Goal: Information Seeking & Learning: Learn about a topic

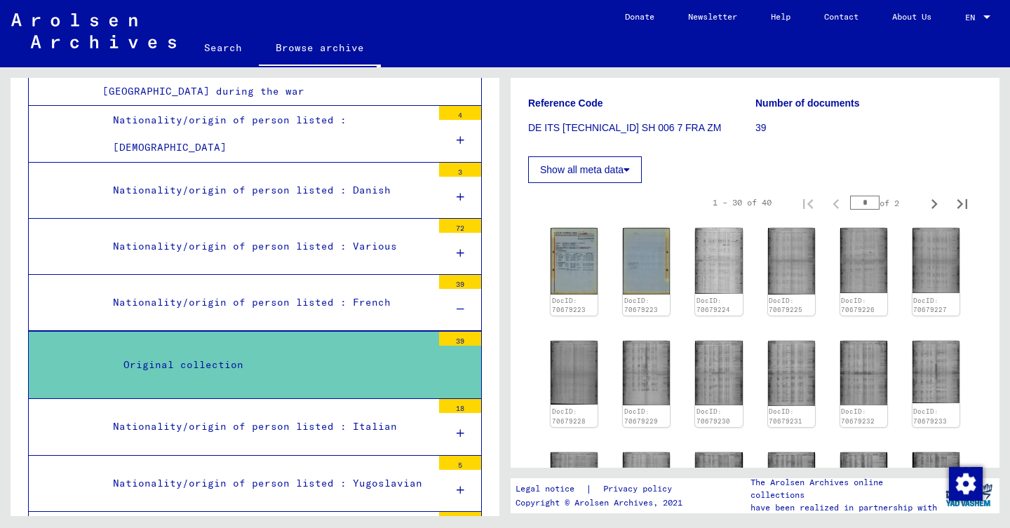
scroll to position [216, 0]
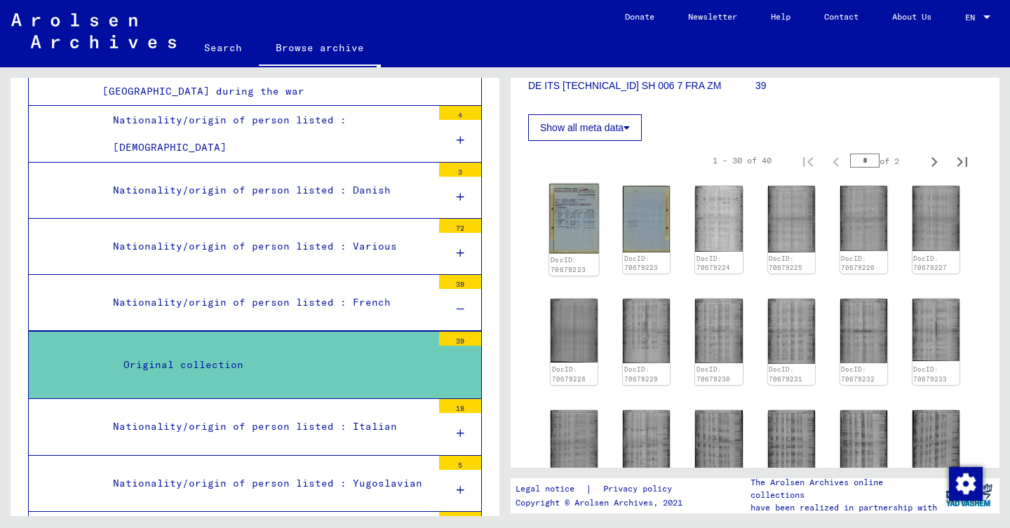
click at [578, 216] on img at bounding box center [574, 219] width 50 height 70
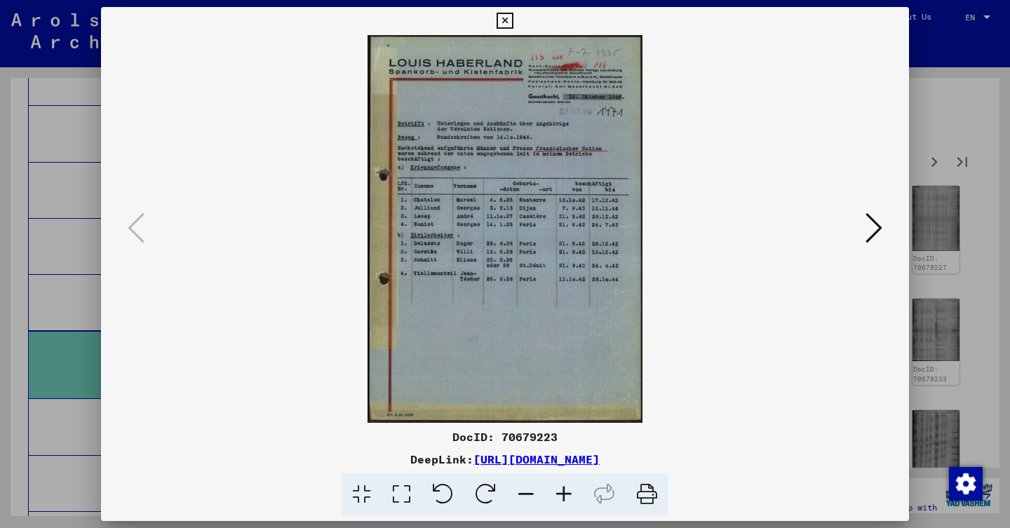
click at [871, 236] on icon at bounding box center [874, 228] width 17 height 34
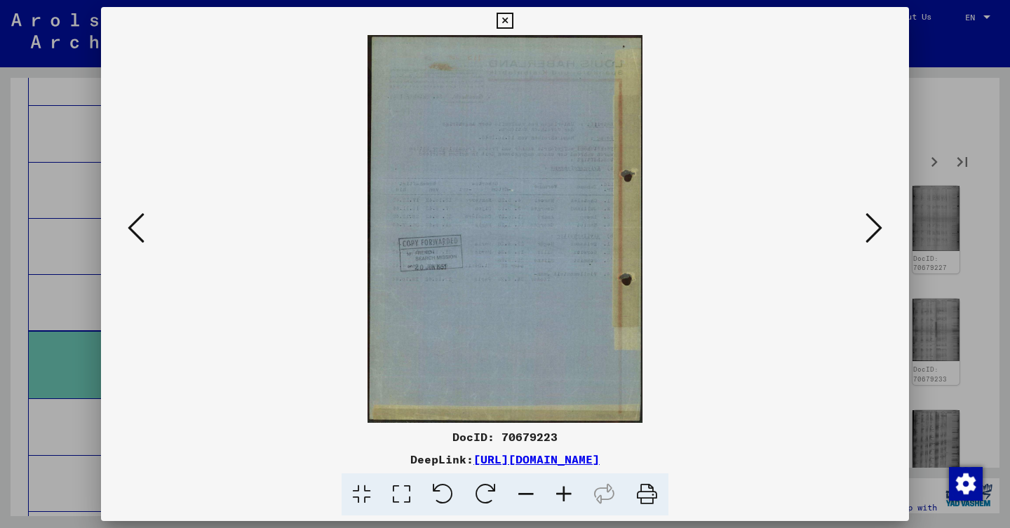
click at [871, 236] on icon at bounding box center [874, 228] width 17 height 34
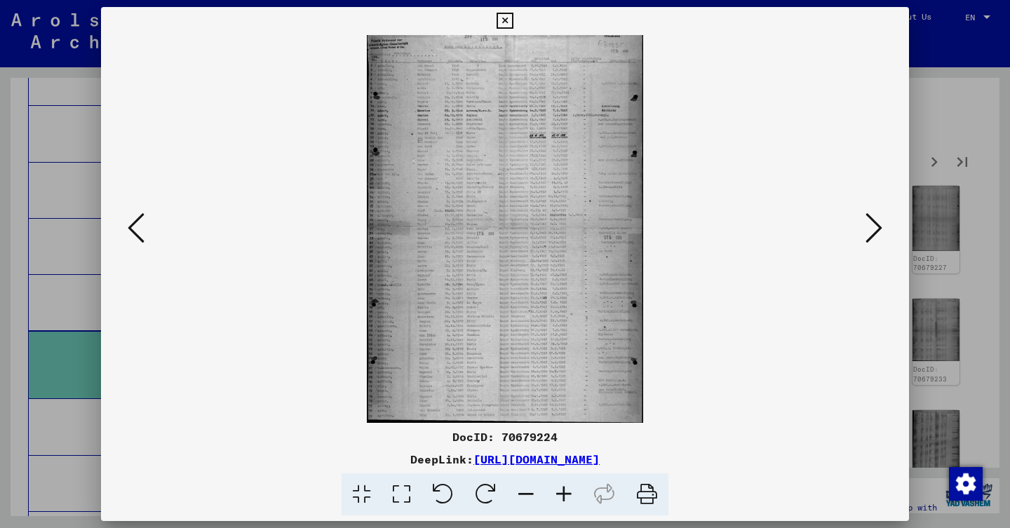
click at [866, 235] on icon at bounding box center [874, 228] width 17 height 34
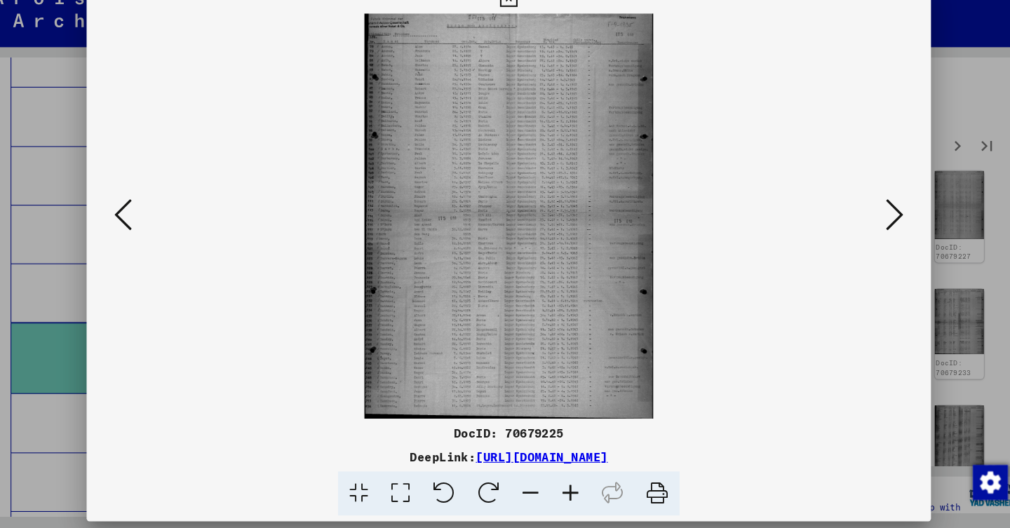
click at [866, 216] on icon at bounding box center [874, 228] width 17 height 34
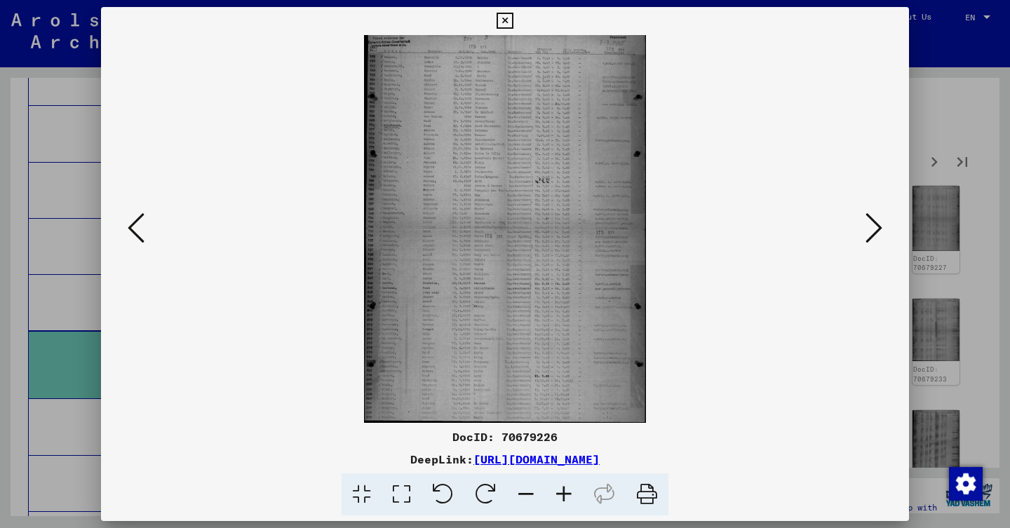
click at [880, 229] on icon at bounding box center [874, 228] width 17 height 34
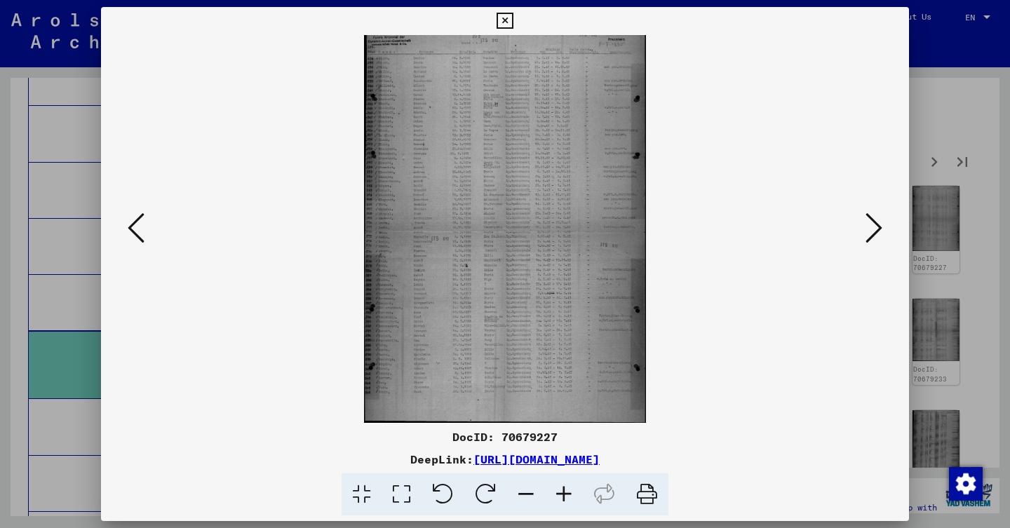
click at [864, 226] on button at bounding box center [873, 229] width 25 height 40
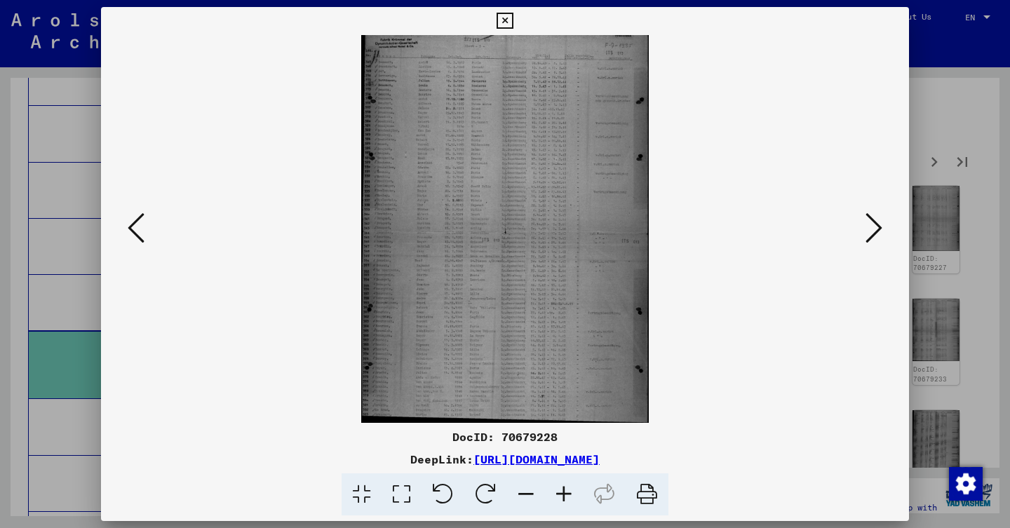
click at [869, 229] on icon at bounding box center [874, 228] width 17 height 34
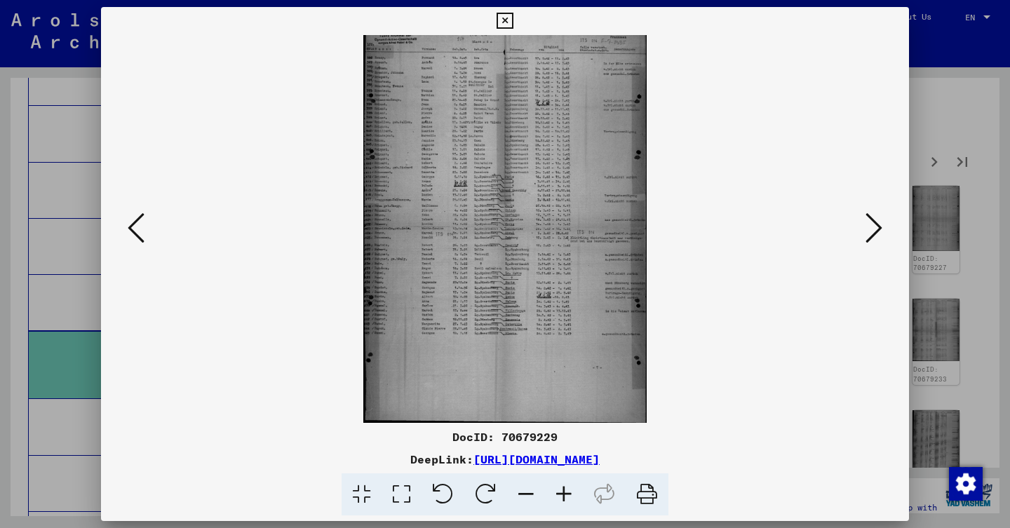
click at [862, 236] on button at bounding box center [873, 229] width 25 height 40
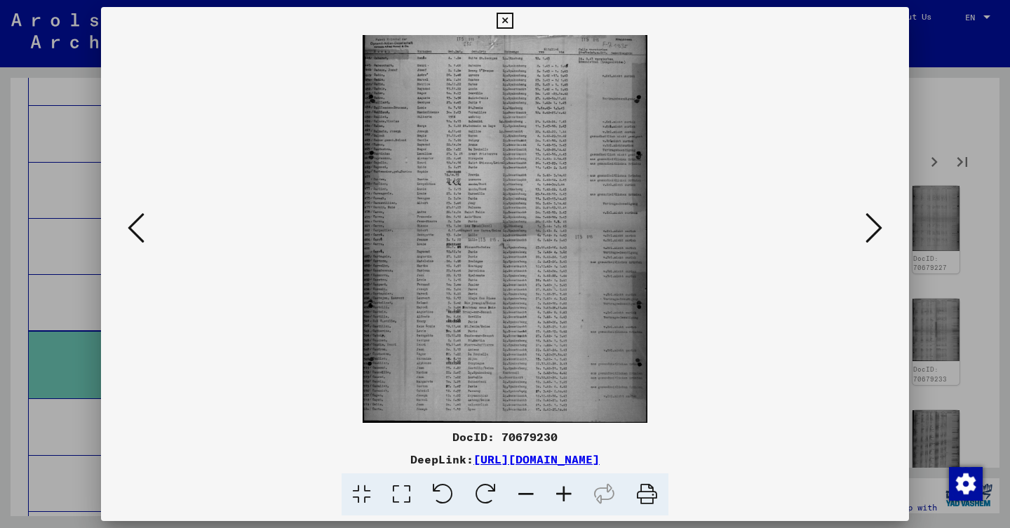
click at [857, 239] on img at bounding box center [505, 229] width 713 height 388
click at [873, 235] on icon at bounding box center [874, 228] width 17 height 34
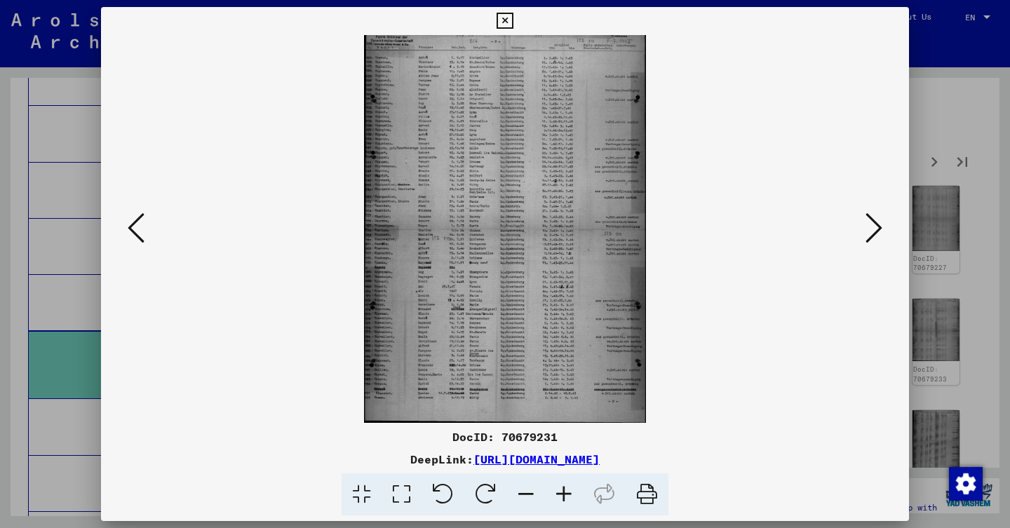
click at [874, 226] on icon at bounding box center [874, 228] width 17 height 34
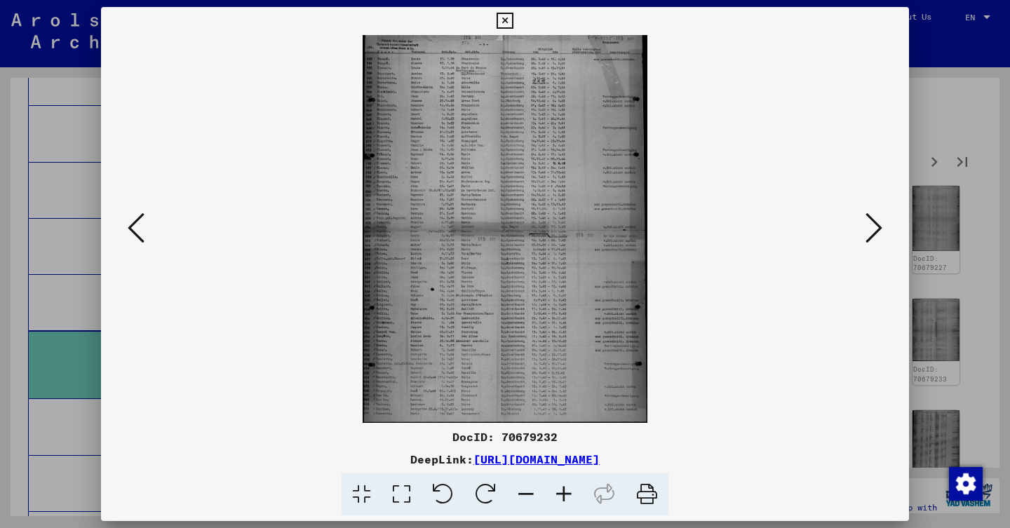
click at [868, 229] on icon at bounding box center [874, 228] width 17 height 34
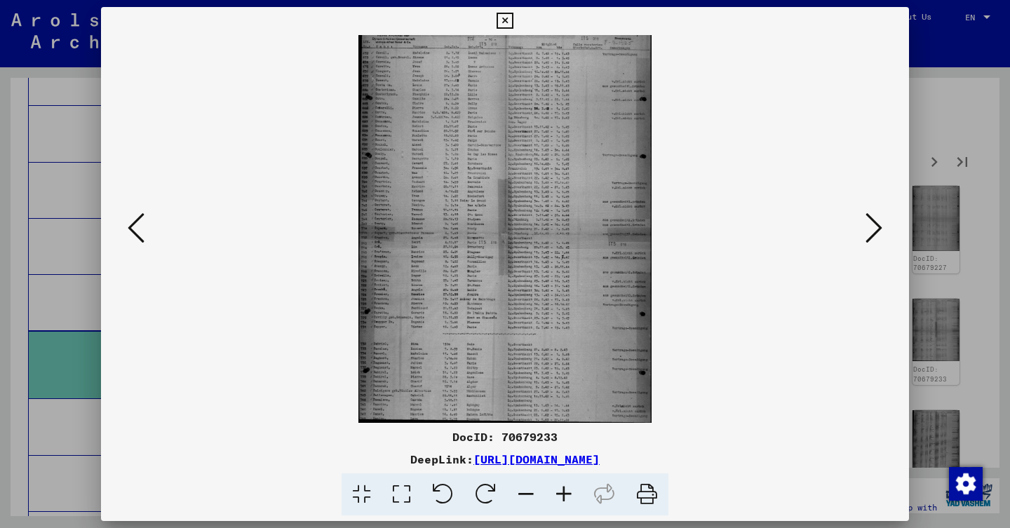
click at [887, 227] on div at bounding box center [505, 229] width 808 height 388
click at [871, 220] on icon at bounding box center [874, 228] width 17 height 34
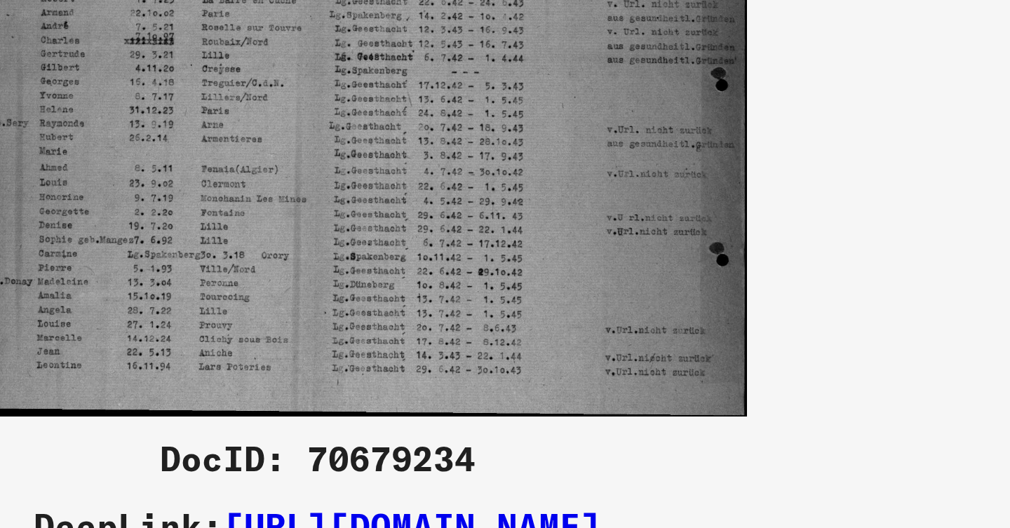
click at [189, 88] on img at bounding box center [505, 229] width 713 height 388
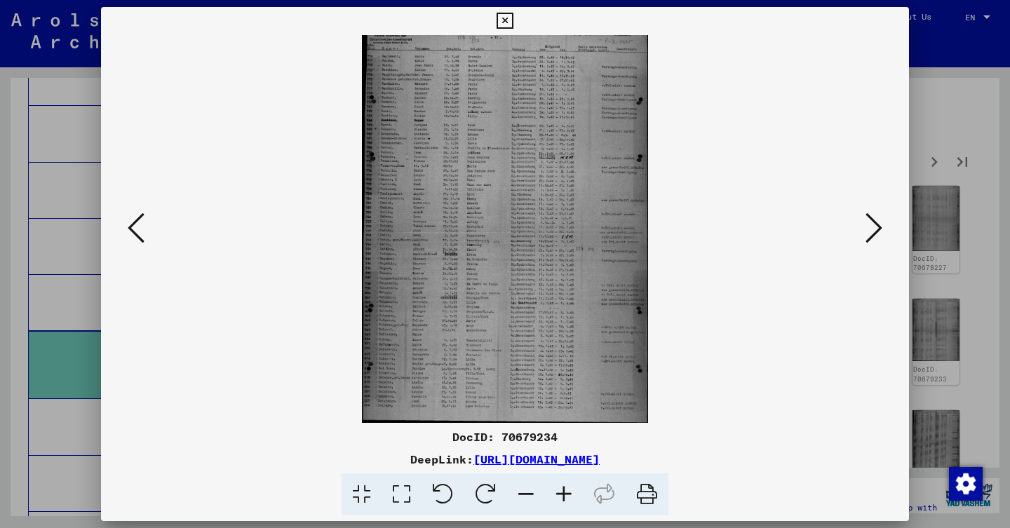
click at [877, 229] on icon at bounding box center [874, 228] width 17 height 34
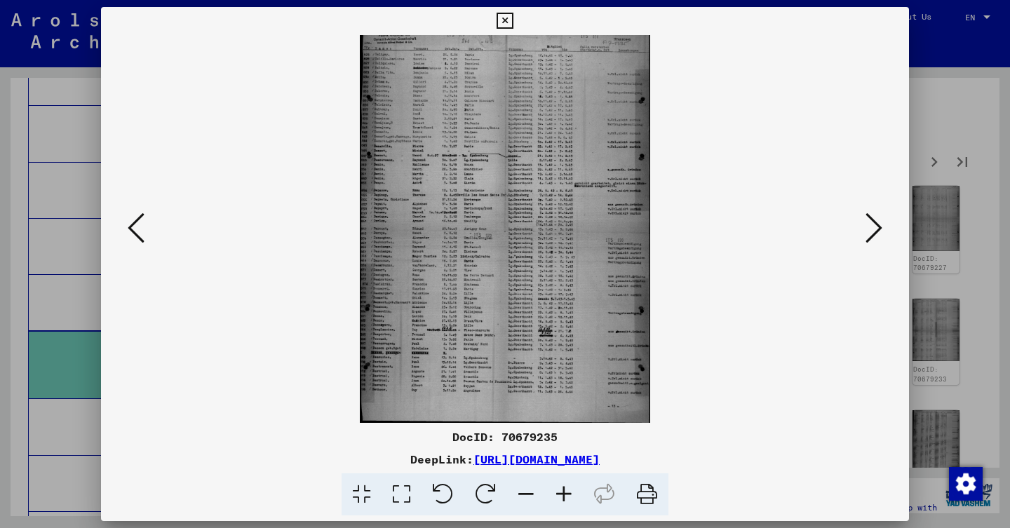
click at [876, 229] on icon at bounding box center [874, 228] width 17 height 34
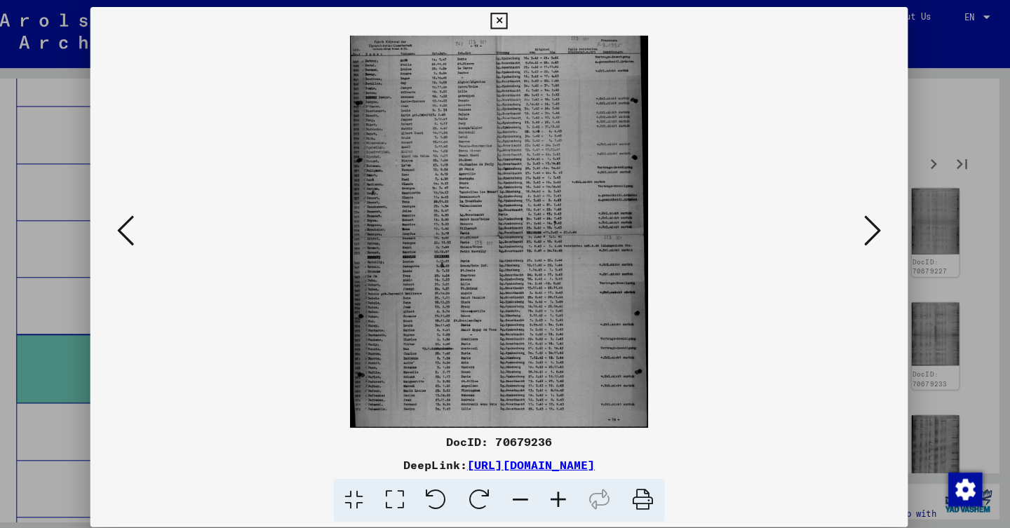
click at [866, 240] on icon at bounding box center [874, 228] width 17 height 34
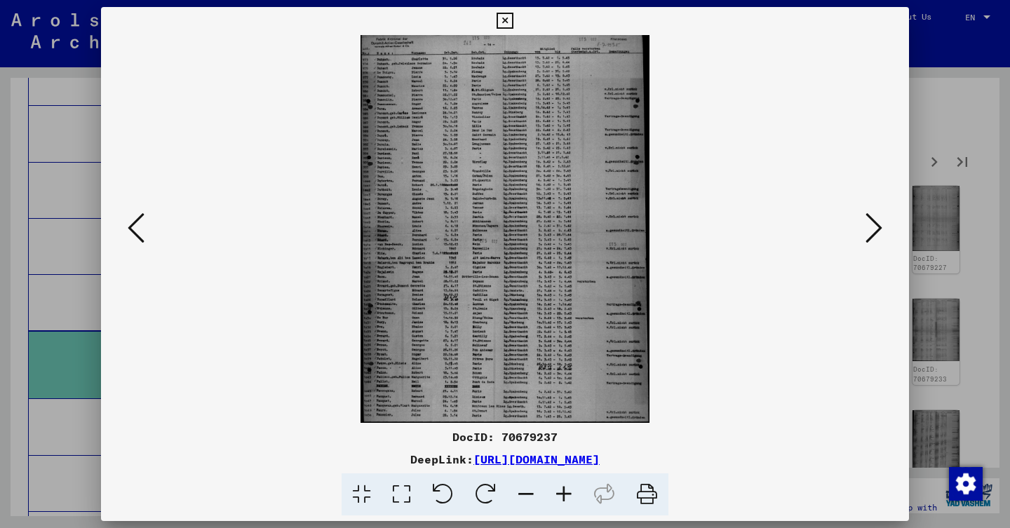
click at [872, 234] on icon at bounding box center [874, 228] width 17 height 34
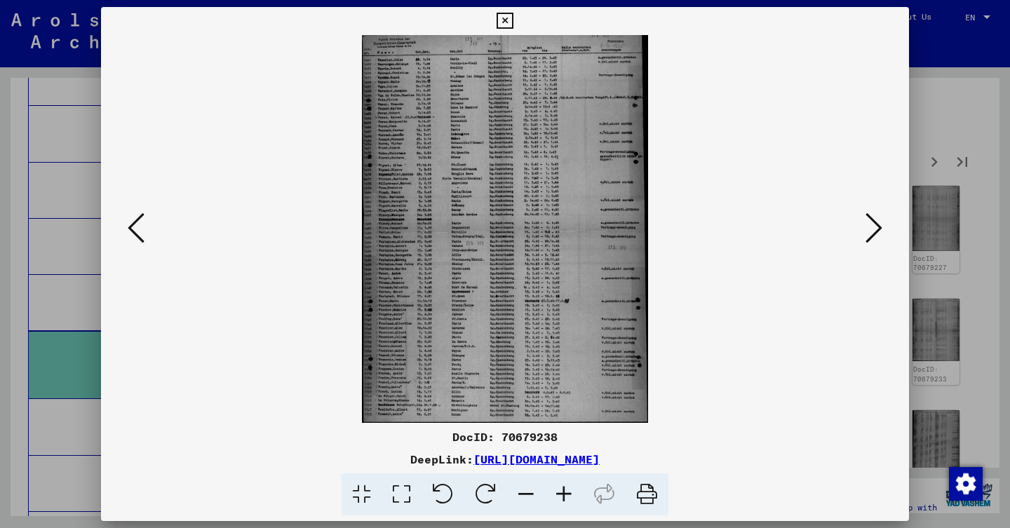
click at [874, 229] on icon at bounding box center [874, 228] width 17 height 34
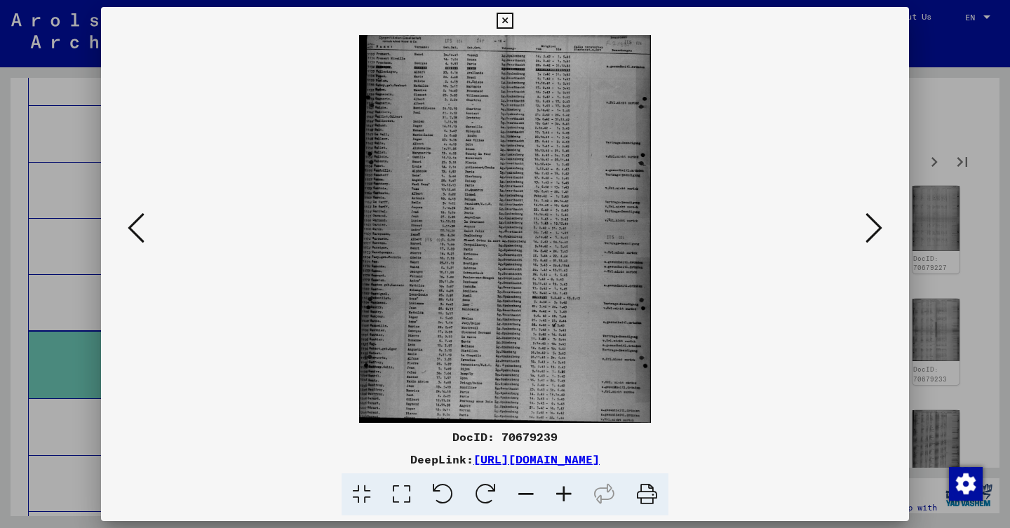
click at [878, 229] on icon at bounding box center [874, 228] width 17 height 34
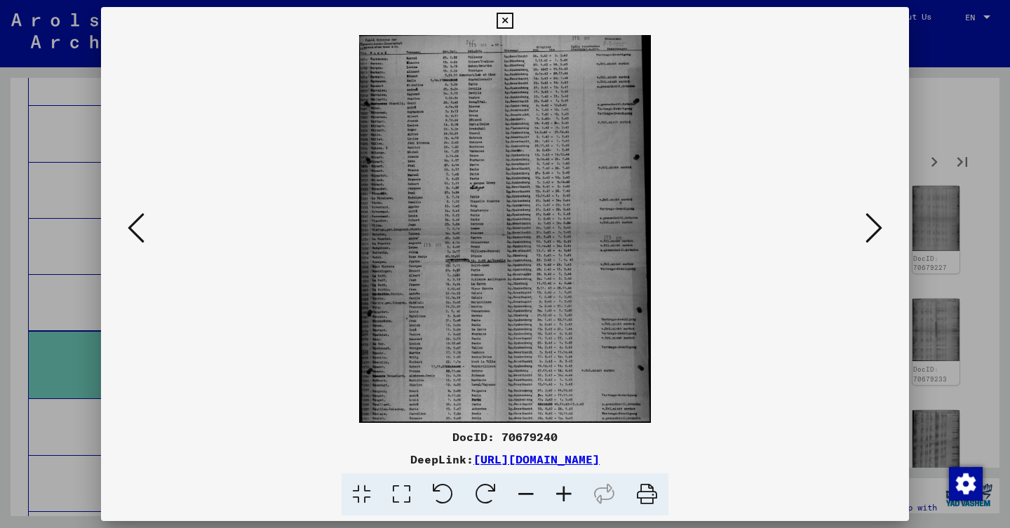
click at [871, 224] on icon at bounding box center [874, 228] width 17 height 34
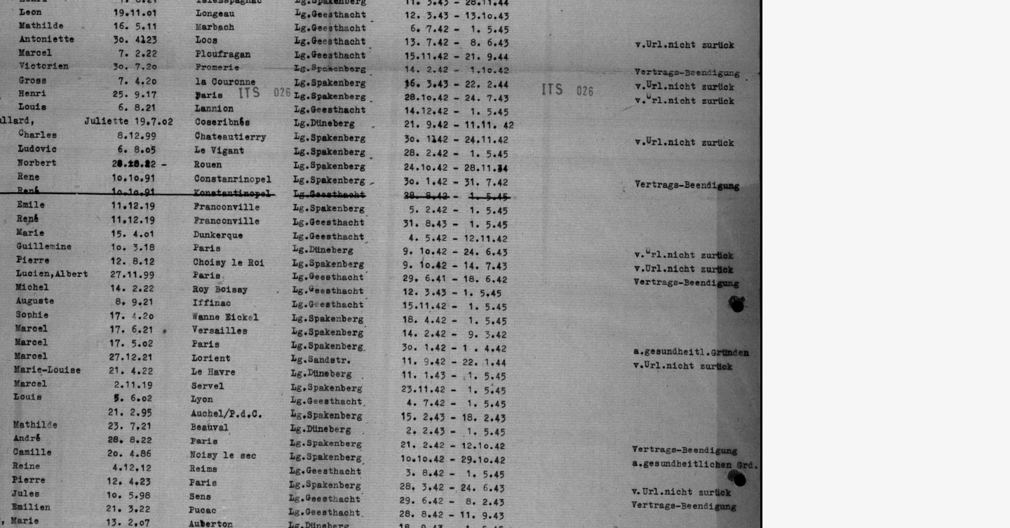
click at [196, 38] on img at bounding box center [505, 229] width 713 height 388
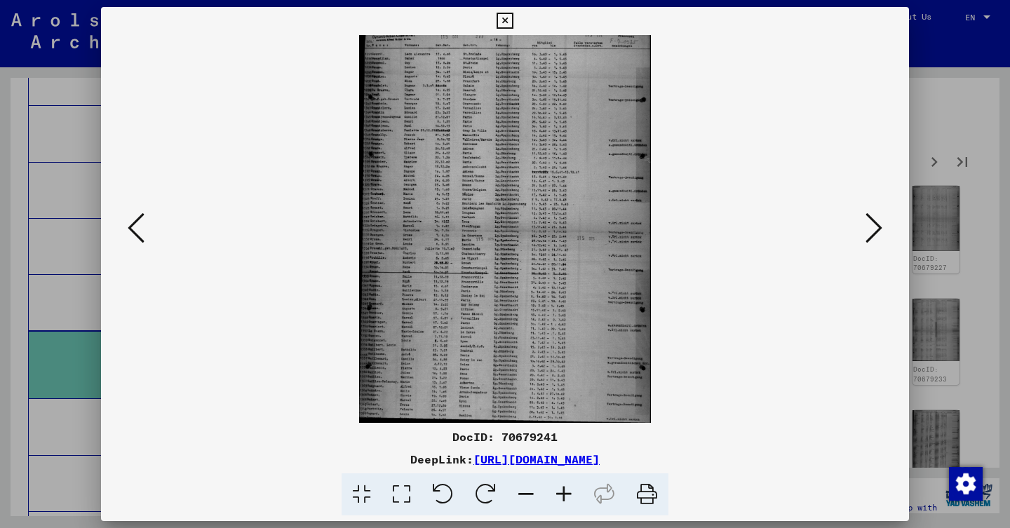
click at [872, 216] on icon at bounding box center [874, 228] width 17 height 34
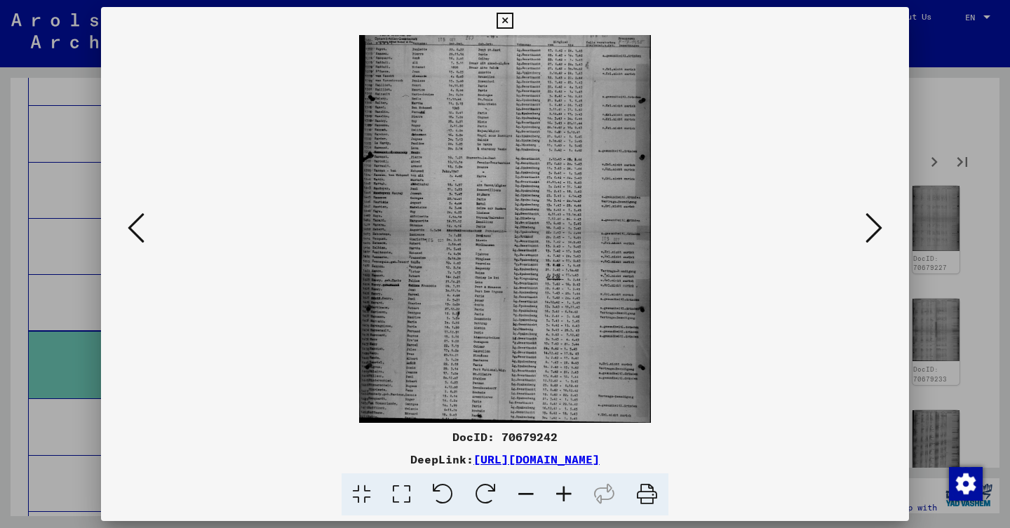
click at [866, 220] on icon at bounding box center [874, 228] width 17 height 34
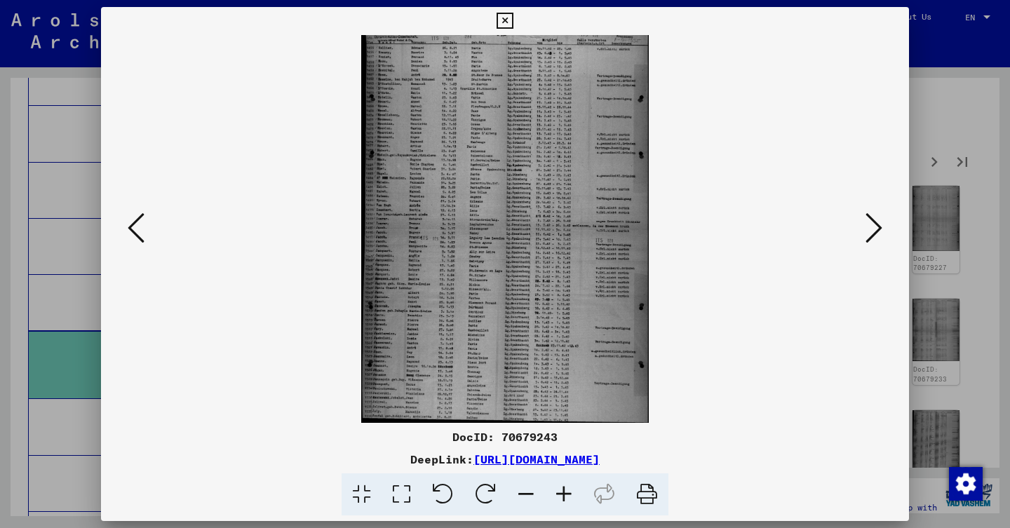
click at [866, 224] on icon at bounding box center [874, 228] width 17 height 34
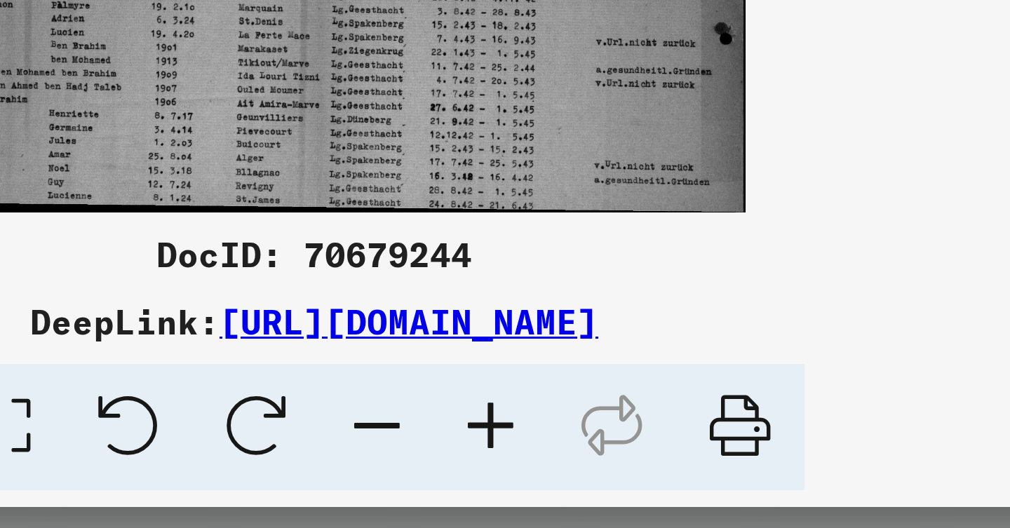
scroll to position [0, 0]
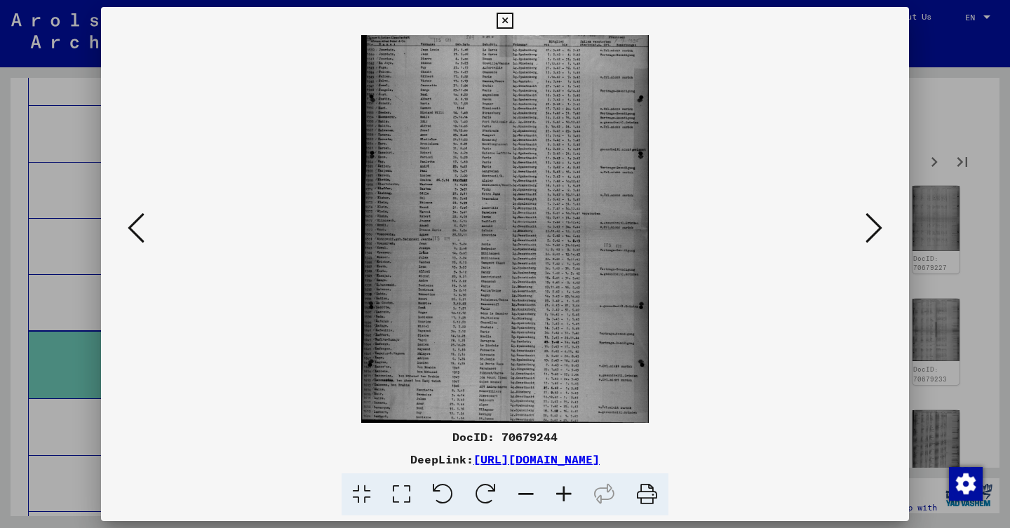
click at [868, 231] on icon at bounding box center [874, 228] width 17 height 34
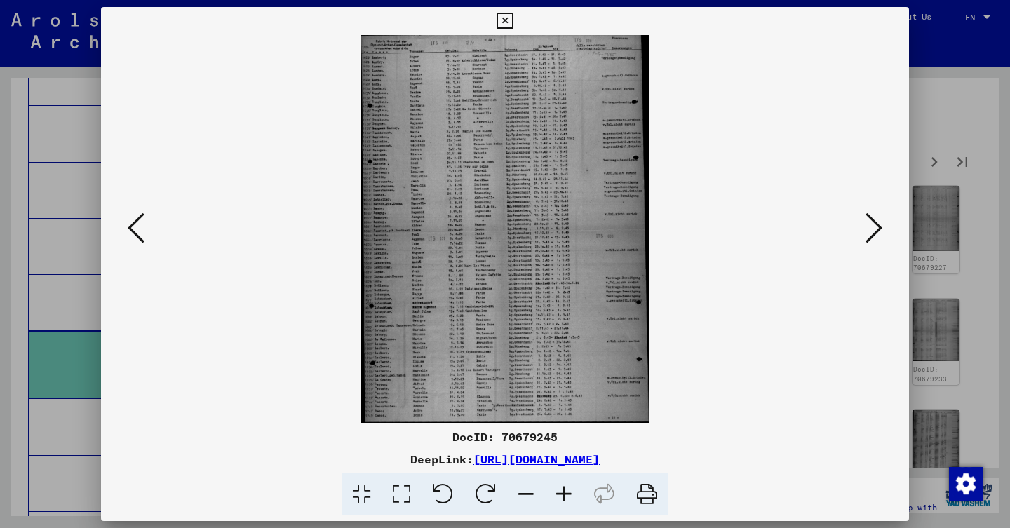
click at [883, 236] on button at bounding box center [873, 229] width 25 height 40
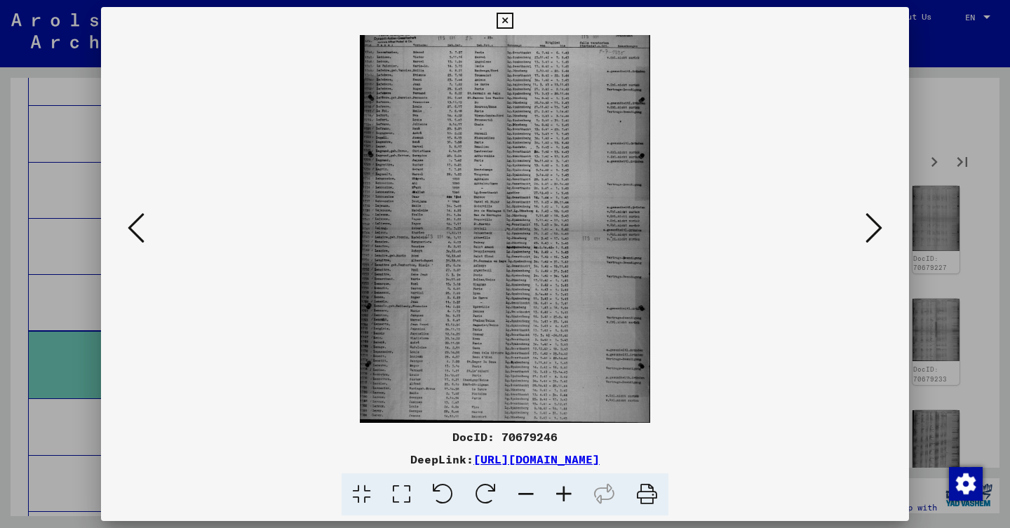
click at [873, 216] on icon at bounding box center [874, 228] width 17 height 34
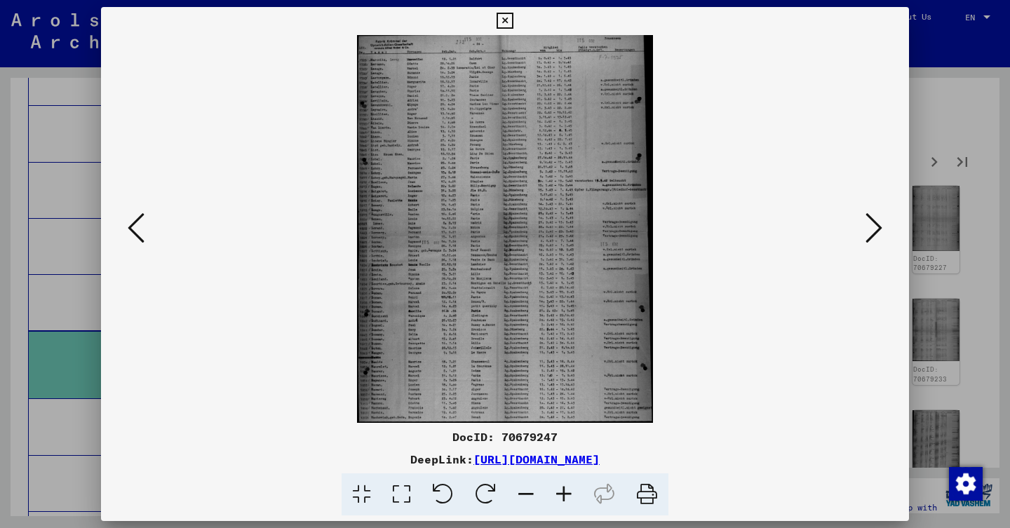
click at [861, 232] on button at bounding box center [873, 229] width 25 height 40
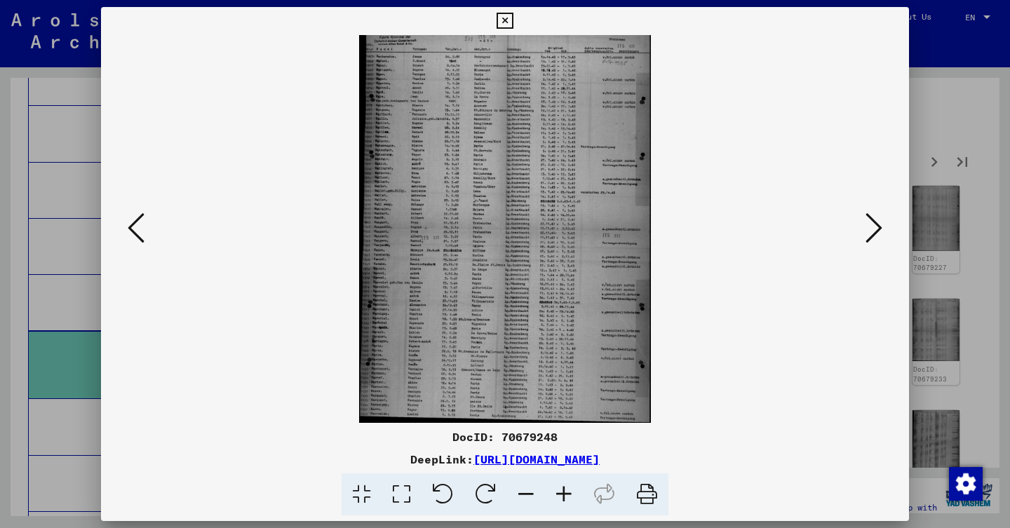
click at [876, 243] on icon at bounding box center [874, 228] width 17 height 34
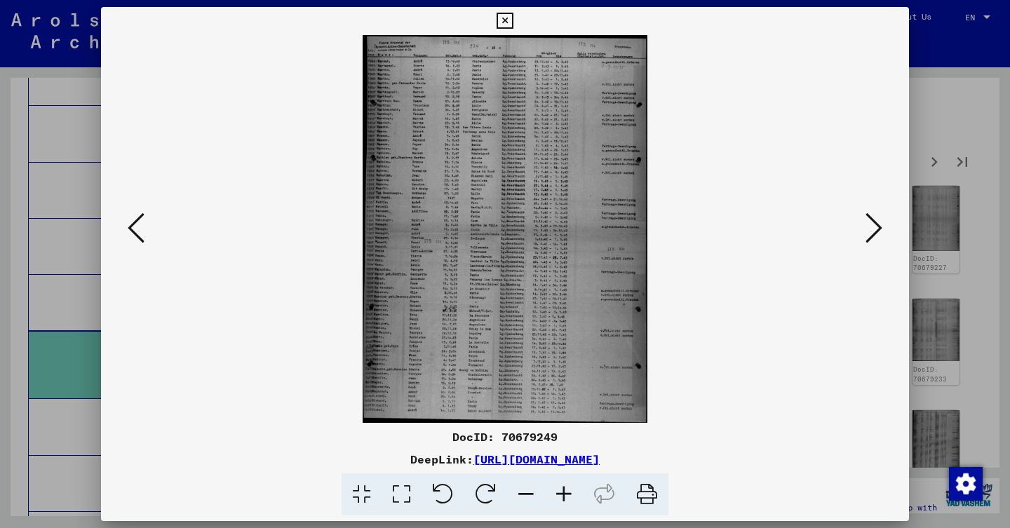
click at [873, 222] on icon at bounding box center [874, 228] width 17 height 34
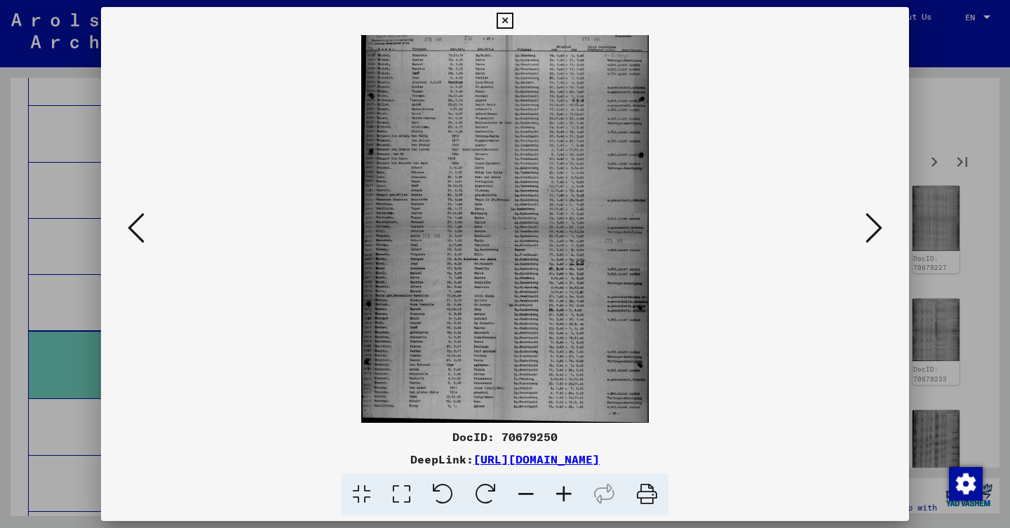
click at [871, 222] on icon at bounding box center [874, 228] width 17 height 34
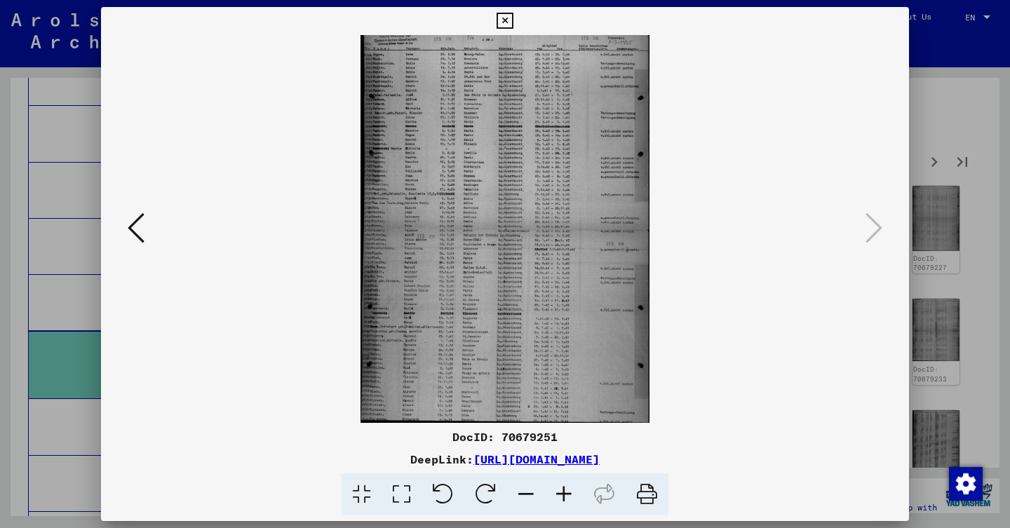
click at [942, 228] on div at bounding box center [505, 264] width 1010 height 528
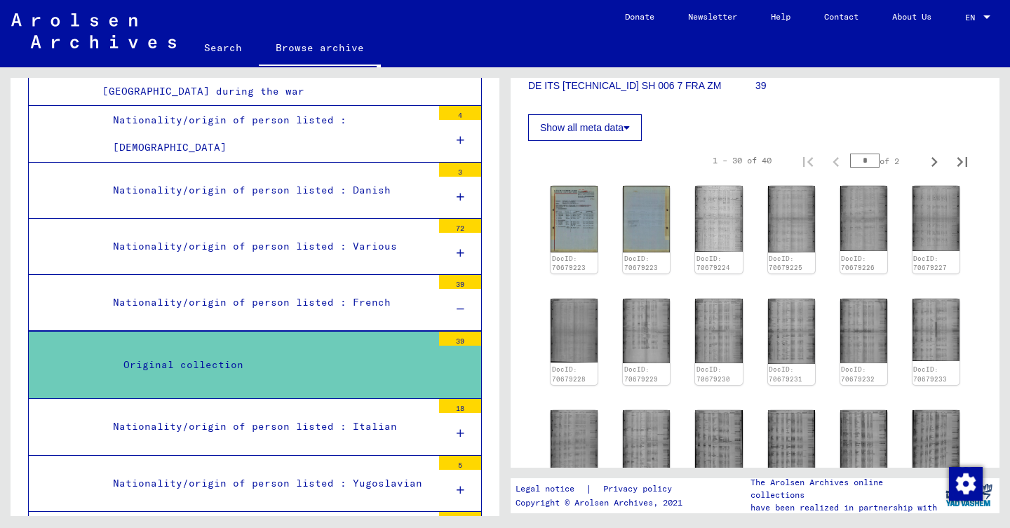
click at [932, 153] on icon "Next page" at bounding box center [935, 162] width 20 height 20
type input "*"
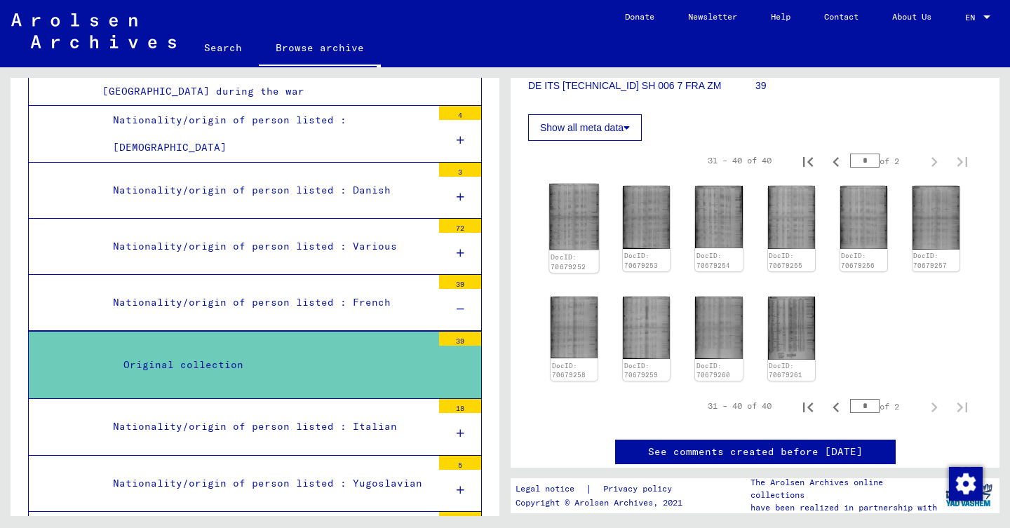
click at [588, 221] on img at bounding box center [574, 217] width 50 height 67
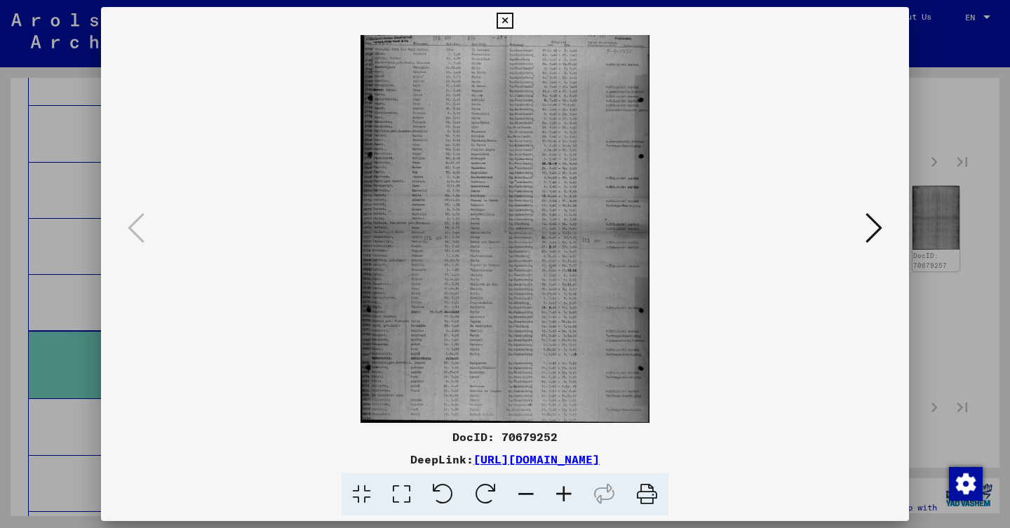
click at [874, 222] on icon at bounding box center [874, 228] width 17 height 34
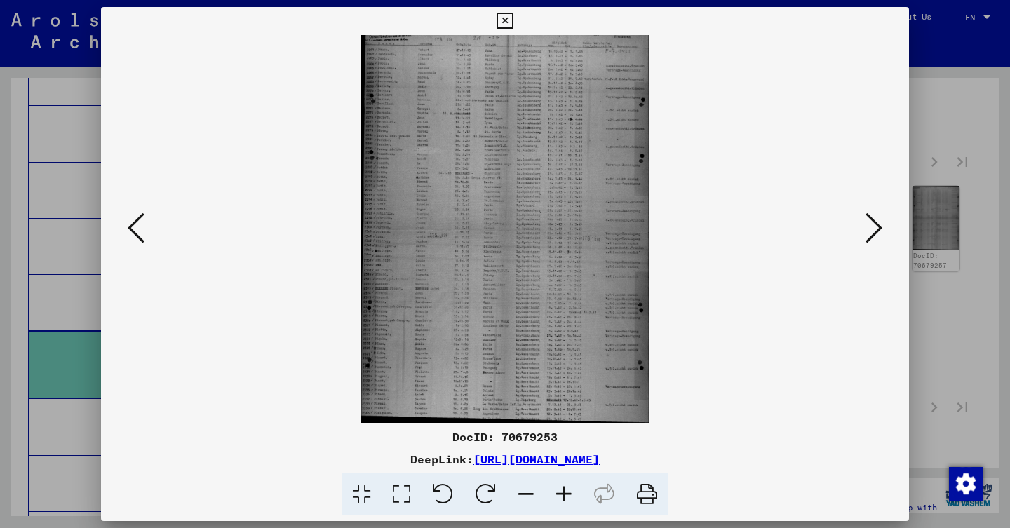
click at [876, 213] on icon at bounding box center [874, 228] width 17 height 34
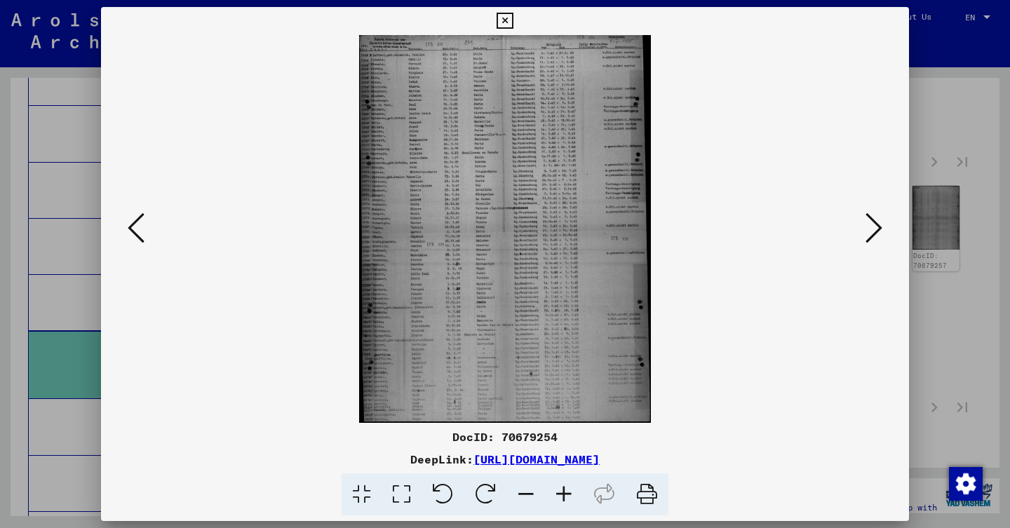
click at [871, 215] on icon at bounding box center [874, 228] width 17 height 34
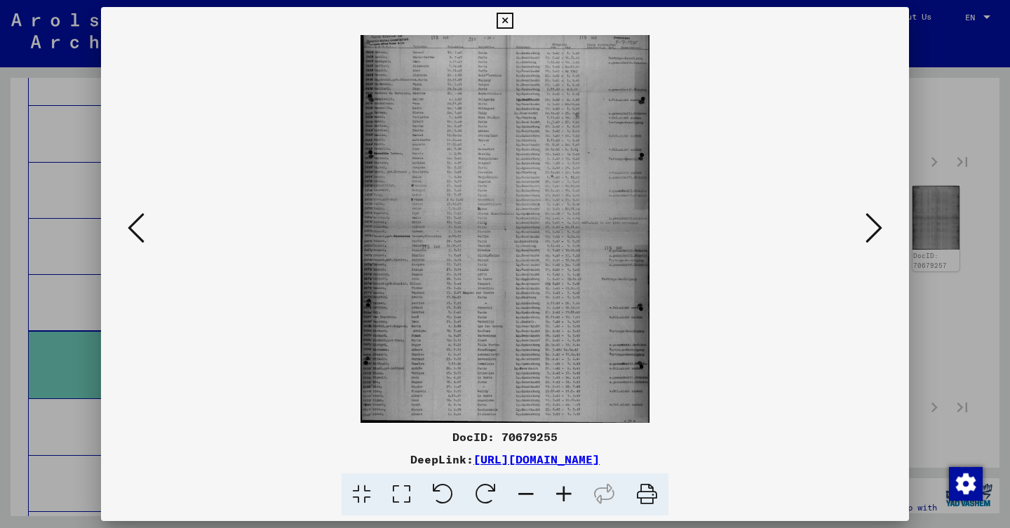
click at [880, 217] on icon at bounding box center [874, 228] width 17 height 34
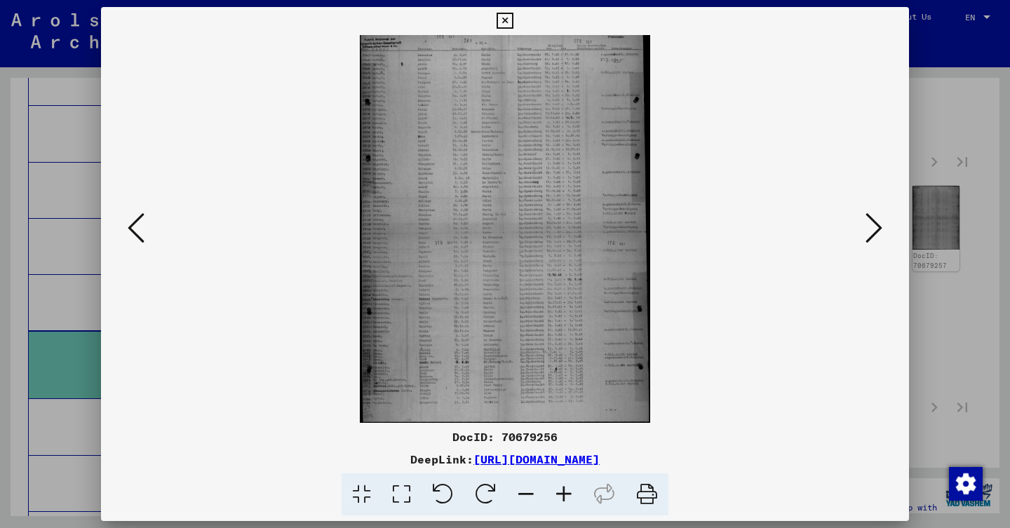
click at [866, 227] on icon at bounding box center [874, 228] width 17 height 34
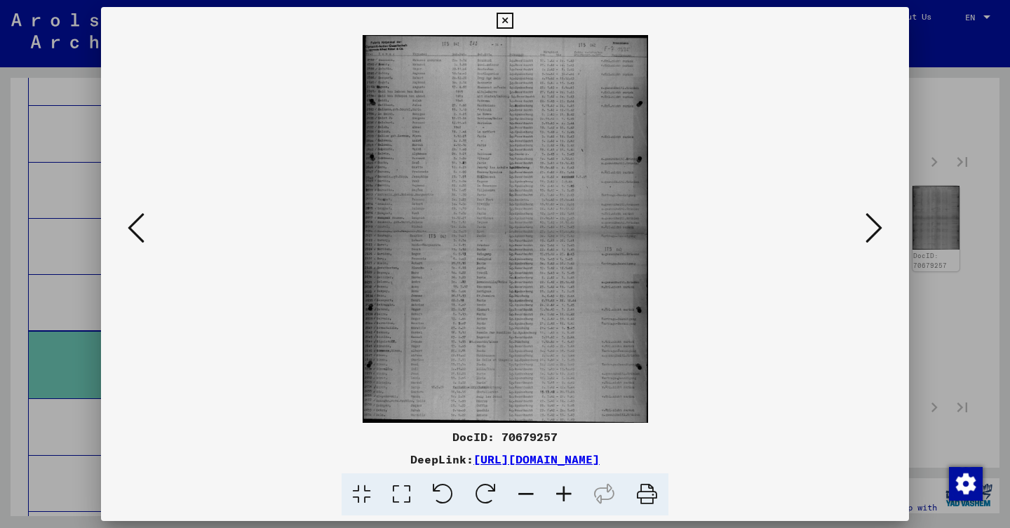
click at [871, 232] on icon at bounding box center [874, 228] width 17 height 34
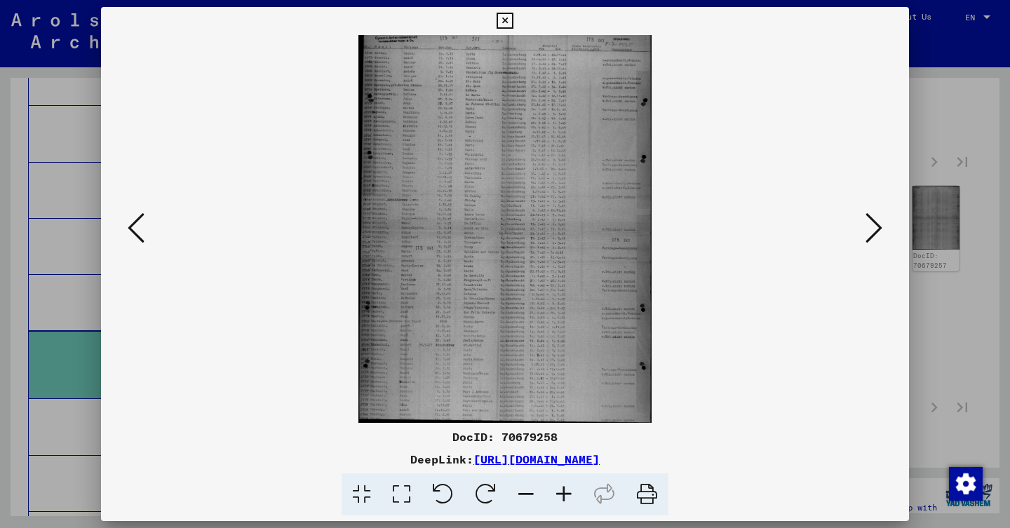
click at [877, 233] on icon at bounding box center [874, 228] width 17 height 34
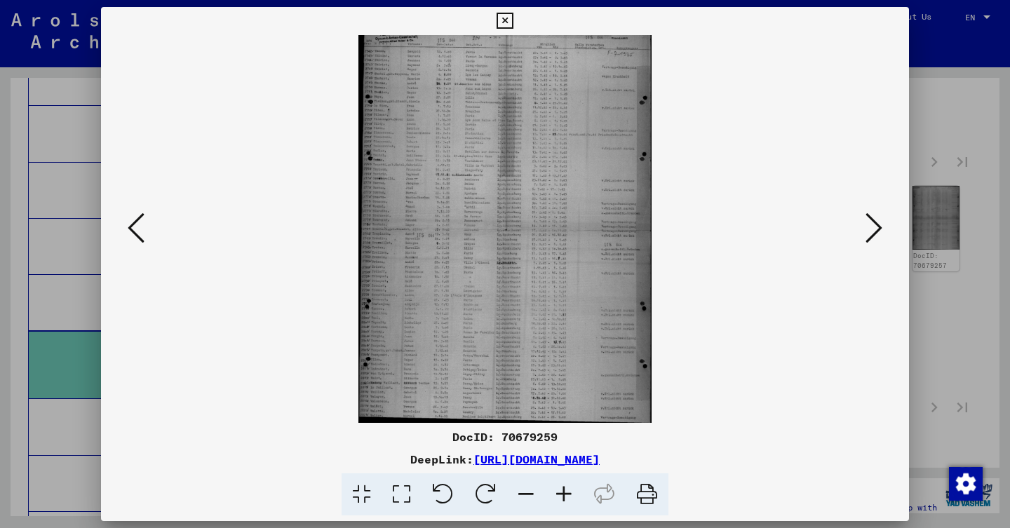
click at [870, 229] on icon at bounding box center [874, 228] width 17 height 34
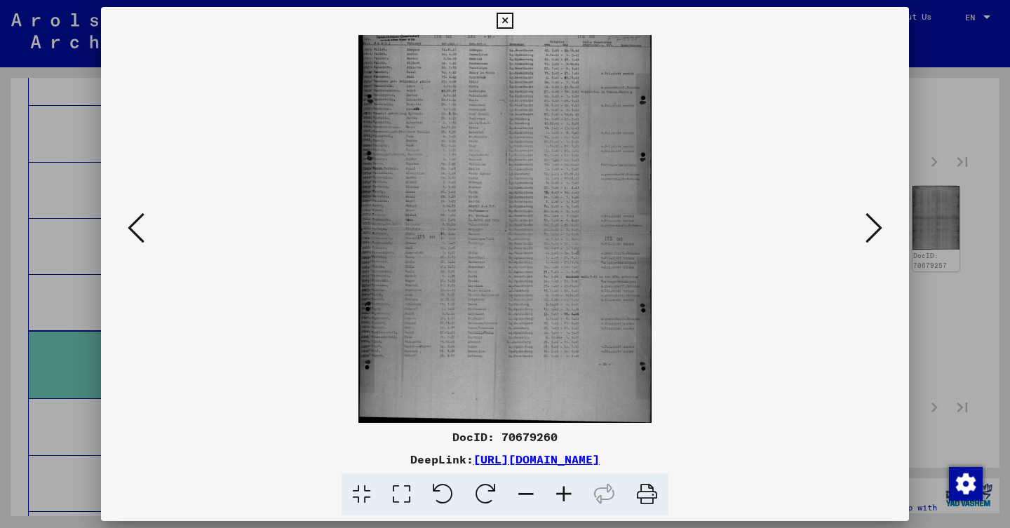
click at [868, 241] on icon at bounding box center [874, 228] width 17 height 34
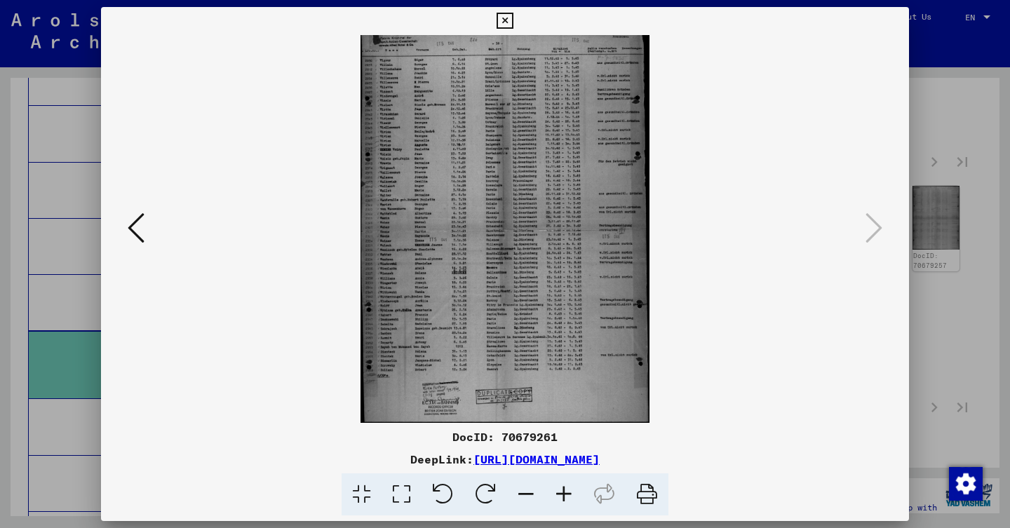
click at [874, 232] on icon at bounding box center [874, 228] width 17 height 34
click at [944, 224] on div at bounding box center [505, 264] width 1010 height 528
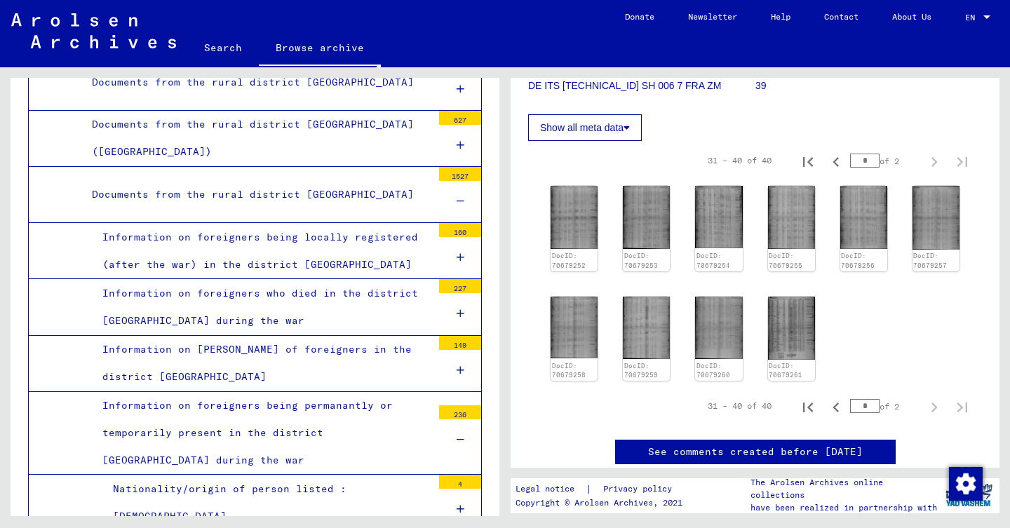
scroll to position [1208, 0]
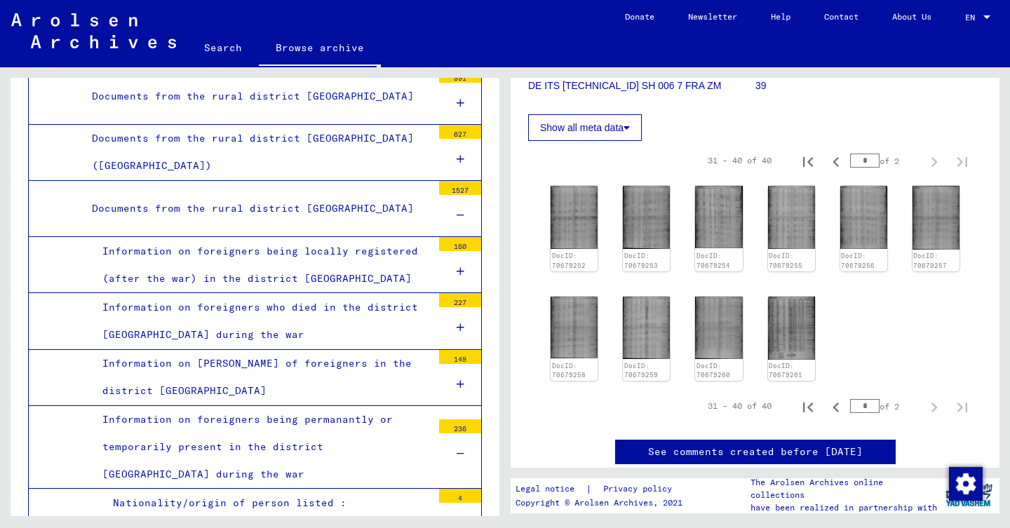
click at [422, 406] on div "Information on foreigners being permanantly or temporarily present in the distr…" at bounding box center [262, 447] width 340 height 83
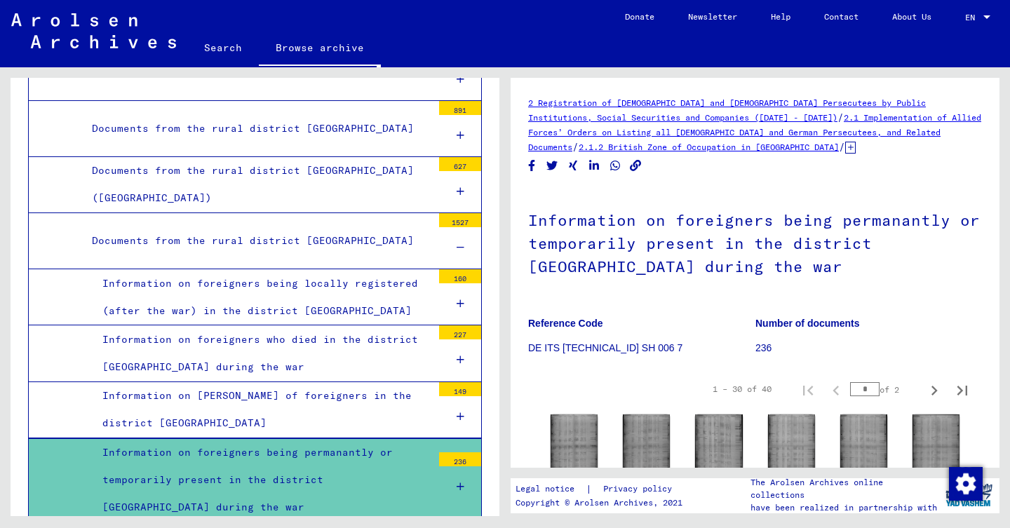
scroll to position [1165, 0]
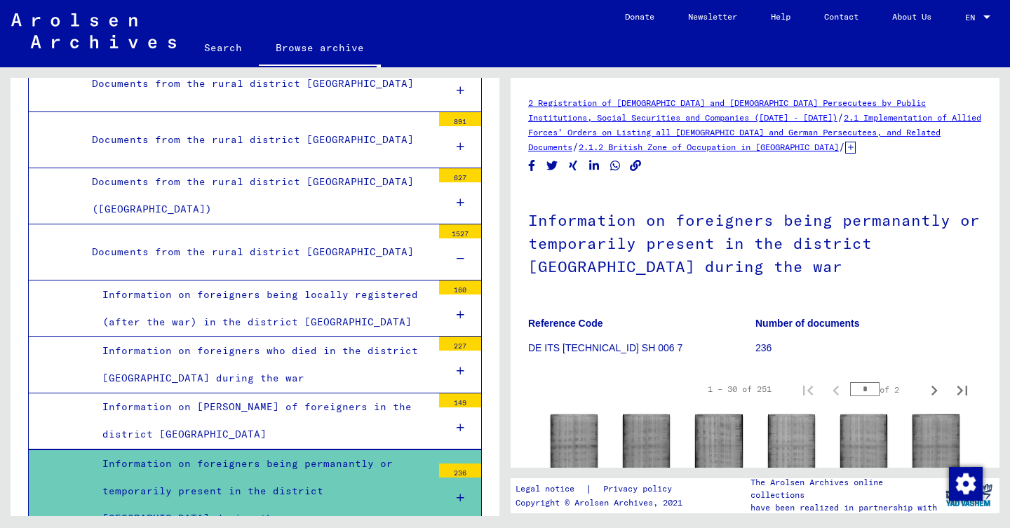
click at [378, 239] on div "Documents from the rural district [GEOGRAPHIC_DATA]" at bounding box center [256, 252] width 351 height 27
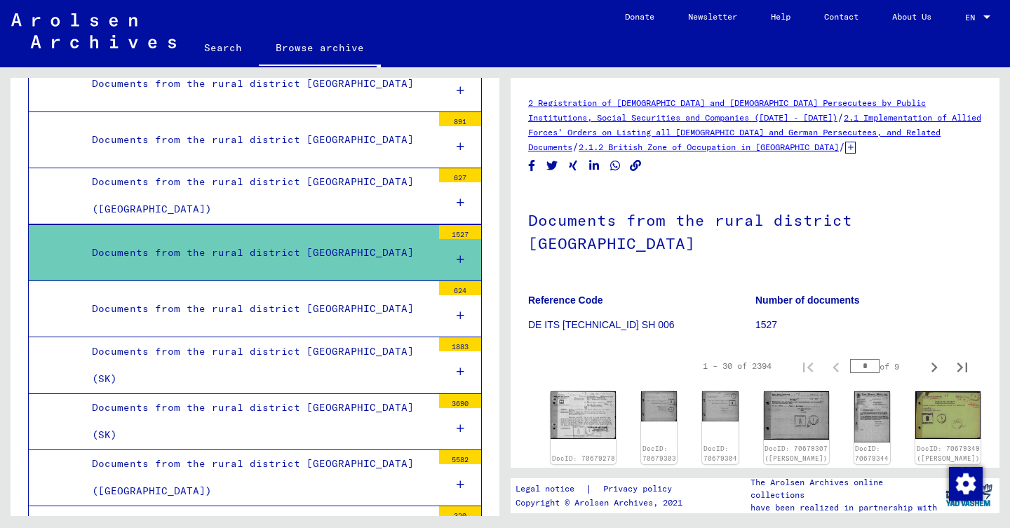
click at [378, 338] on div "Documents from the rural district [GEOGRAPHIC_DATA] (SK)" at bounding box center [256, 365] width 351 height 55
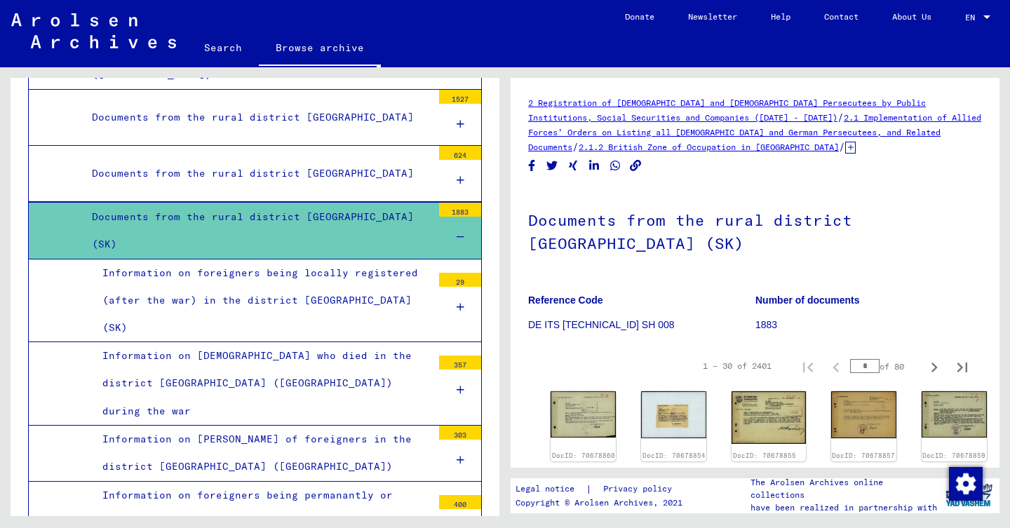
scroll to position [1345, 0]
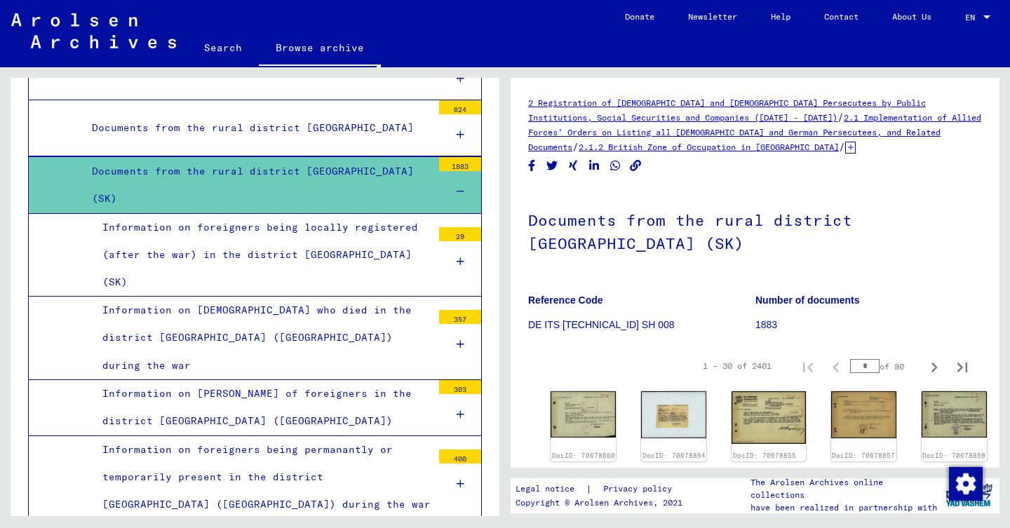
click at [350, 436] on div "Information on foreigners being permanantly or temporarily present in the distr…" at bounding box center [262, 477] width 340 height 83
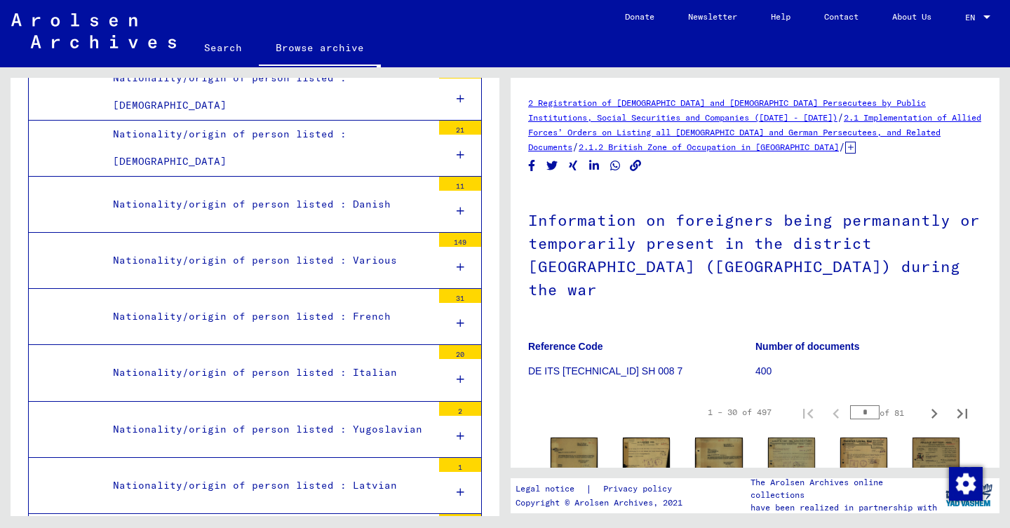
scroll to position [1811, 0]
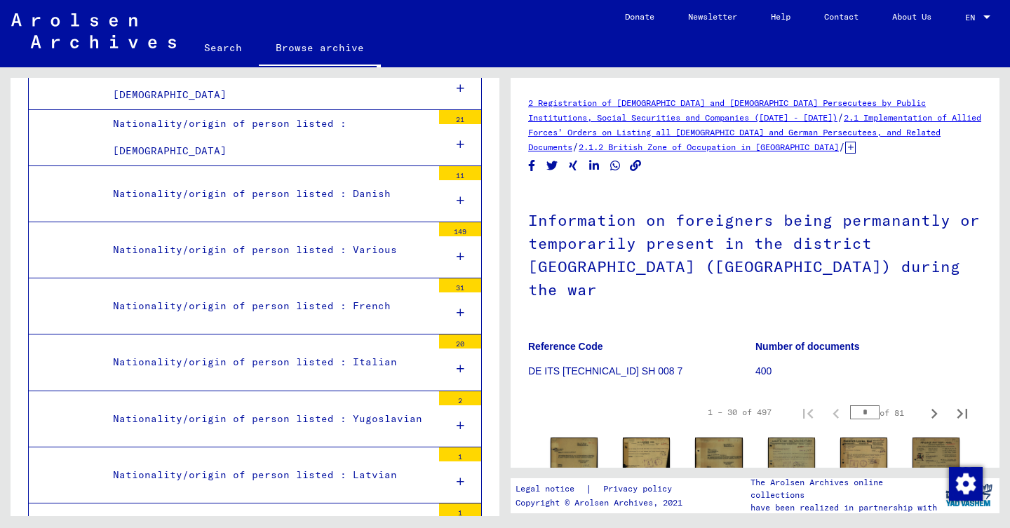
click at [403, 279] on mat-tree-node "Nationality/origin of person listed : French 31" at bounding box center [255, 307] width 454 height 56
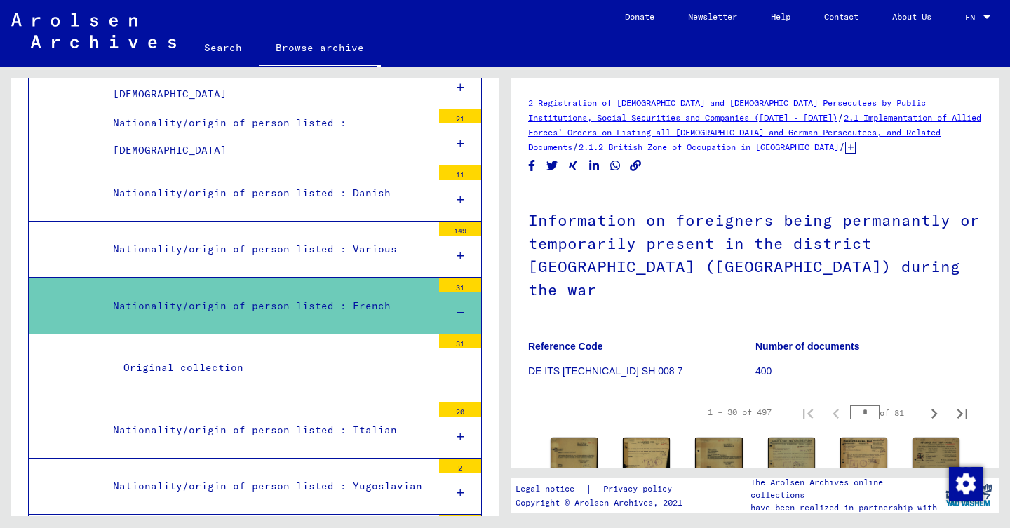
click at [330, 354] on div "Original collection" at bounding box center [272, 367] width 319 height 27
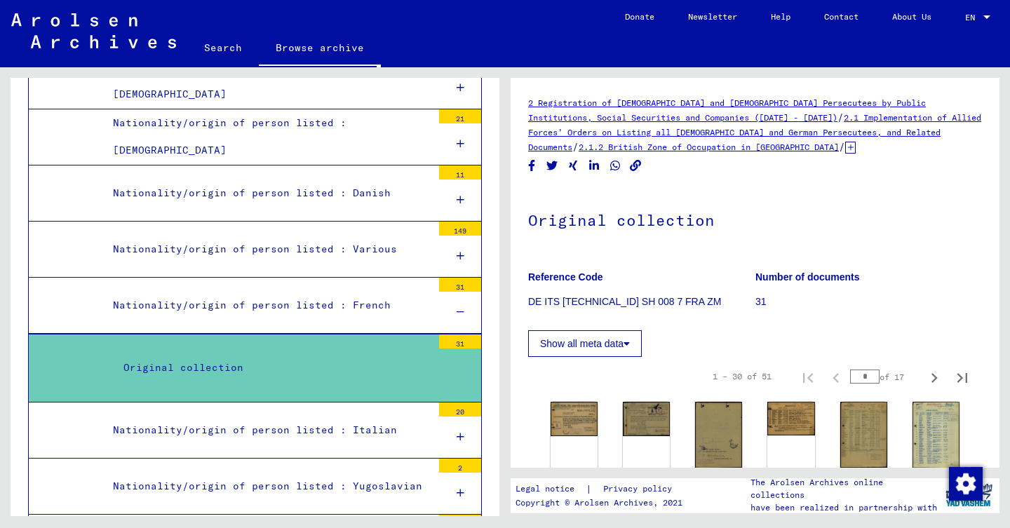
click at [744, 154] on div "2 Registration of [DEMOGRAPHIC_DATA] and [DEMOGRAPHIC_DATA] Persecutees by Publ…" at bounding box center [755, 124] width 454 height 59
click at [845, 145] on icon at bounding box center [850, 148] width 11 height 12
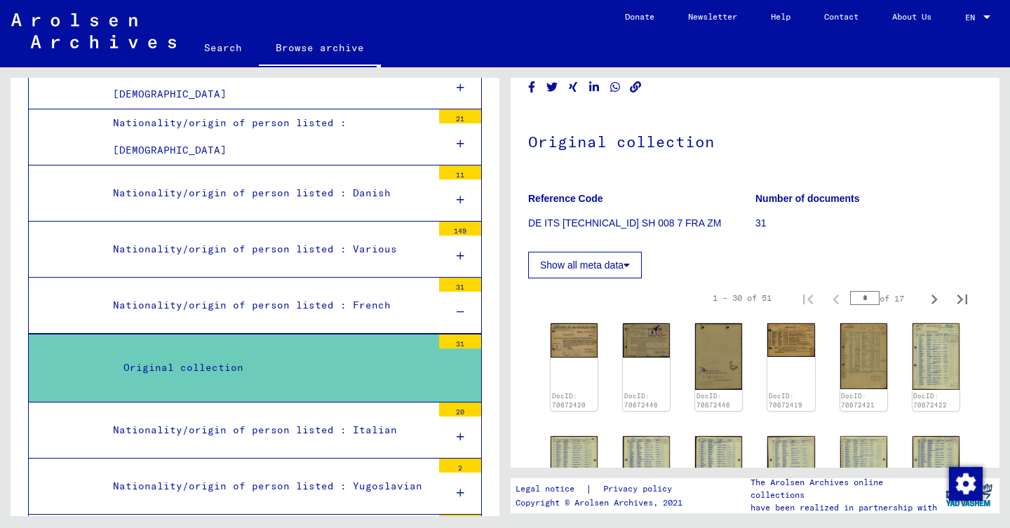
scroll to position [177, 0]
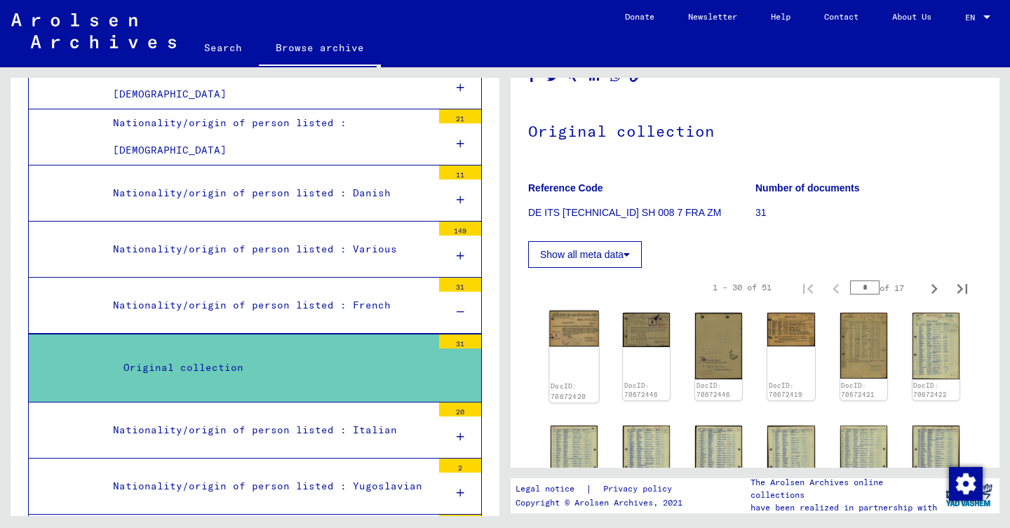
click at [571, 312] on img at bounding box center [574, 329] width 50 height 36
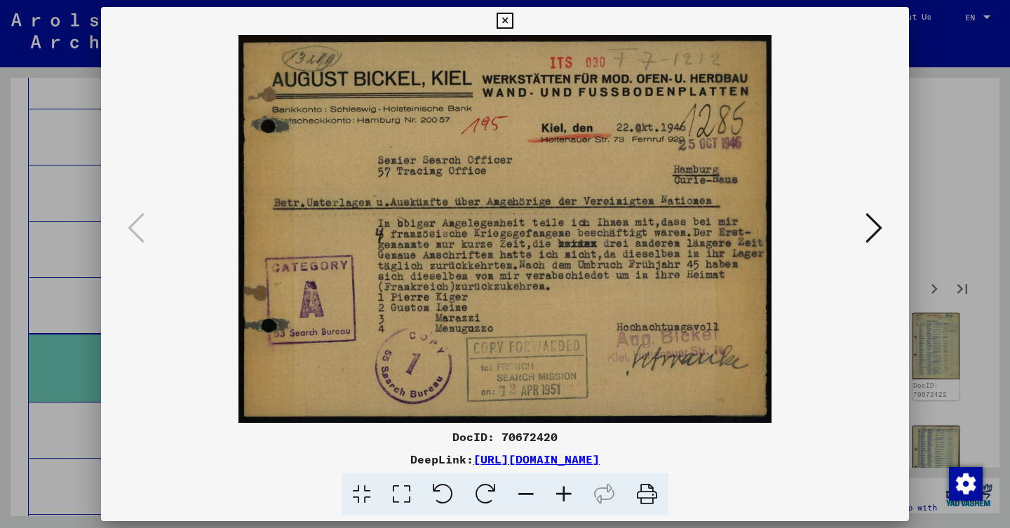
click at [866, 222] on icon at bounding box center [874, 228] width 17 height 34
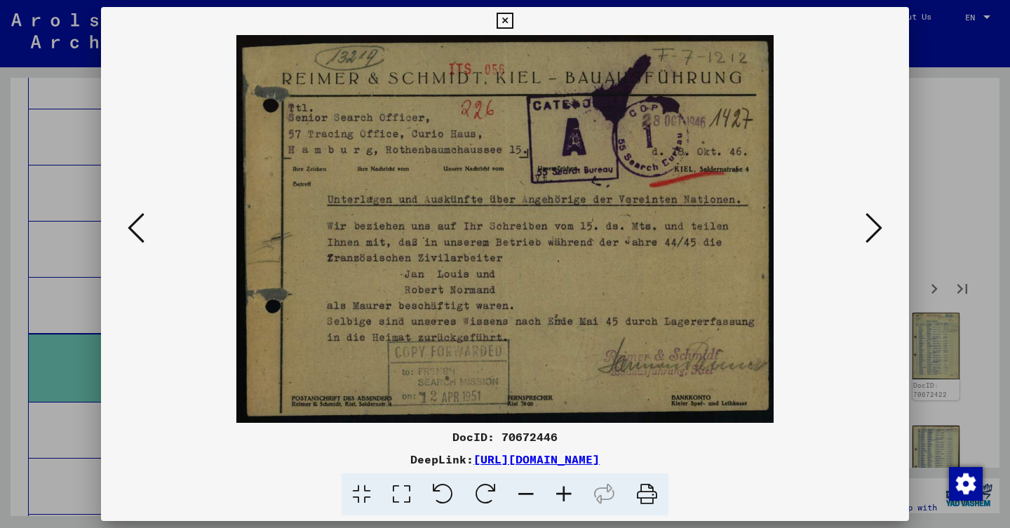
click at [866, 222] on icon at bounding box center [874, 228] width 17 height 34
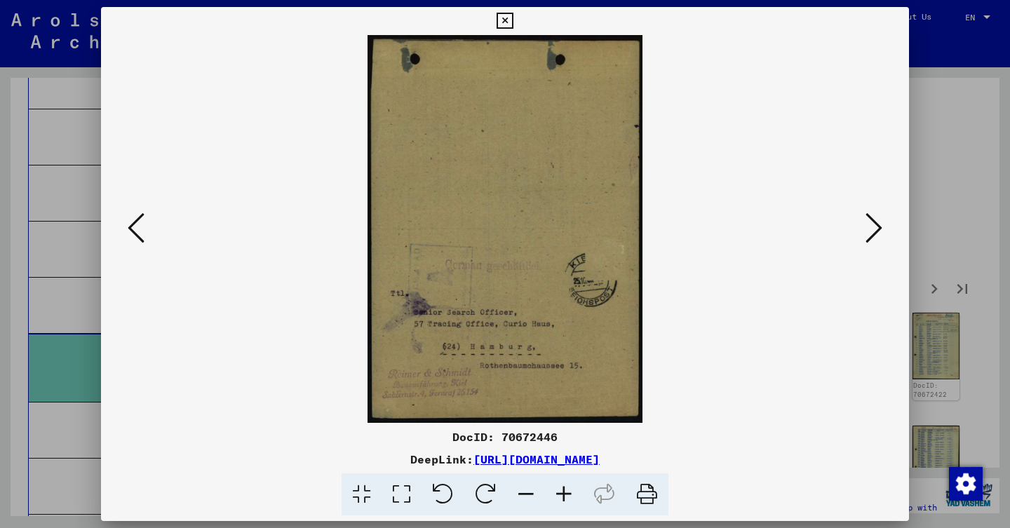
click at [866, 222] on icon at bounding box center [874, 228] width 17 height 34
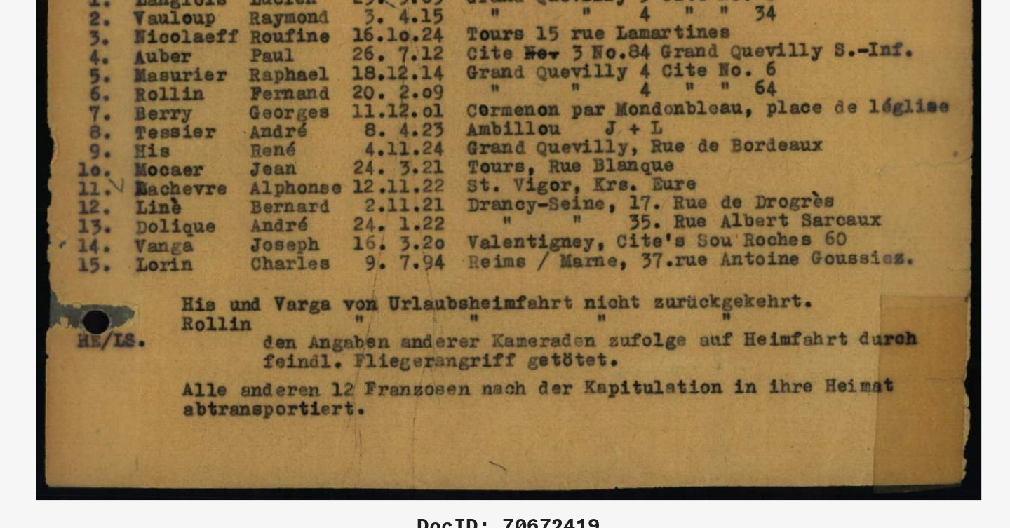
click at [345, 144] on img at bounding box center [505, 229] width 713 height 388
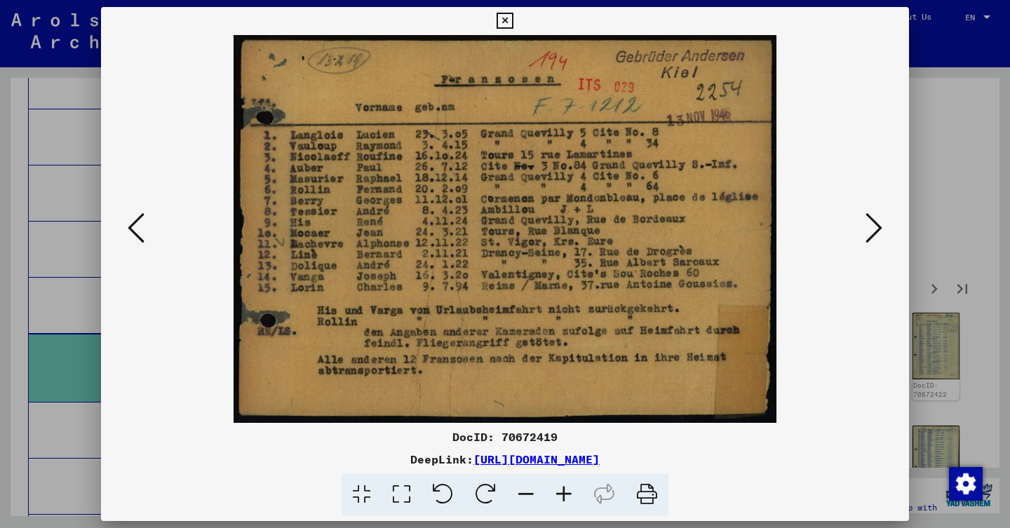
click at [873, 222] on icon at bounding box center [874, 228] width 17 height 34
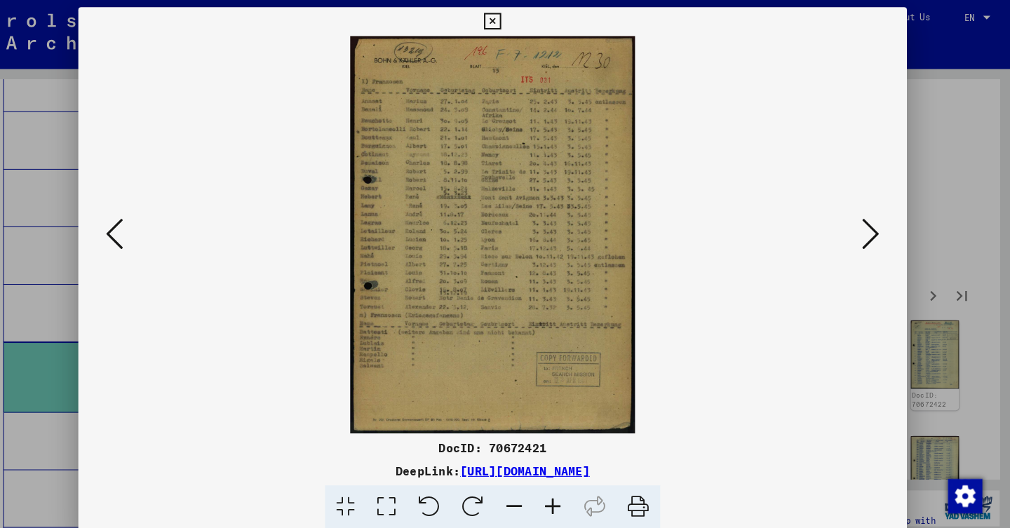
click at [866, 236] on icon at bounding box center [874, 228] width 17 height 34
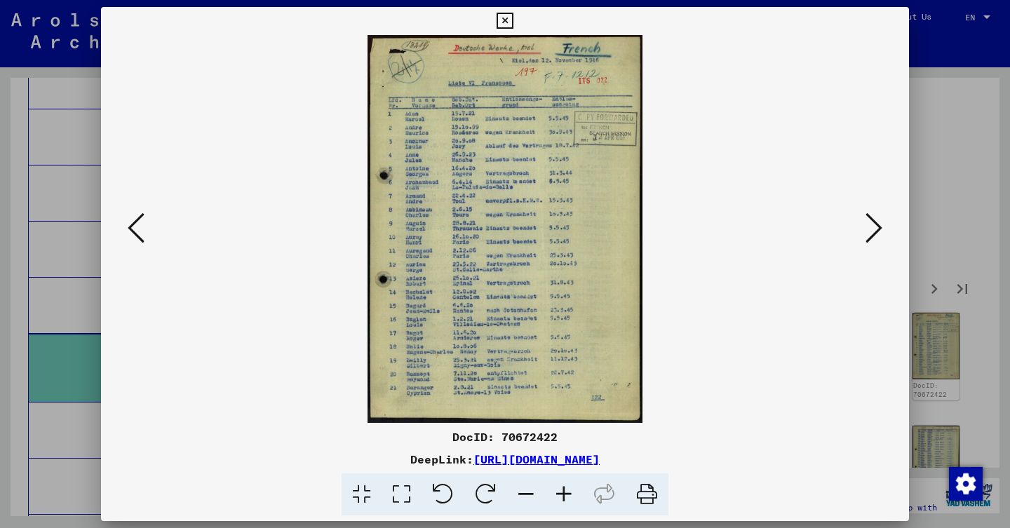
click at [870, 224] on icon at bounding box center [874, 228] width 17 height 34
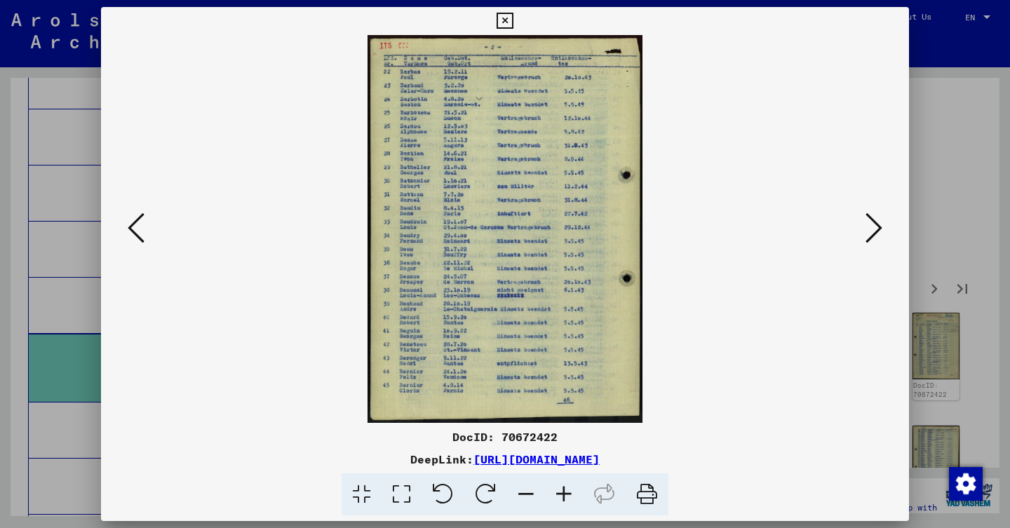
click at [878, 232] on icon at bounding box center [874, 228] width 17 height 34
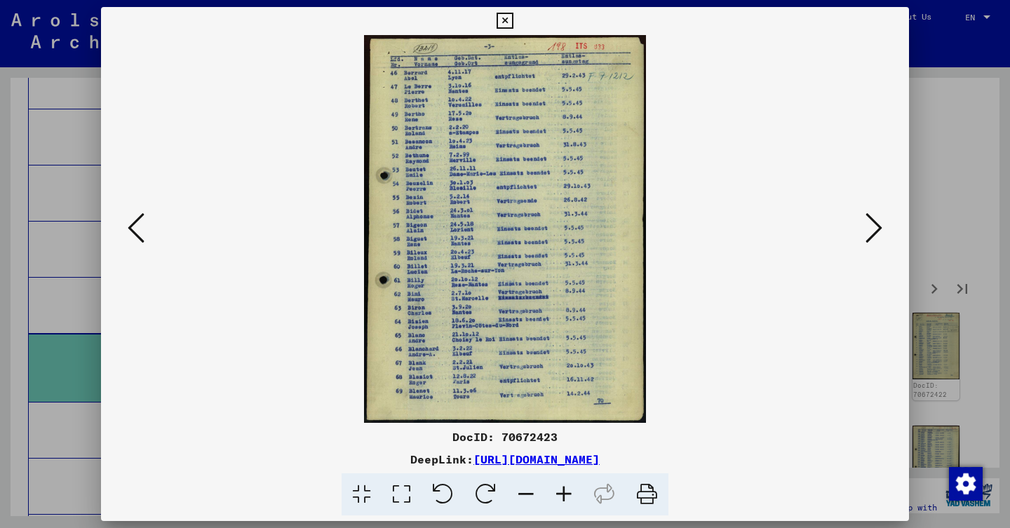
click at [878, 232] on icon at bounding box center [874, 228] width 17 height 34
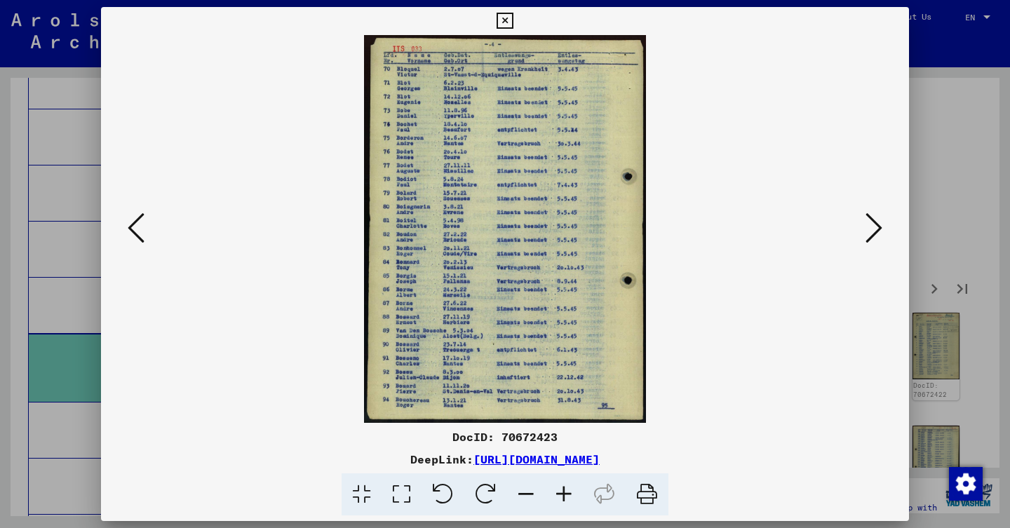
click at [878, 232] on icon at bounding box center [874, 228] width 17 height 34
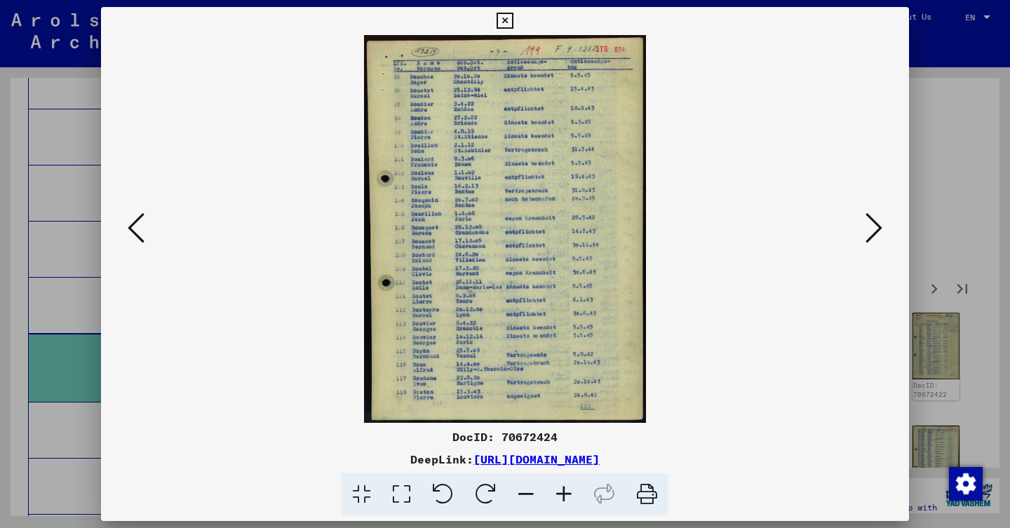
click at [878, 232] on icon at bounding box center [874, 228] width 17 height 34
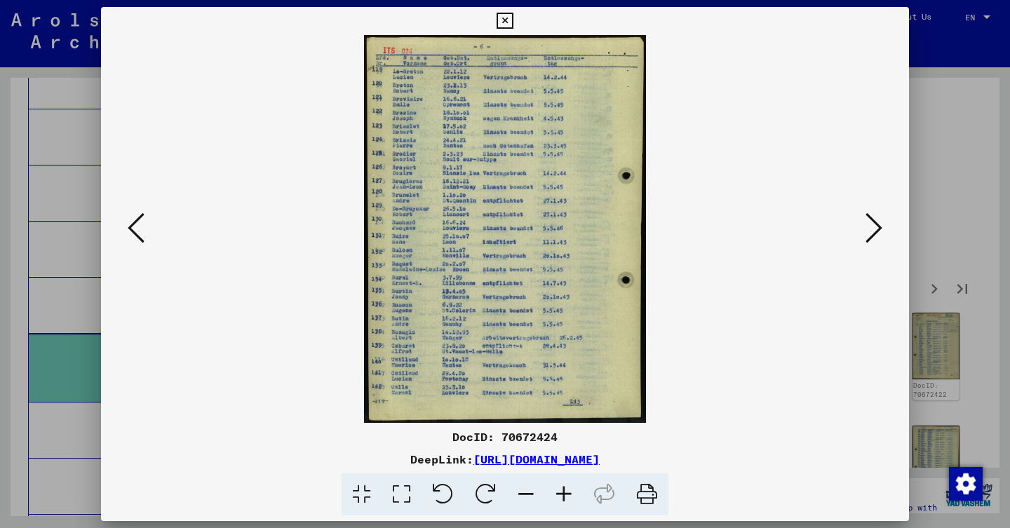
click at [878, 232] on icon at bounding box center [874, 228] width 17 height 34
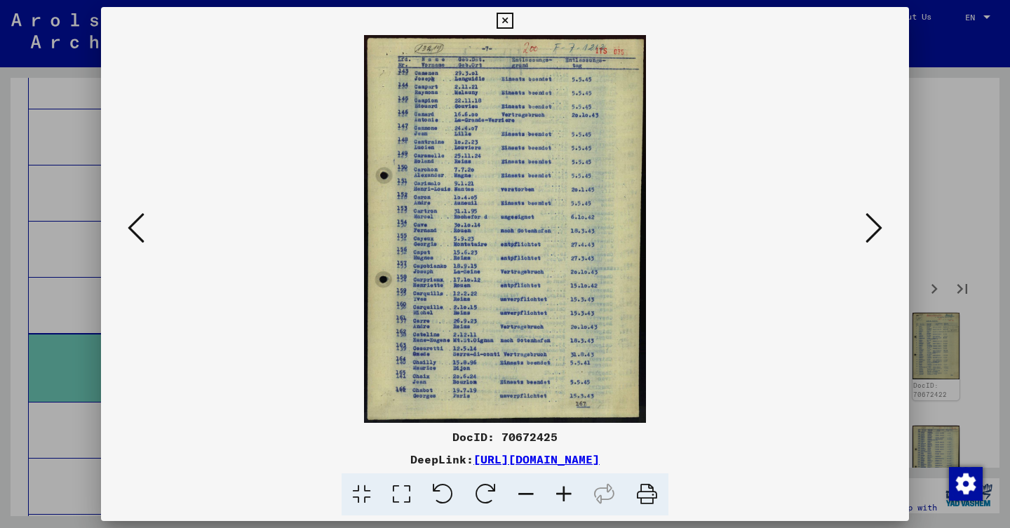
click at [878, 232] on icon at bounding box center [874, 228] width 17 height 34
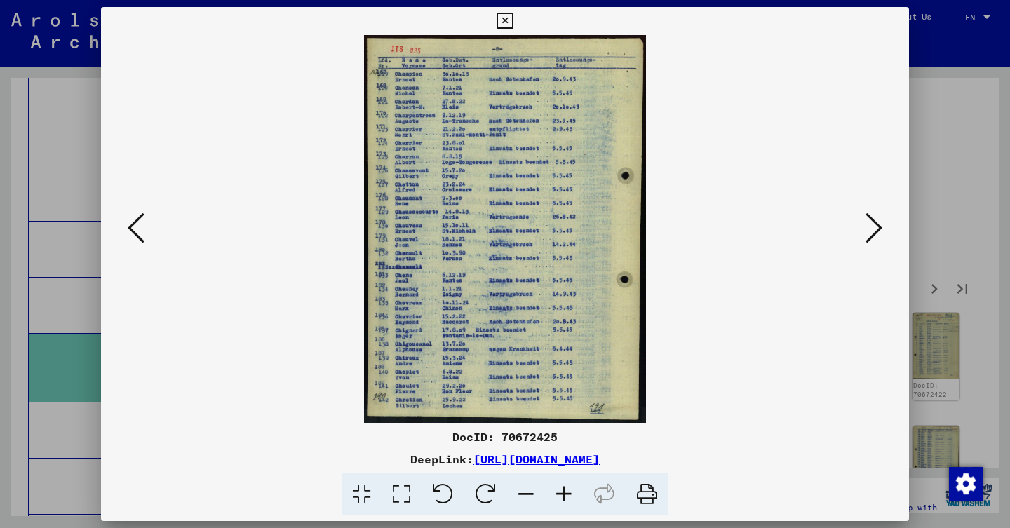
click at [878, 232] on icon at bounding box center [874, 228] width 17 height 34
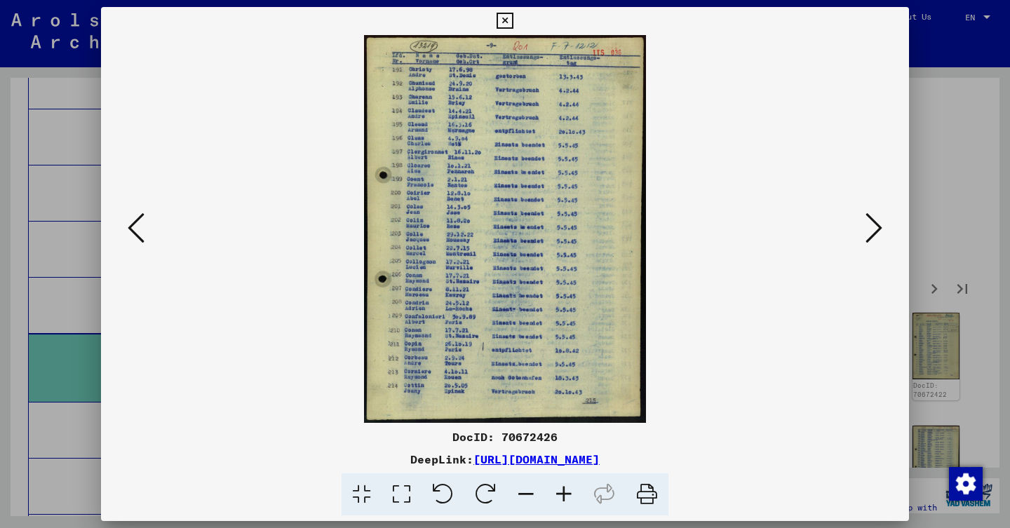
click at [878, 232] on icon at bounding box center [874, 228] width 17 height 34
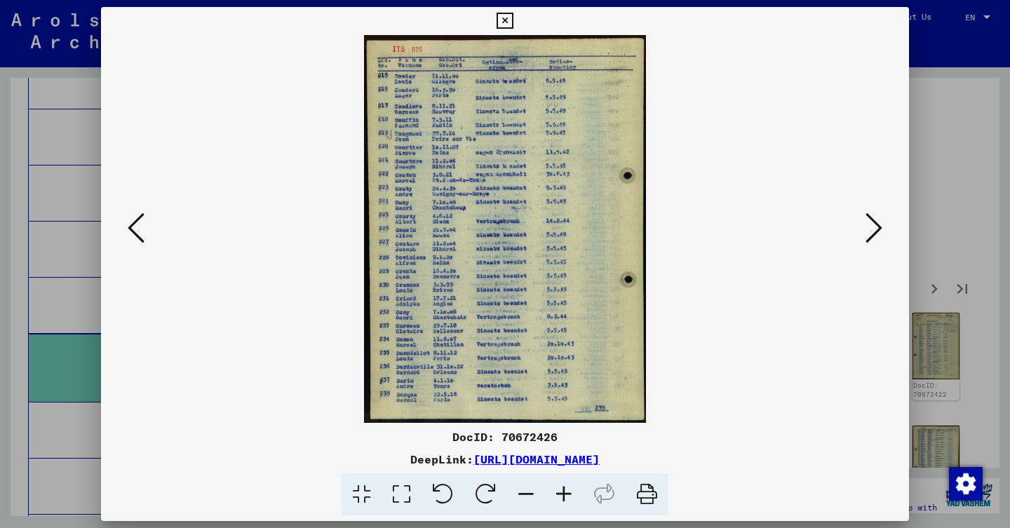
click at [142, 224] on icon at bounding box center [136, 228] width 17 height 34
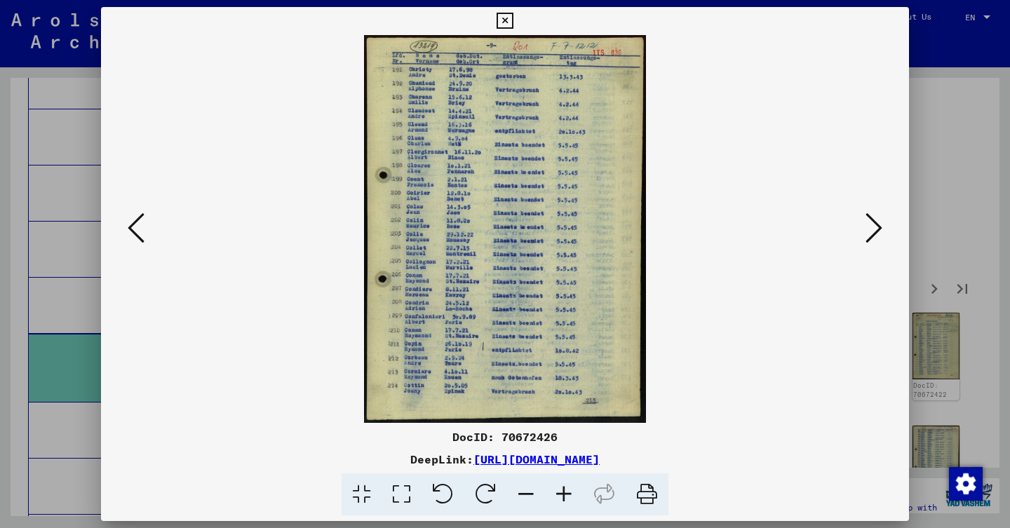
click at [142, 224] on icon at bounding box center [136, 228] width 17 height 34
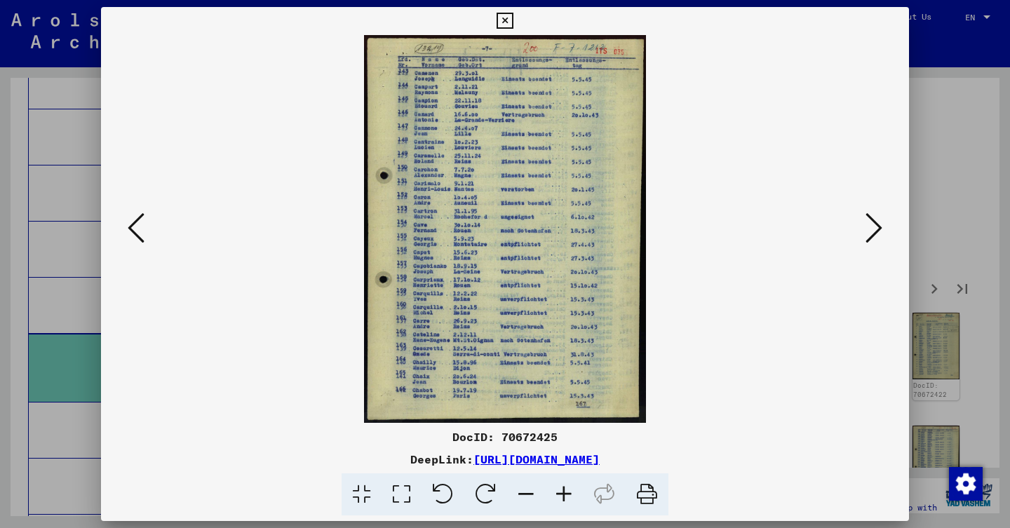
click at [142, 224] on icon at bounding box center [136, 228] width 17 height 34
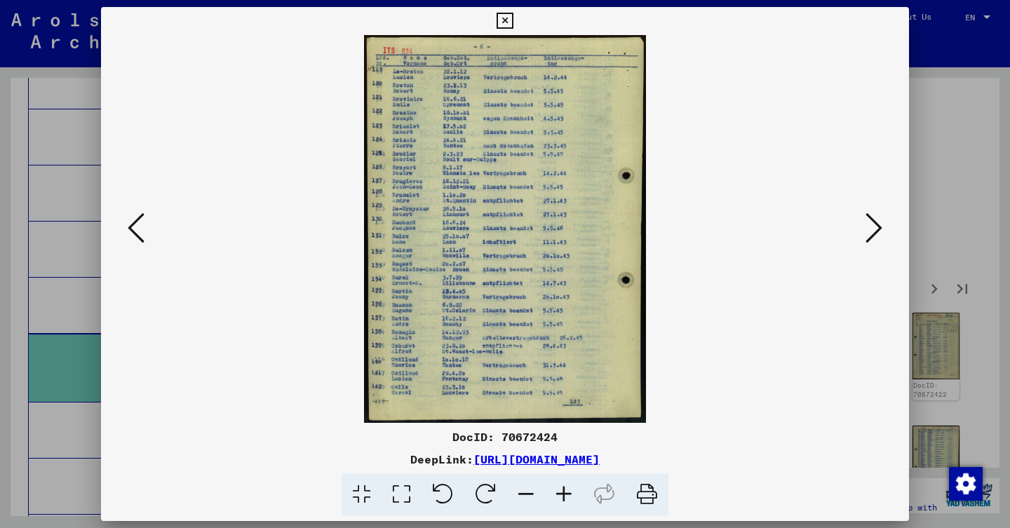
click at [142, 224] on icon at bounding box center [136, 228] width 17 height 34
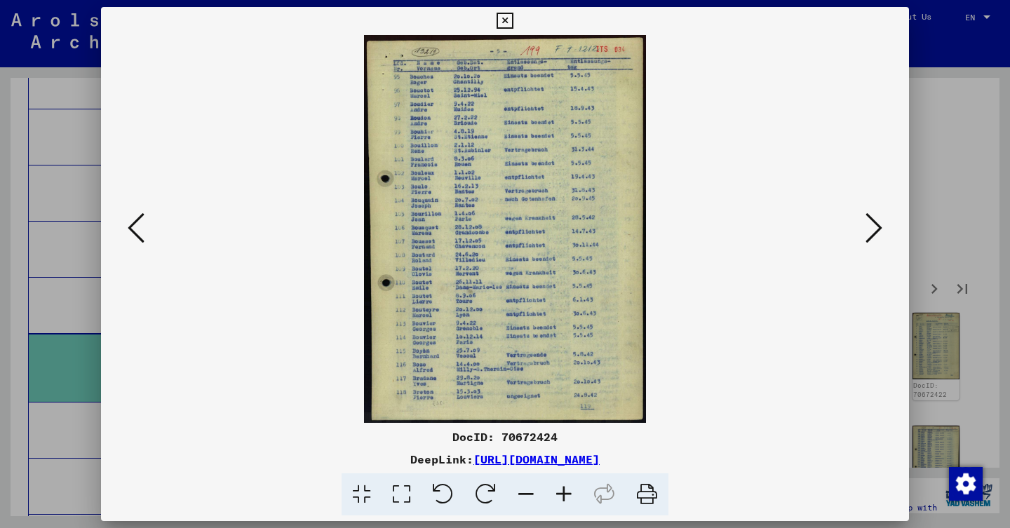
click at [142, 224] on icon at bounding box center [136, 228] width 17 height 34
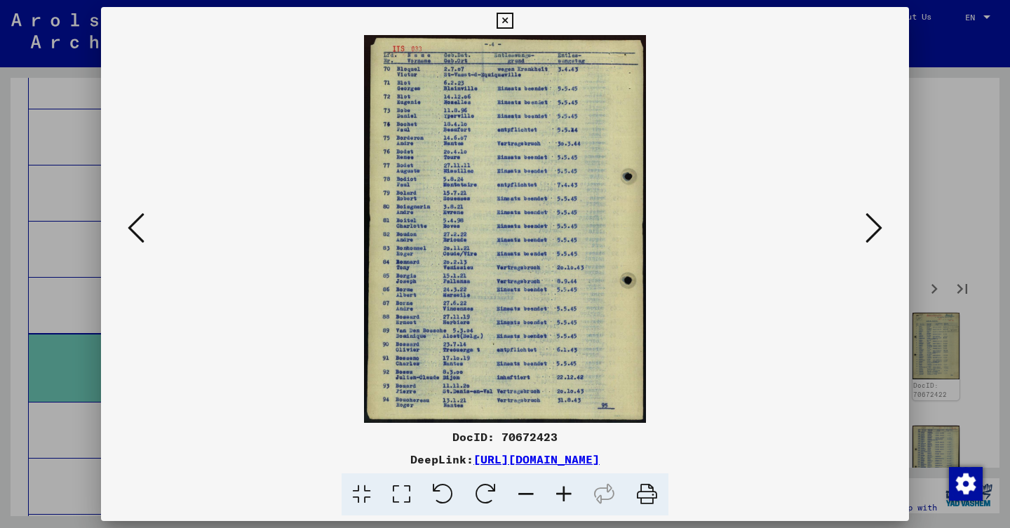
click at [142, 224] on icon at bounding box center [136, 228] width 17 height 34
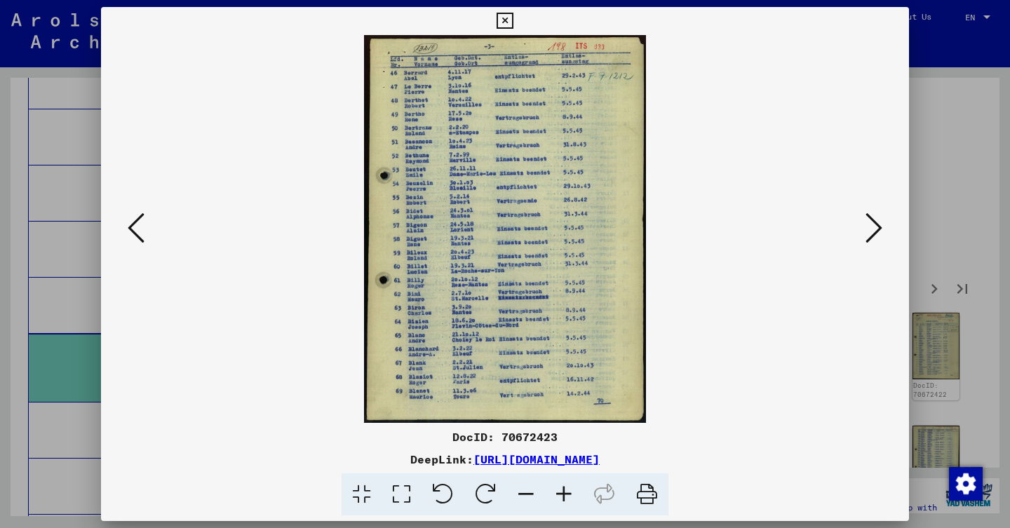
click at [142, 224] on icon at bounding box center [136, 228] width 17 height 34
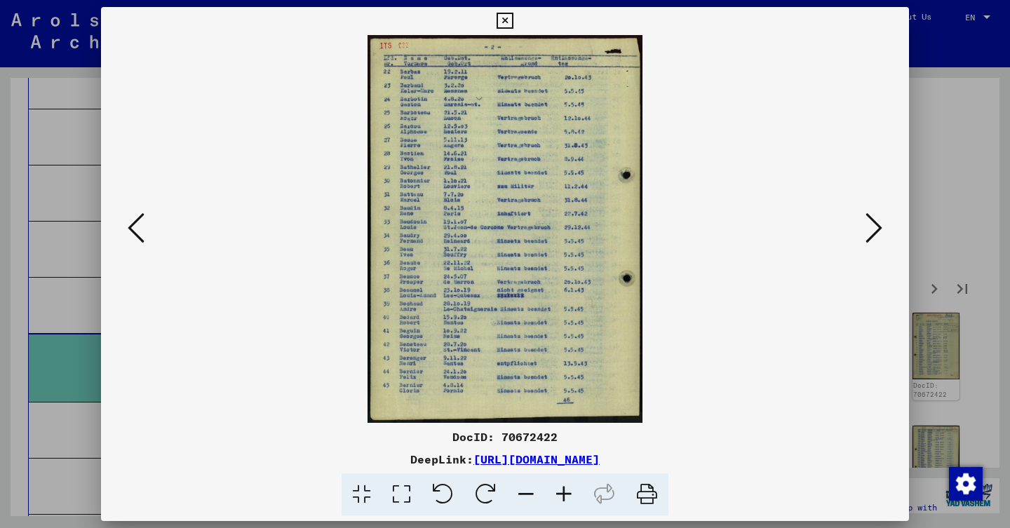
click at [142, 224] on icon at bounding box center [136, 228] width 17 height 34
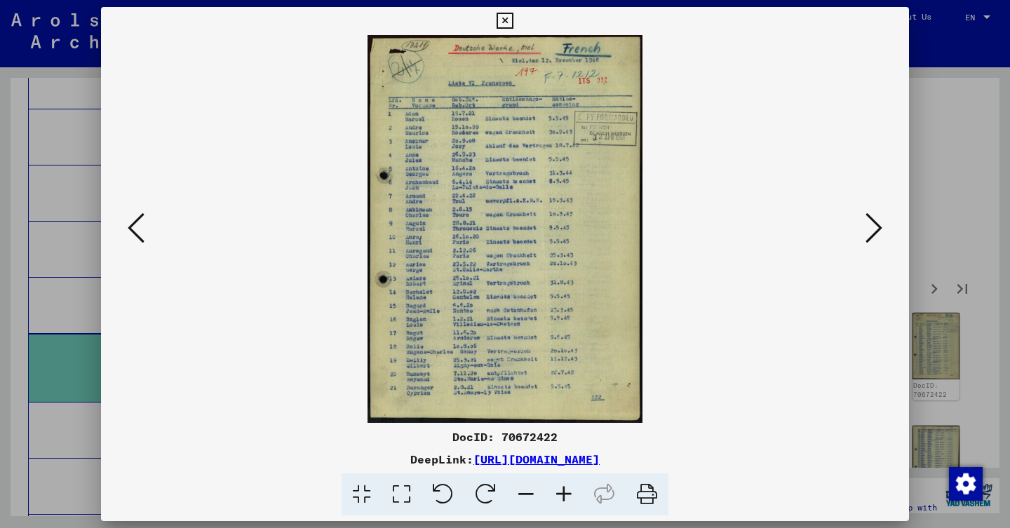
click at [142, 224] on icon at bounding box center [136, 228] width 17 height 34
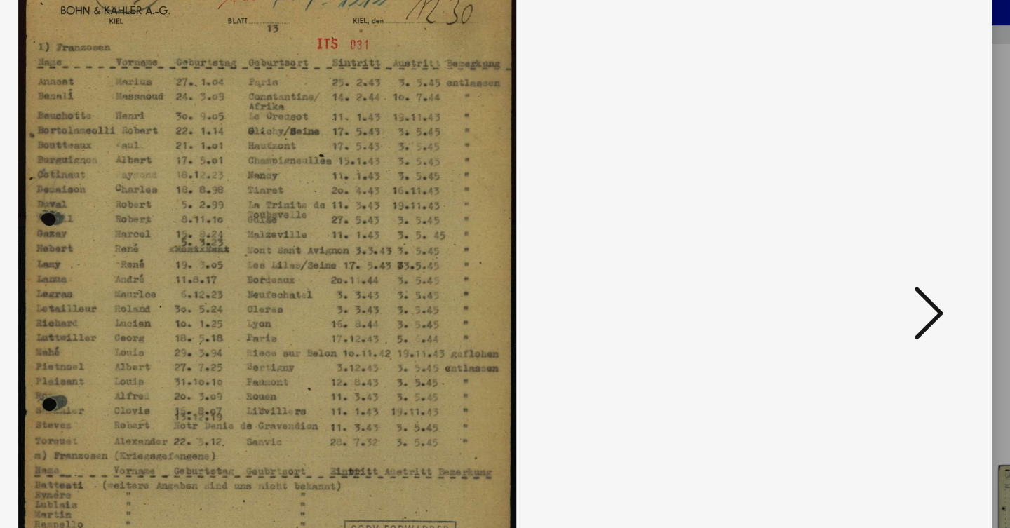
click at [866, 211] on icon at bounding box center [874, 228] width 17 height 34
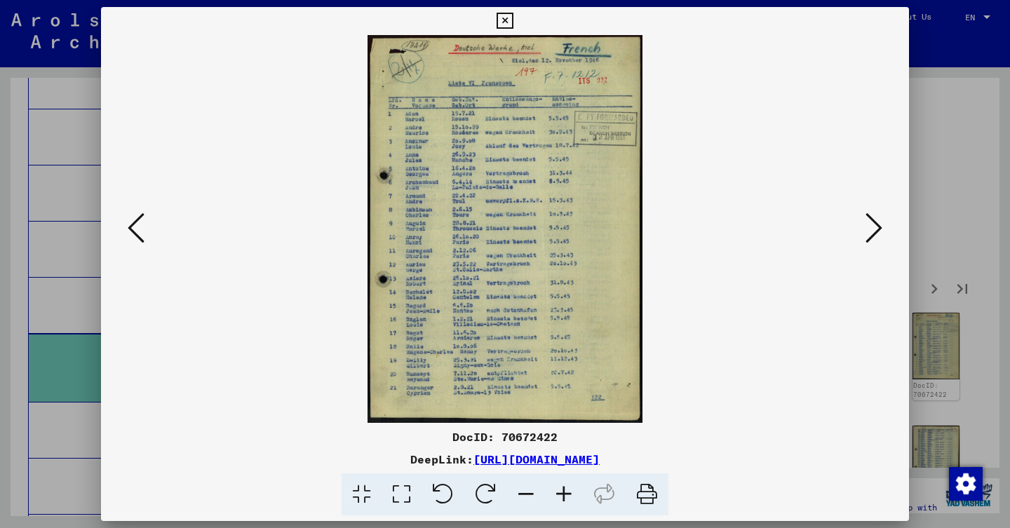
click at [871, 216] on icon at bounding box center [874, 228] width 17 height 34
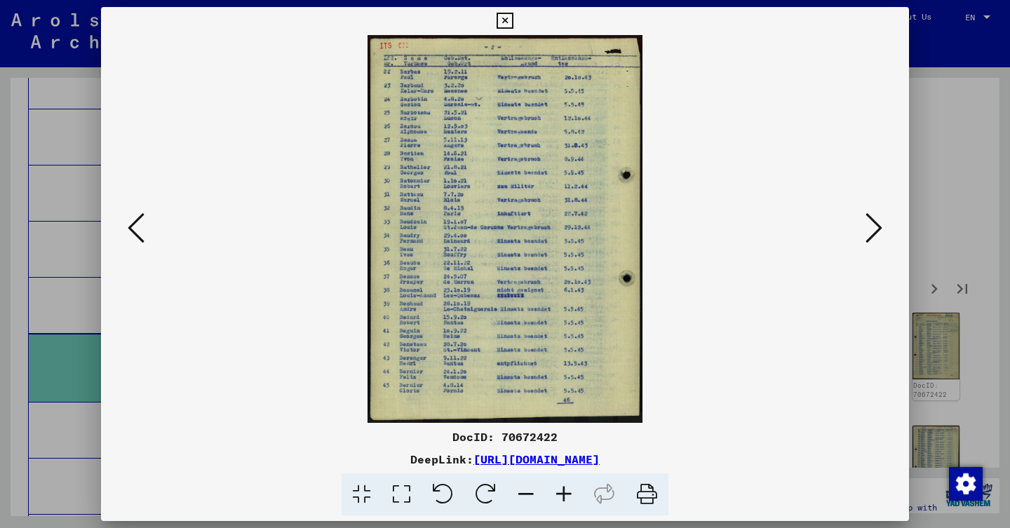
click at [881, 227] on button at bounding box center [873, 229] width 25 height 40
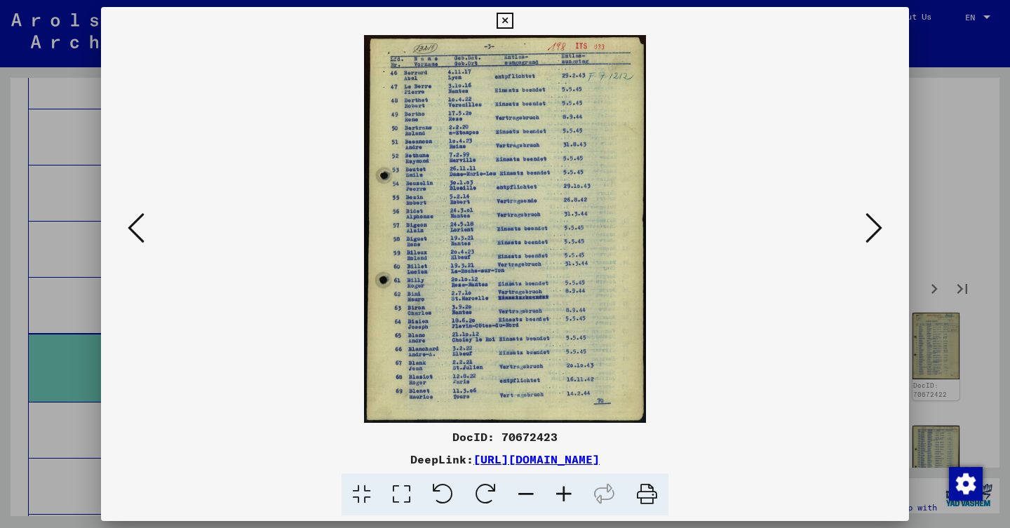
click at [877, 233] on icon at bounding box center [874, 228] width 17 height 34
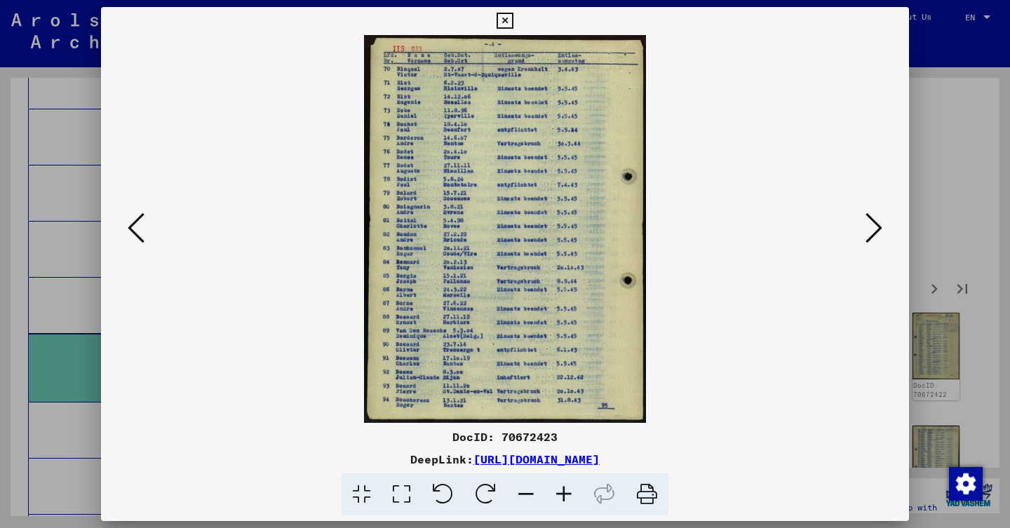
click at [868, 230] on icon at bounding box center [874, 228] width 17 height 34
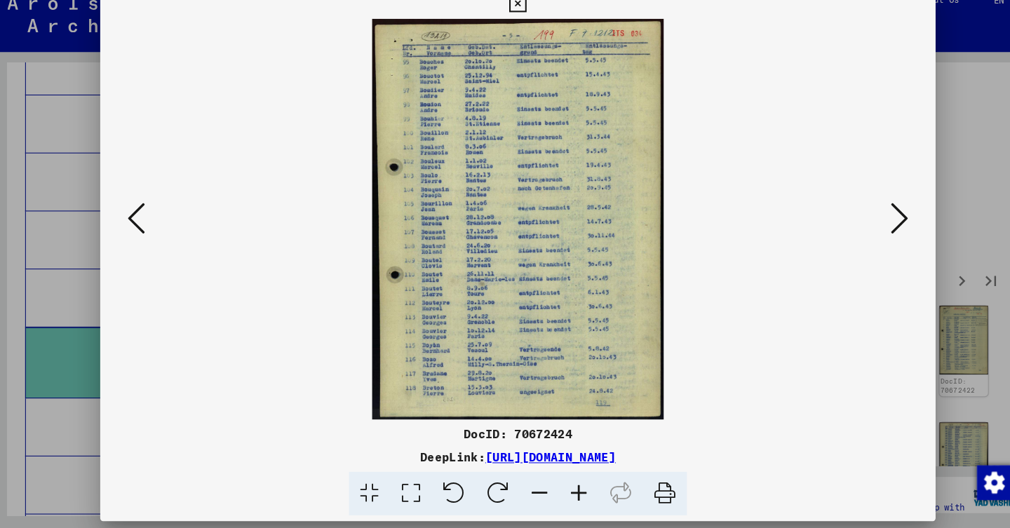
click at [873, 213] on icon at bounding box center [874, 228] width 17 height 34
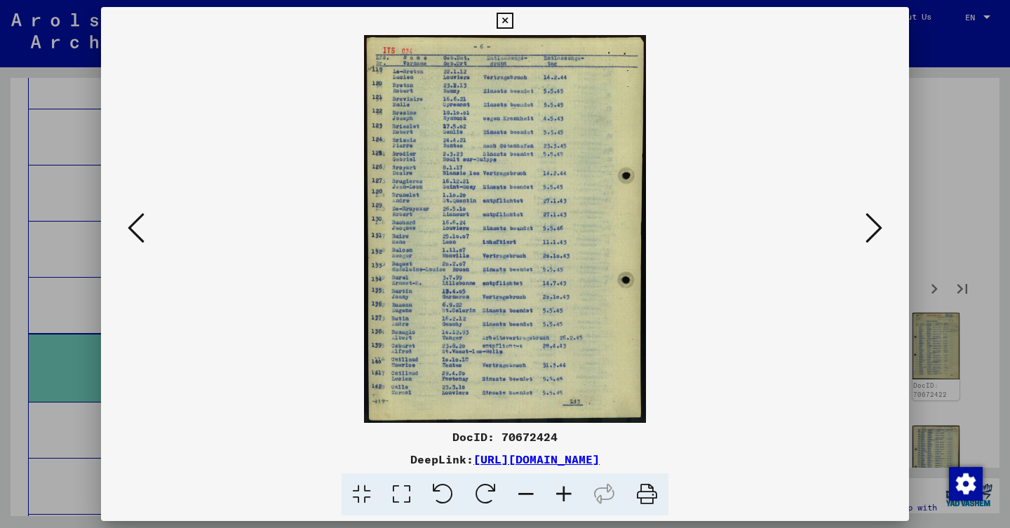
click at [867, 227] on icon at bounding box center [874, 228] width 17 height 34
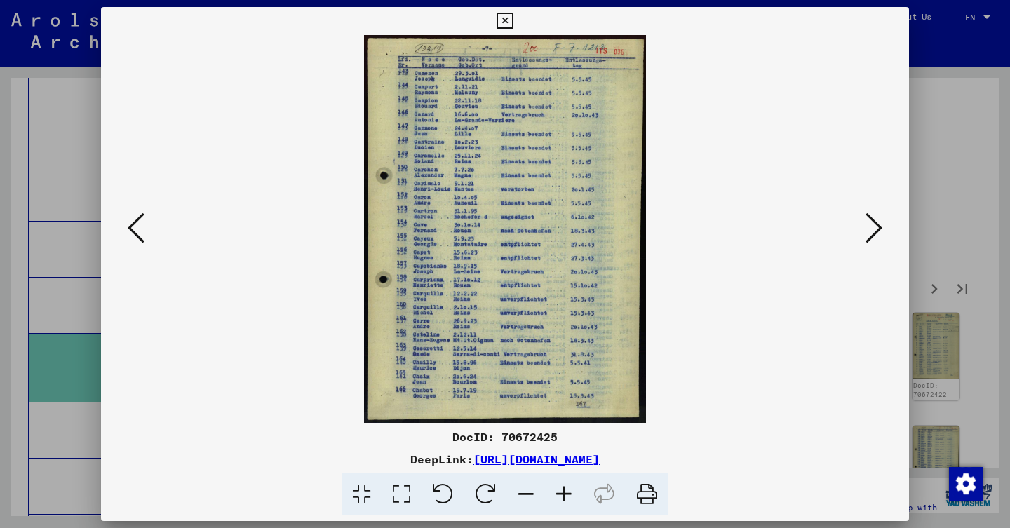
click at [868, 230] on icon at bounding box center [874, 228] width 17 height 34
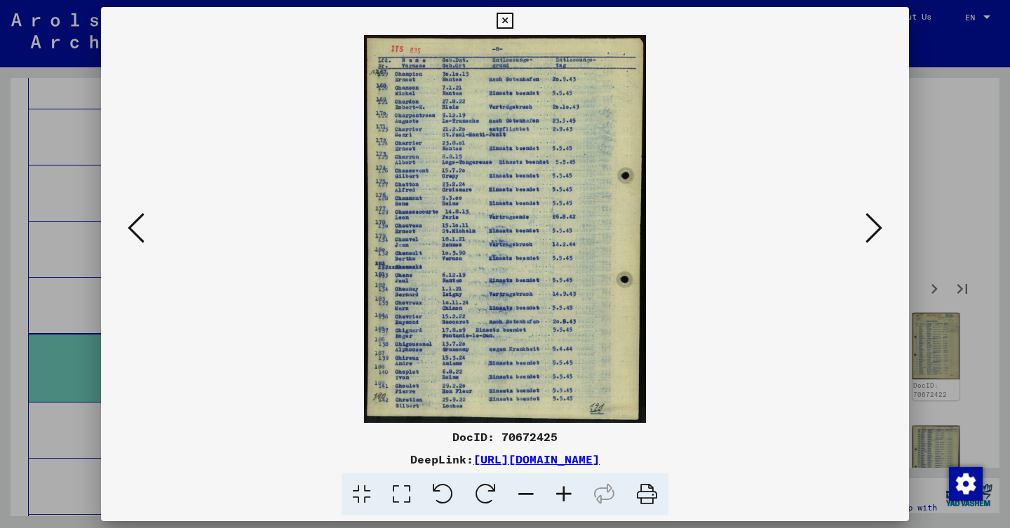
click at [878, 229] on icon at bounding box center [874, 228] width 17 height 34
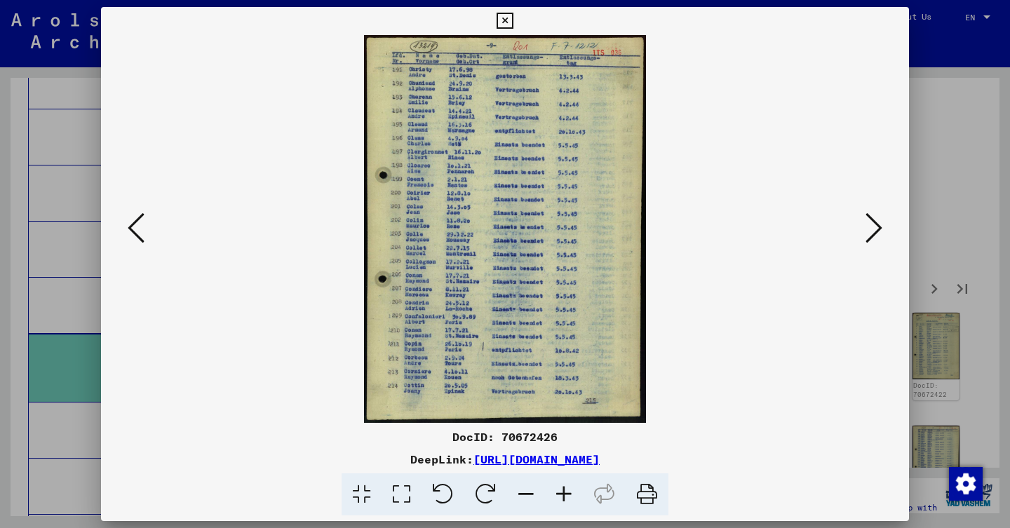
click at [871, 219] on icon at bounding box center [874, 228] width 17 height 34
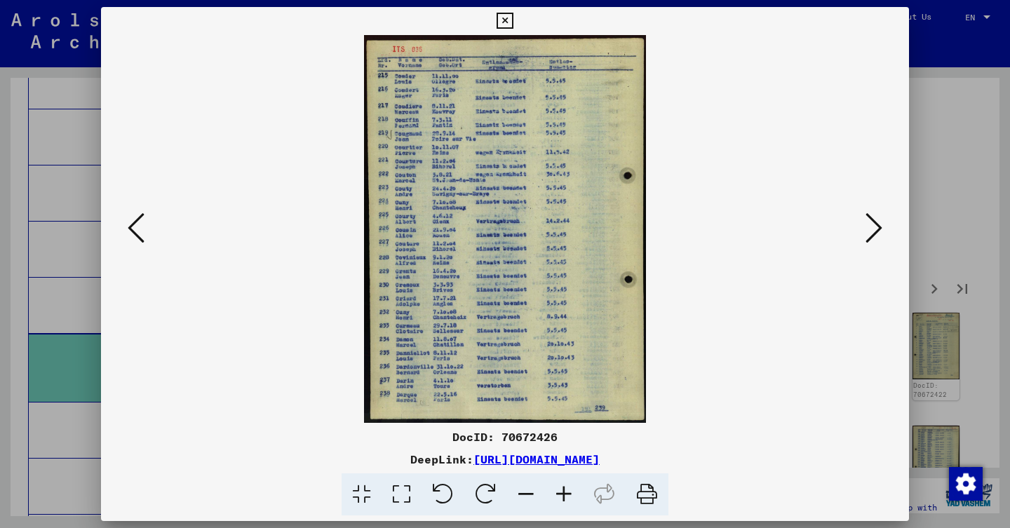
click at [867, 225] on icon at bounding box center [874, 228] width 17 height 34
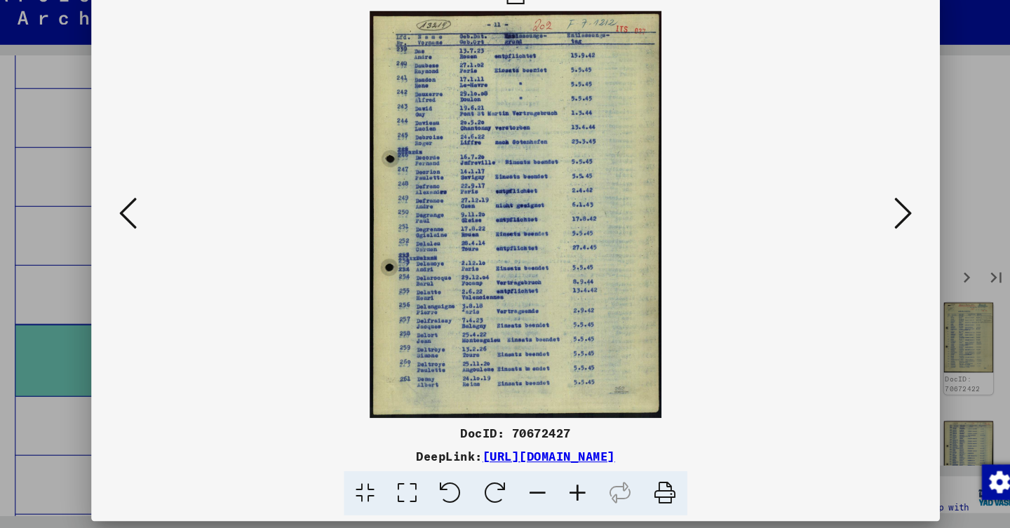
click at [866, 217] on icon at bounding box center [874, 228] width 17 height 34
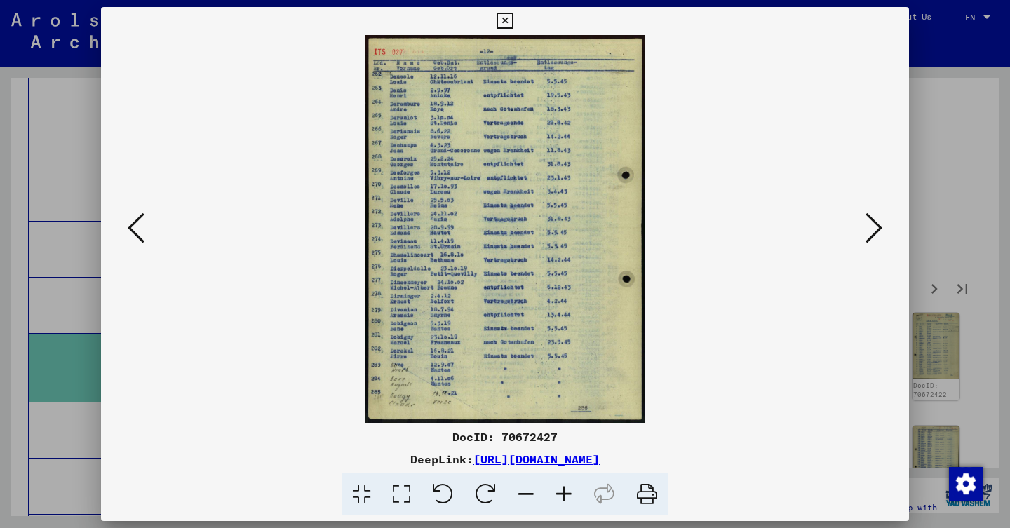
click at [877, 222] on icon at bounding box center [874, 228] width 17 height 34
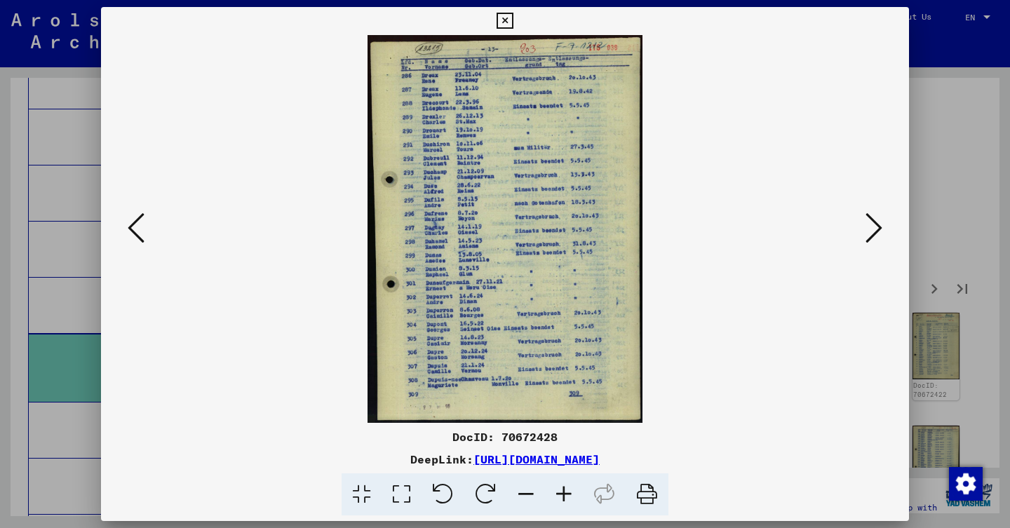
click at [868, 234] on icon at bounding box center [874, 228] width 17 height 34
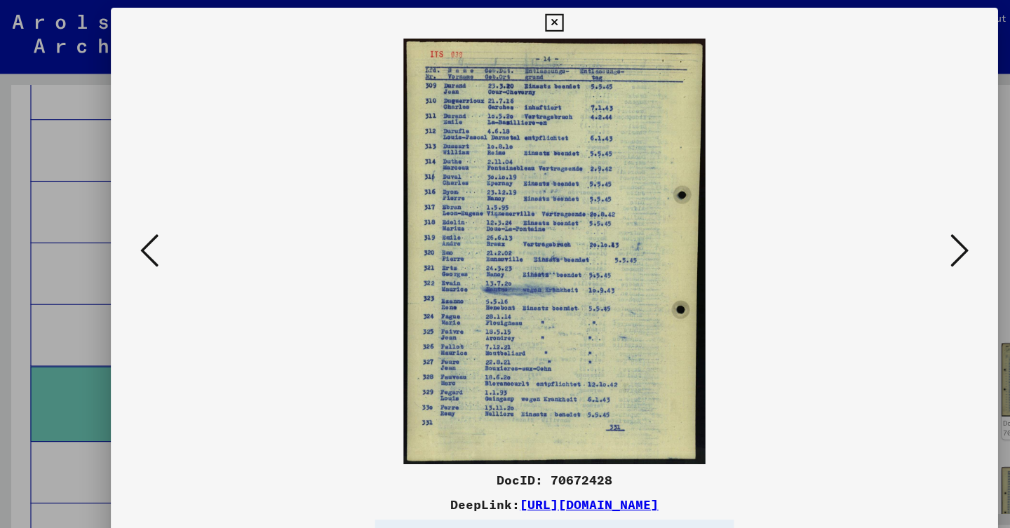
click at [850, 222] on img at bounding box center [505, 229] width 713 height 388
click at [864, 228] on button at bounding box center [873, 229] width 25 height 40
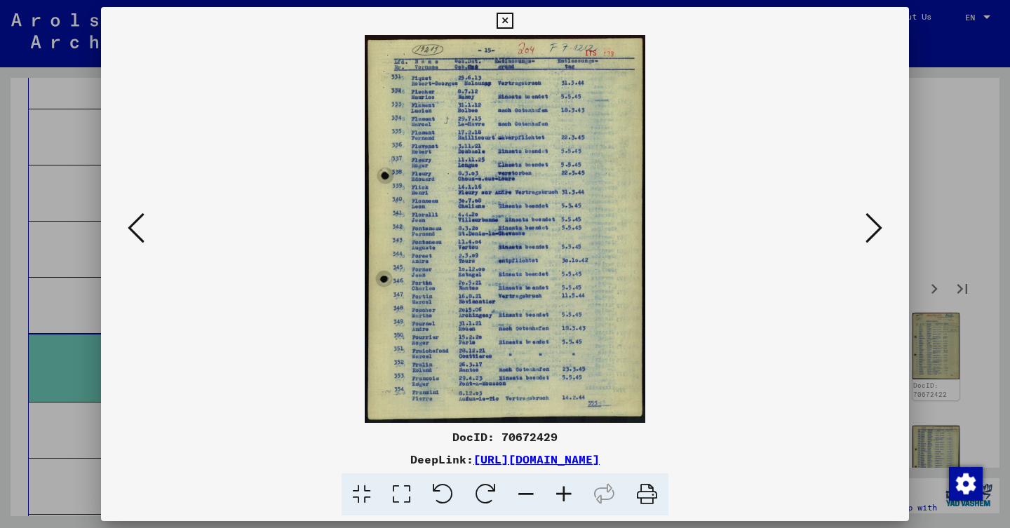
click at [878, 224] on icon at bounding box center [874, 228] width 17 height 34
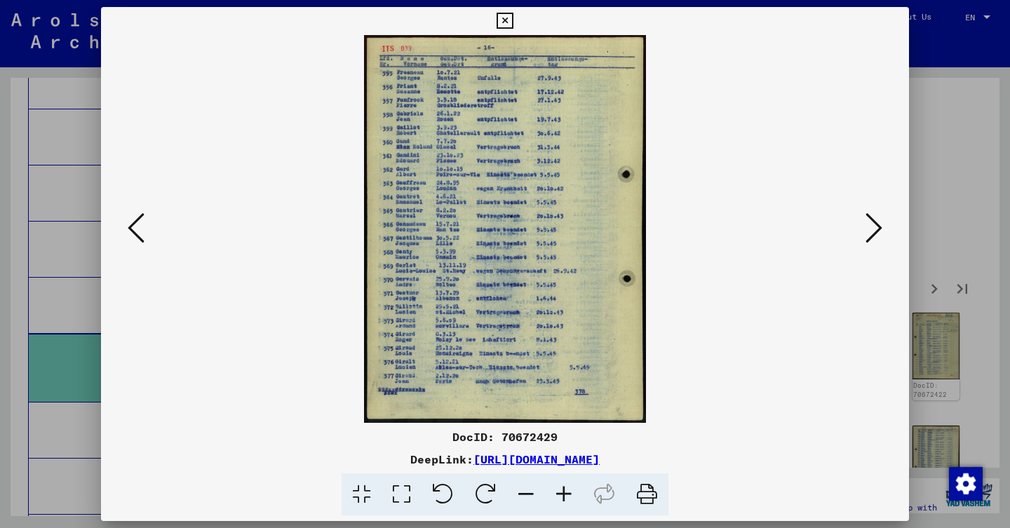
click at [862, 245] on button at bounding box center [873, 229] width 25 height 40
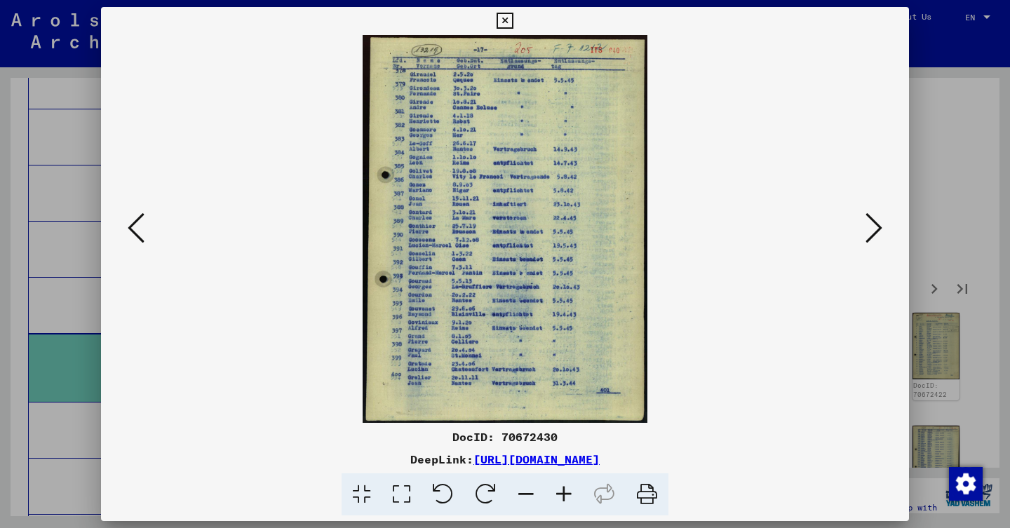
click at [881, 226] on button at bounding box center [873, 229] width 25 height 40
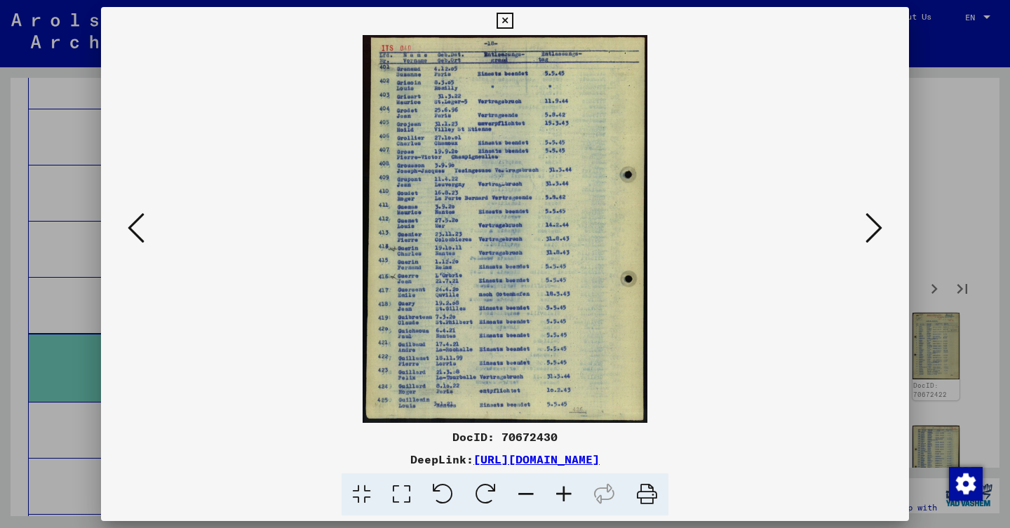
click at [868, 242] on icon at bounding box center [874, 228] width 17 height 34
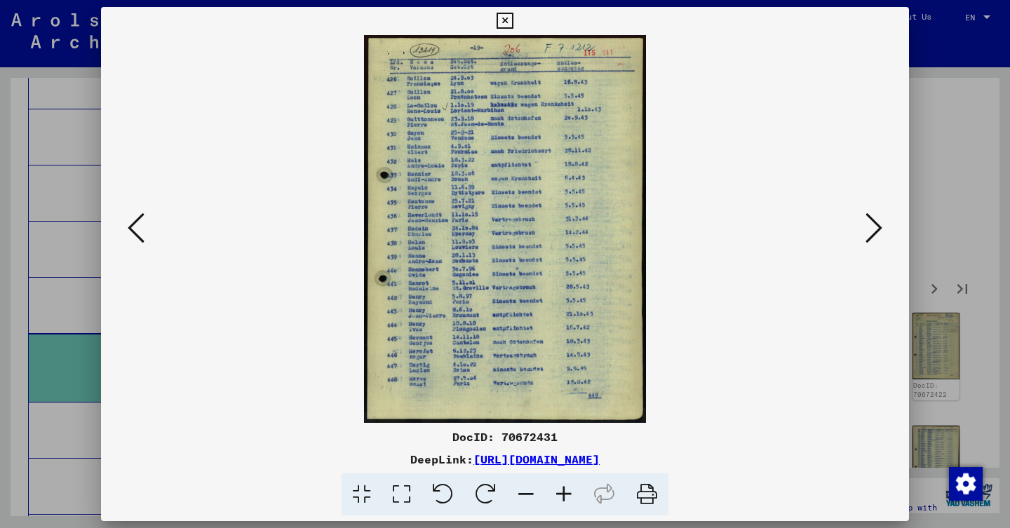
click at [878, 232] on icon at bounding box center [874, 228] width 17 height 34
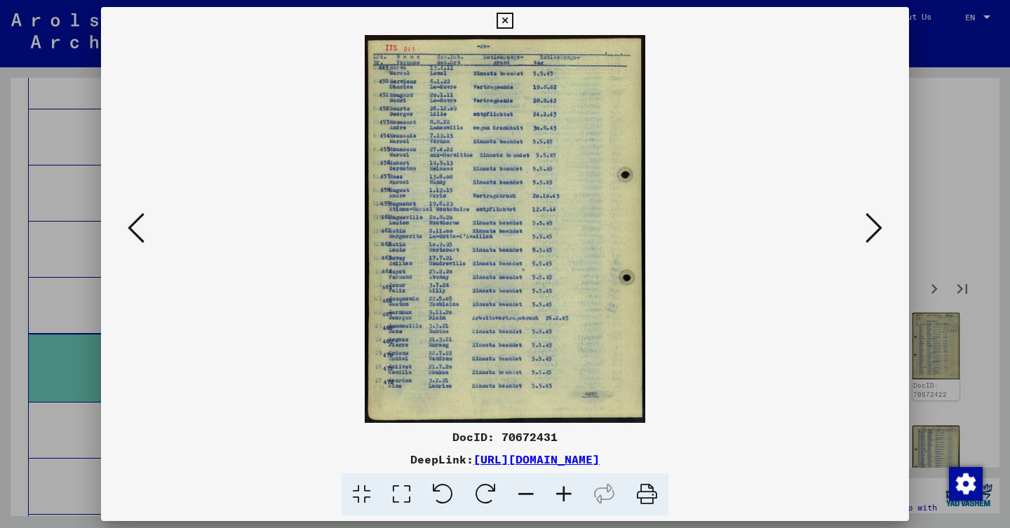
click at [866, 241] on icon at bounding box center [874, 228] width 17 height 34
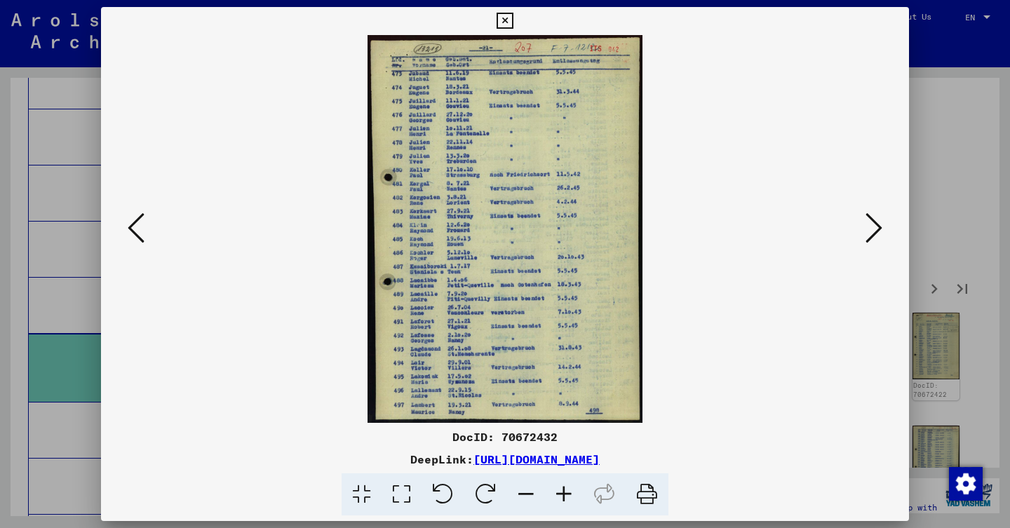
click at [862, 222] on button at bounding box center [873, 229] width 25 height 40
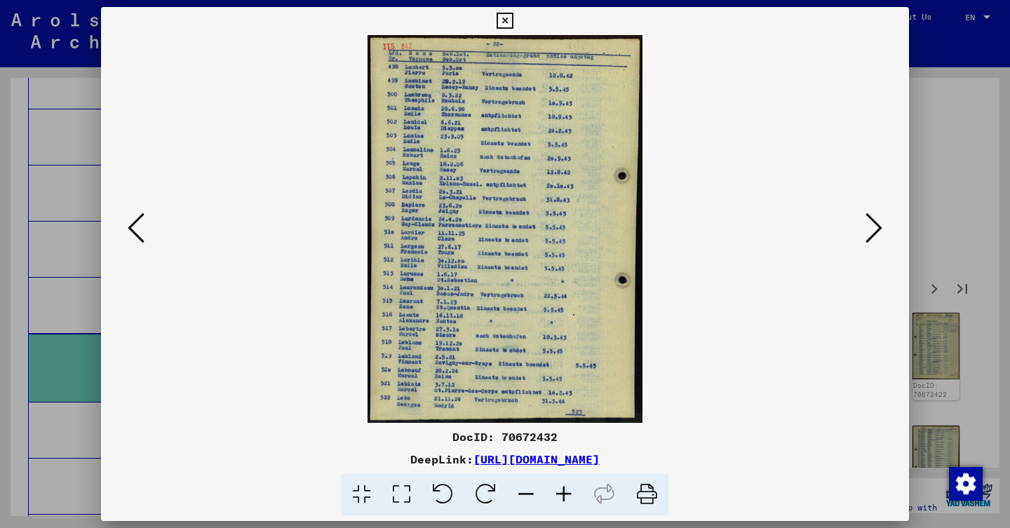
click at [866, 220] on icon at bounding box center [874, 228] width 17 height 34
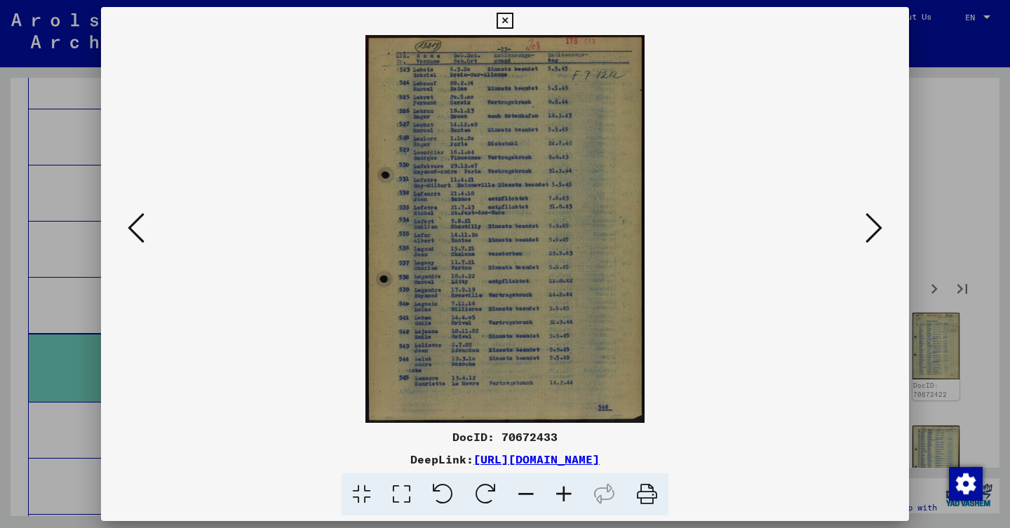
click at [869, 225] on icon at bounding box center [874, 228] width 17 height 34
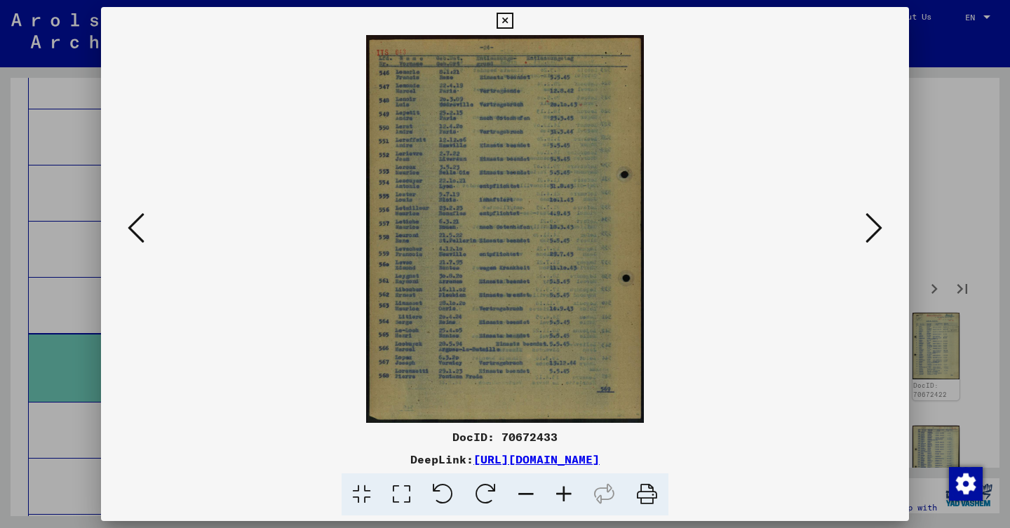
click at [861, 230] on button at bounding box center [873, 229] width 25 height 40
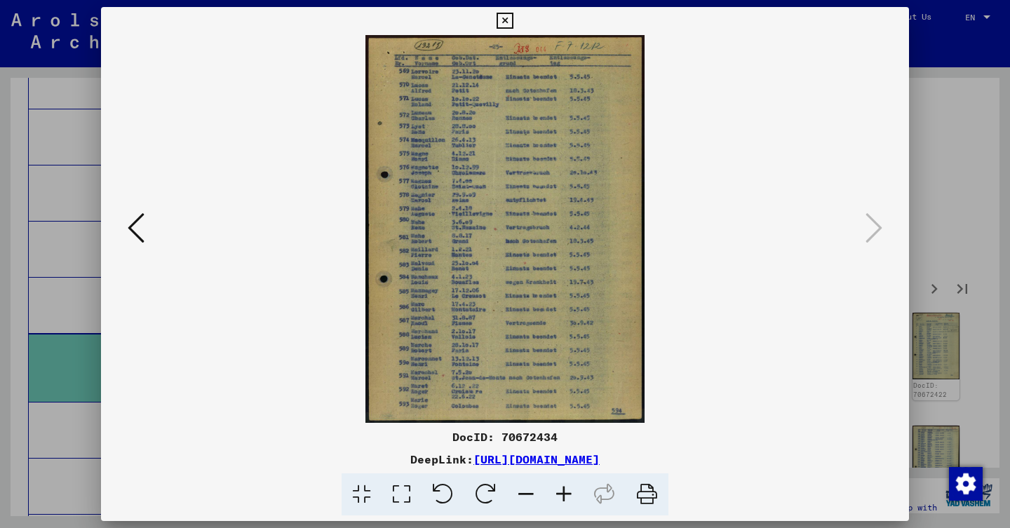
click at [956, 234] on div at bounding box center [505, 264] width 1010 height 528
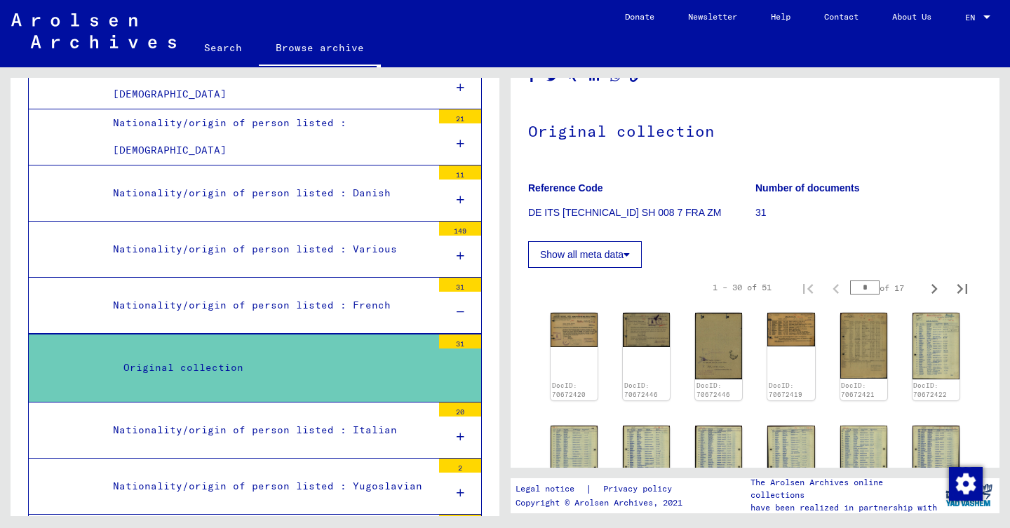
click at [926, 279] on icon "Next page" at bounding box center [935, 289] width 20 height 20
type input "*"
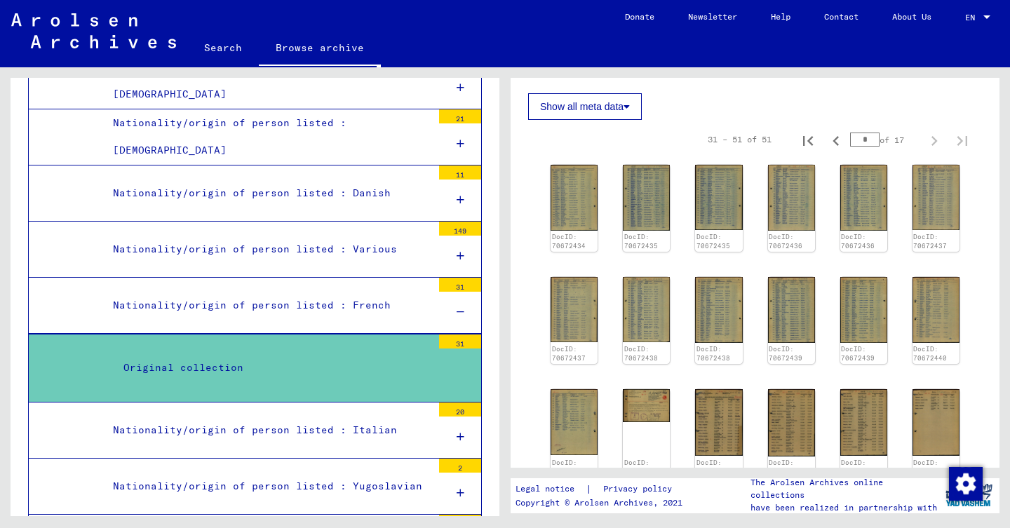
scroll to position [328, 0]
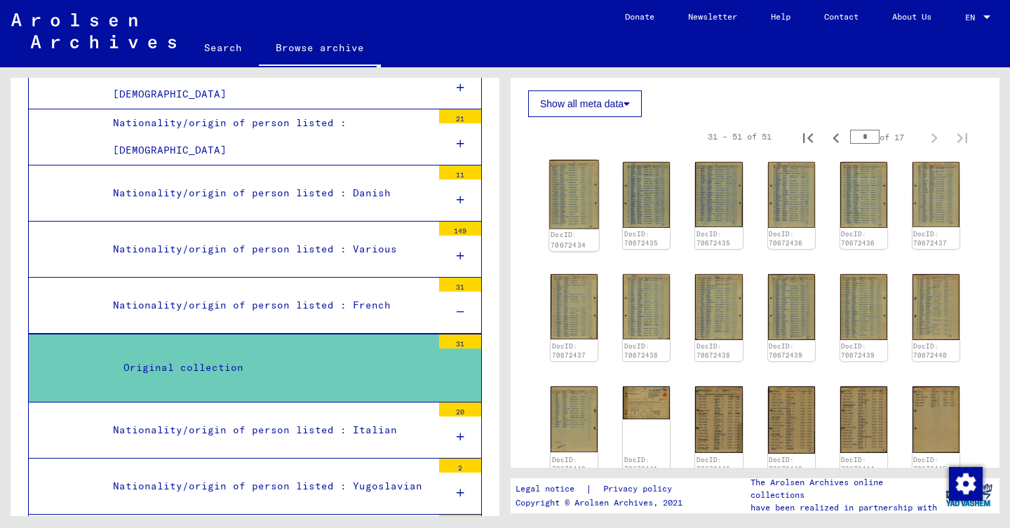
click at [582, 174] on img at bounding box center [574, 194] width 50 height 69
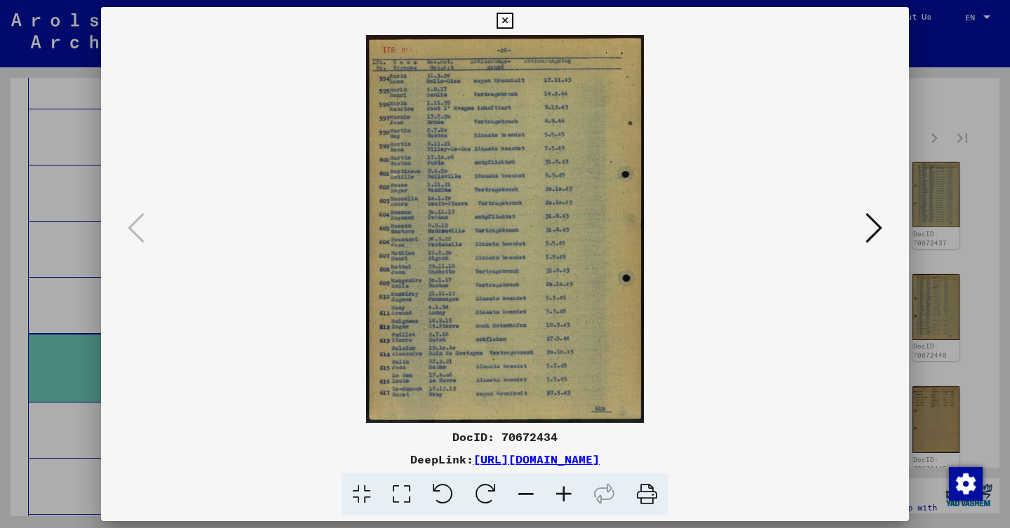
click at [875, 222] on icon at bounding box center [874, 228] width 17 height 34
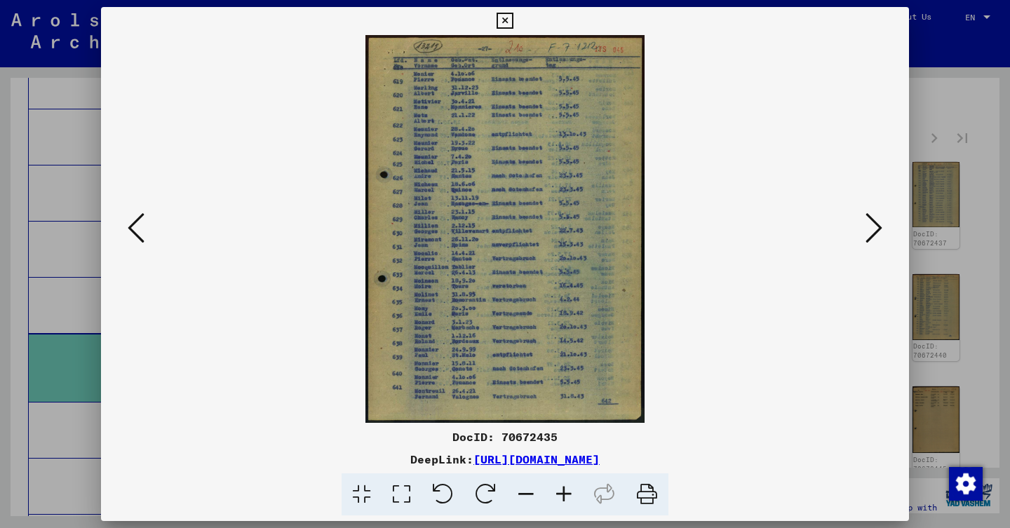
click at [877, 224] on icon at bounding box center [874, 228] width 17 height 34
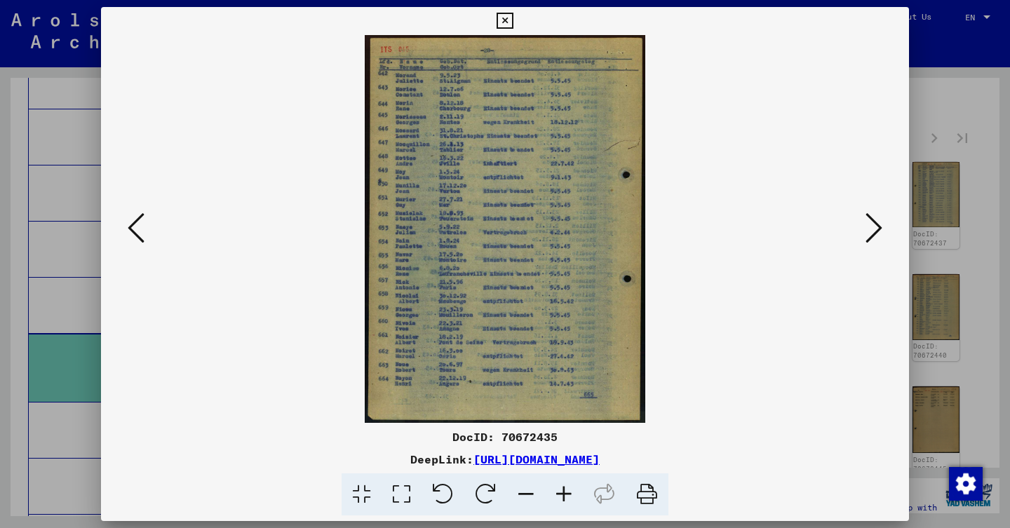
click at [866, 228] on icon at bounding box center [874, 228] width 17 height 34
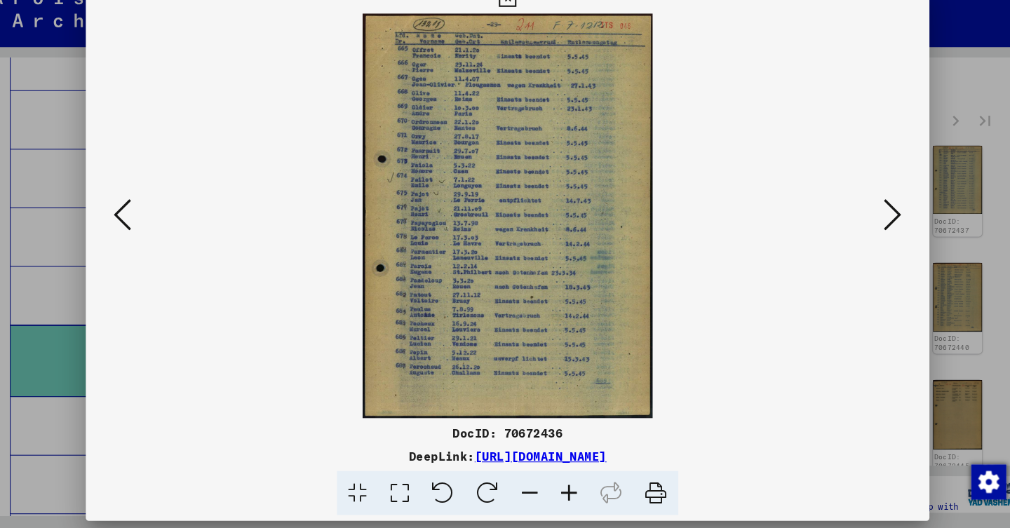
click at [866, 211] on icon at bounding box center [874, 228] width 17 height 34
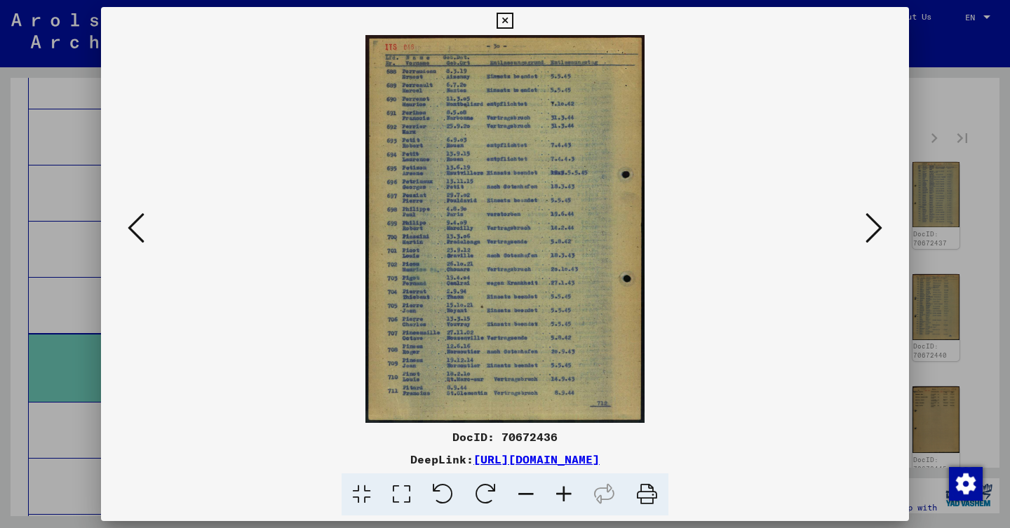
click at [868, 219] on icon at bounding box center [874, 228] width 17 height 34
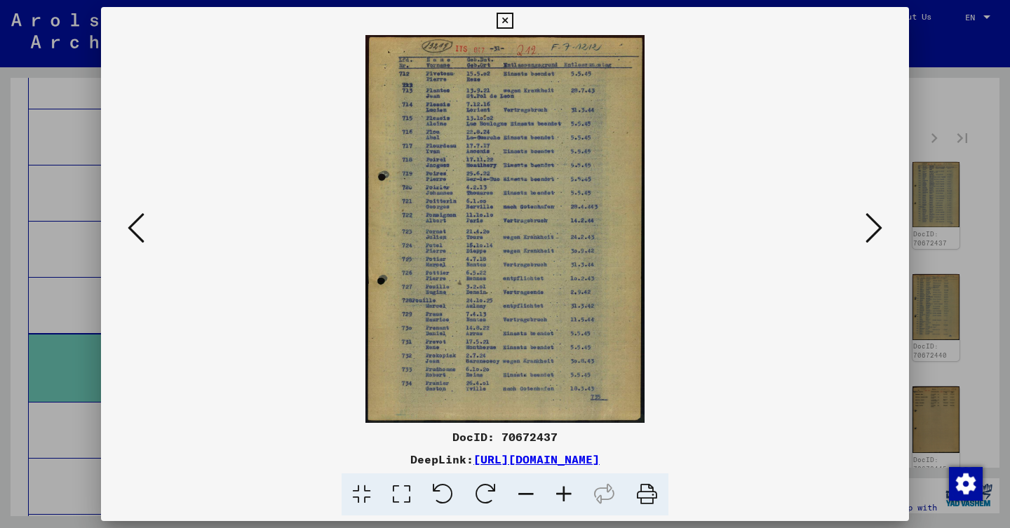
click at [866, 227] on icon at bounding box center [874, 228] width 17 height 34
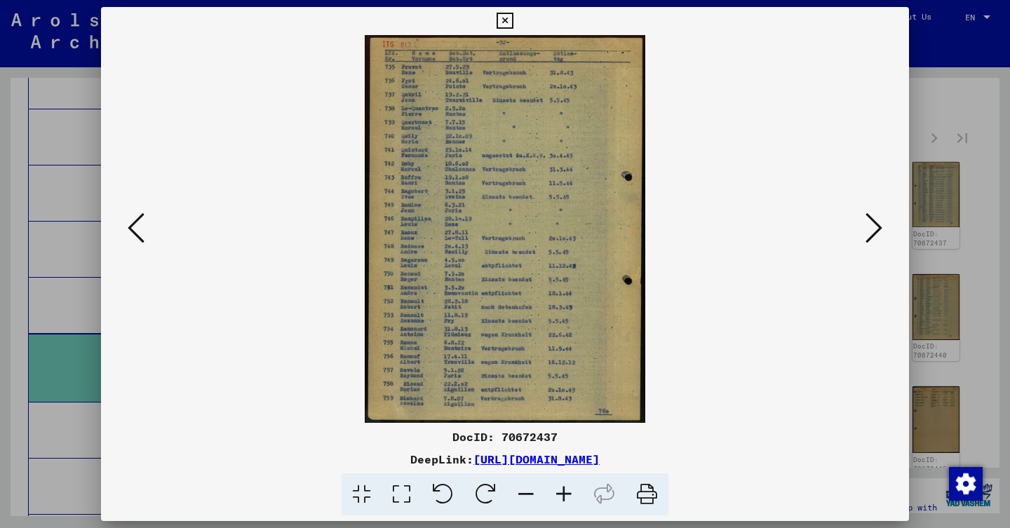
click at [866, 235] on icon at bounding box center [874, 228] width 17 height 34
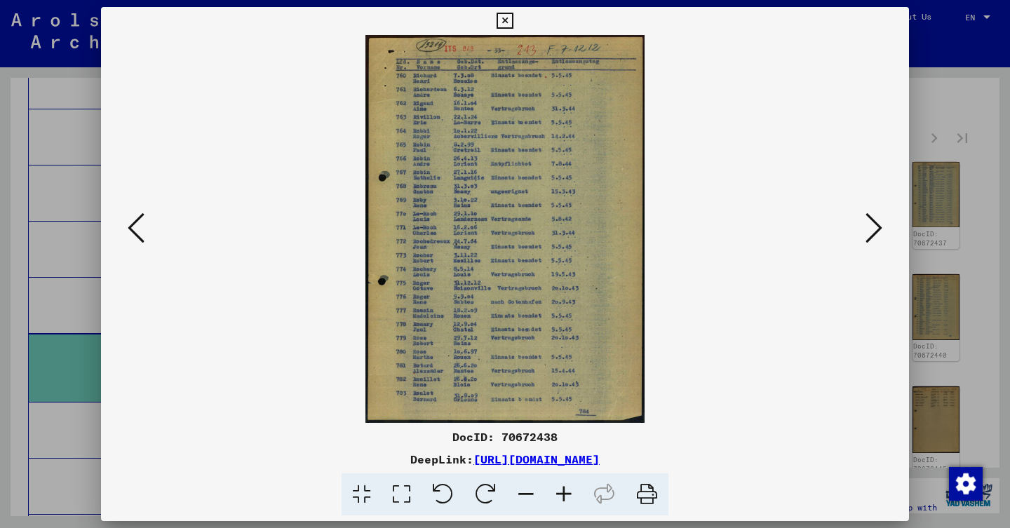
click at [868, 222] on icon at bounding box center [874, 228] width 17 height 34
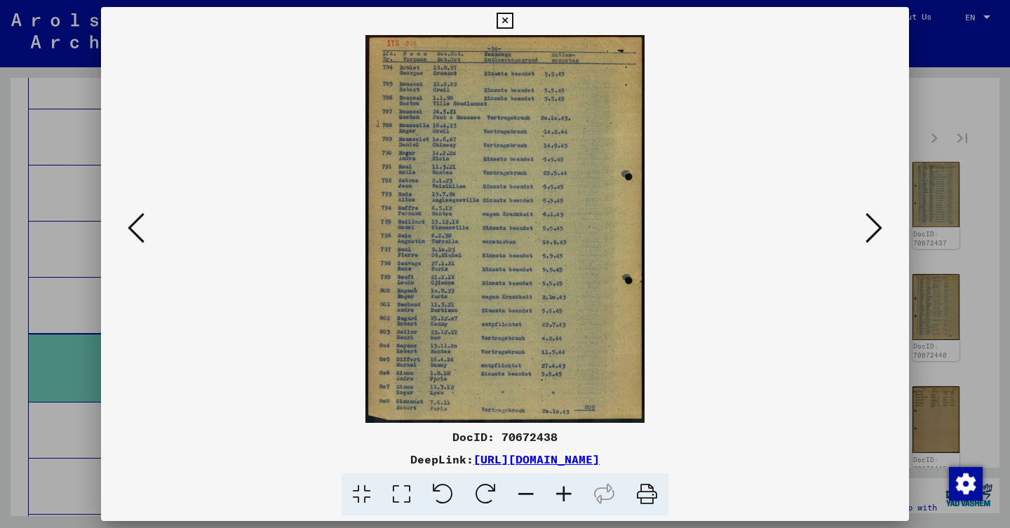
click at [864, 229] on button at bounding box center [873, 229] width 25 height 40
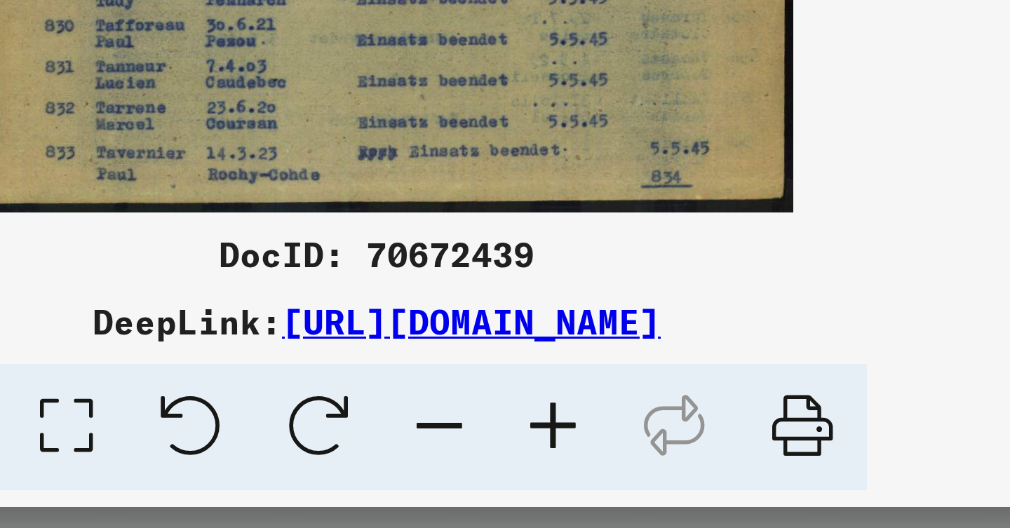
scroll to position [0, 0]
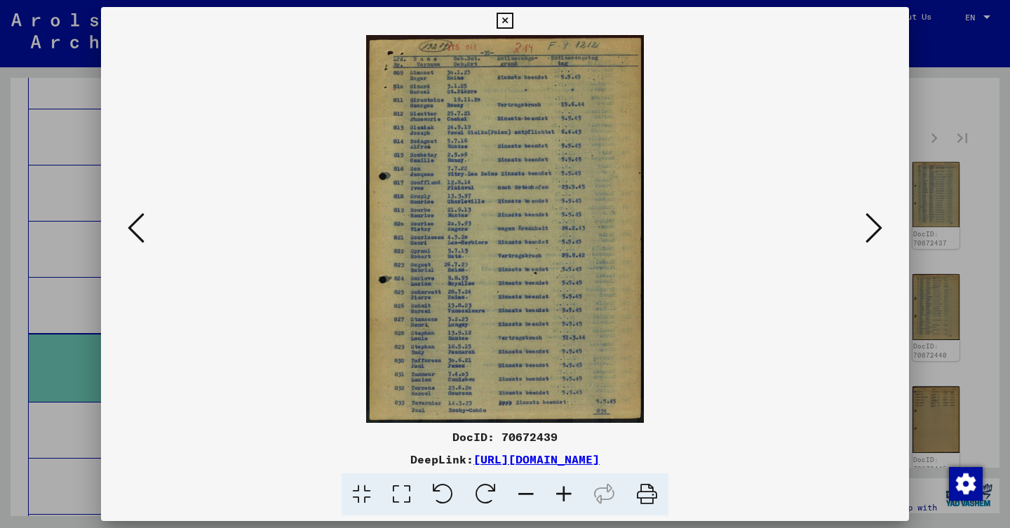
click at [868, 231] on icon at bounding box center [874, 228] width 17 height 34
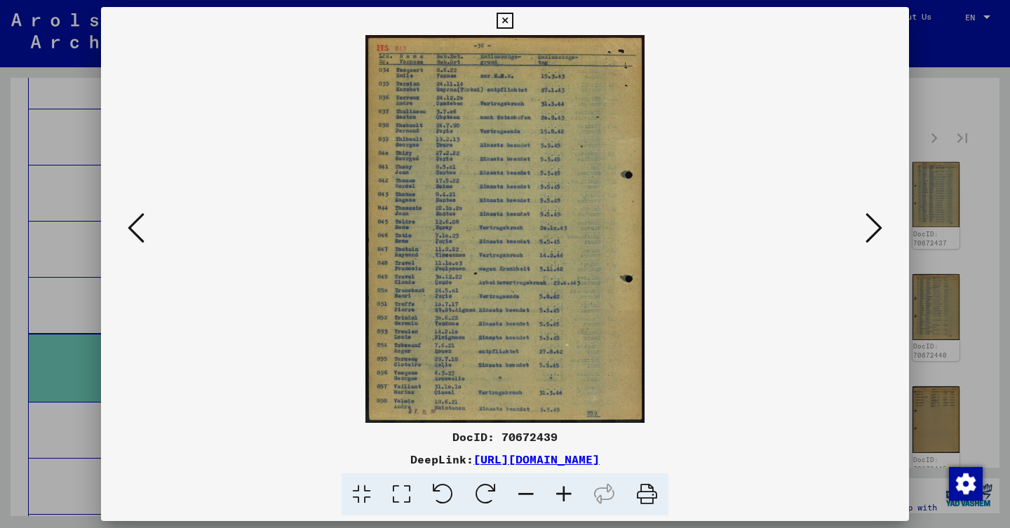
click at [871, 226] on icon at bounding box center [874, 228] width 17 height 34
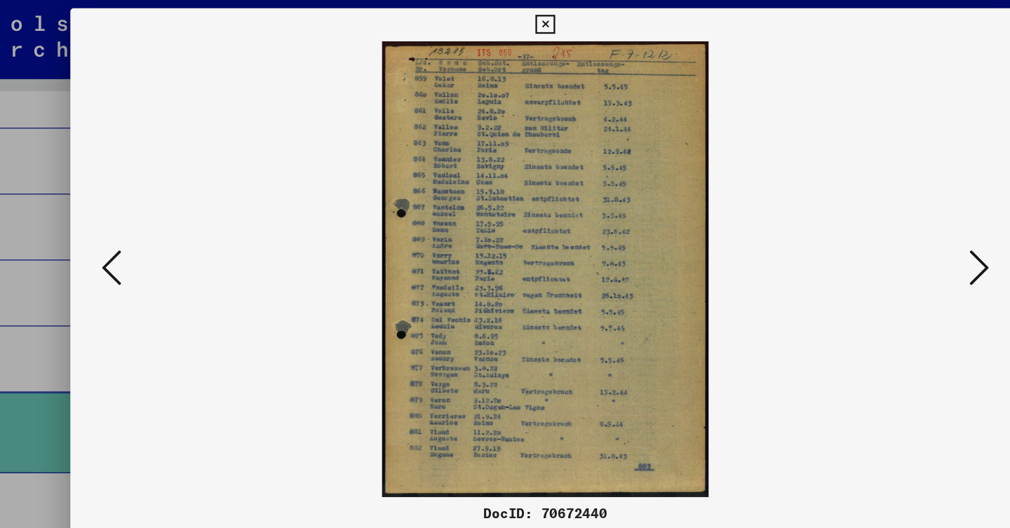
click at [861, 241] on button at bounding box center [873, 229] width 25 height 40
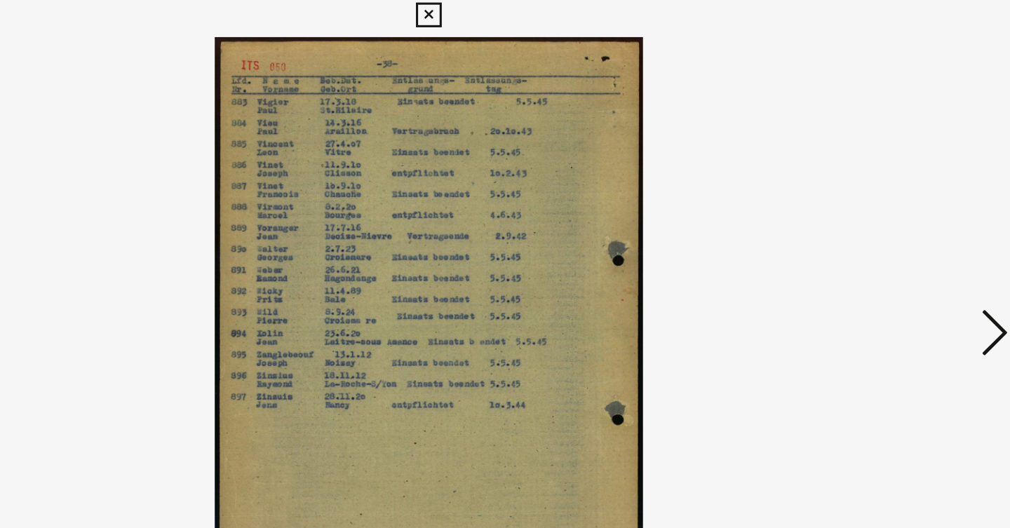
click at [866, 213] on icon at bounding box center [874, 228] width 17 height 34
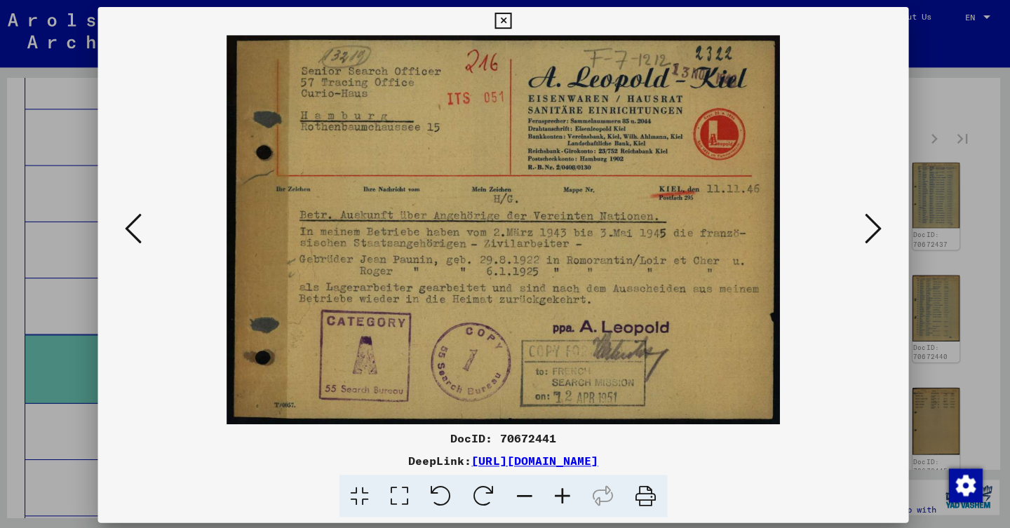
click at [852, 243] on img at bounding box center [505, 229] width 713 height 388
click at [866, 236] on icon at bounding box center [874, 228] width 17 height 34
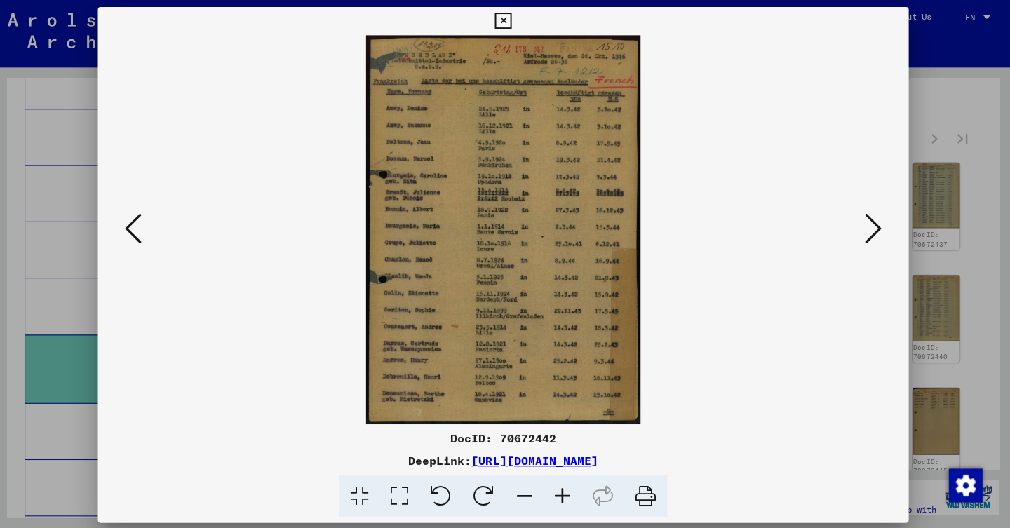
click at [866, 236] on icon at bounding box center [874, 228] width 17 height 34
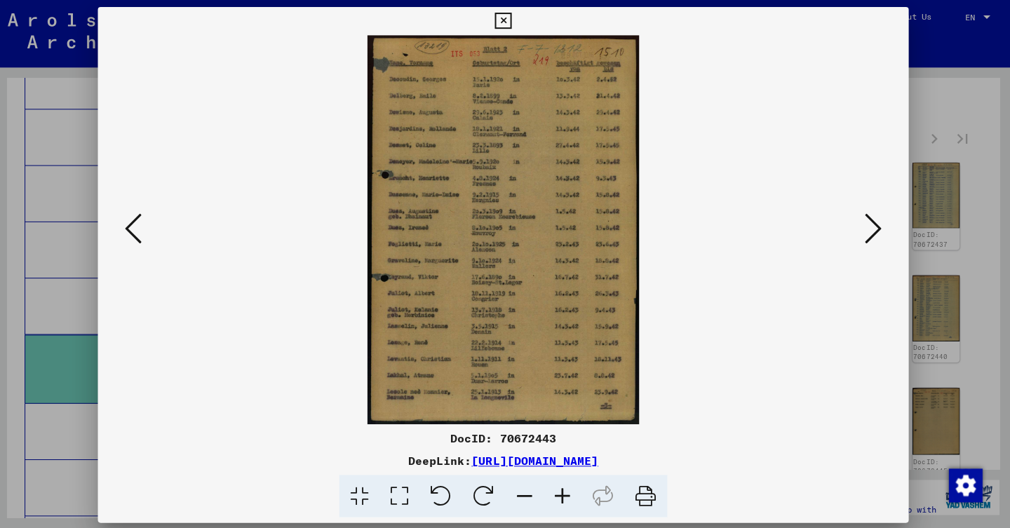
click at [133, 222] on icon at bounding box center [136, 228] width 17 height 34
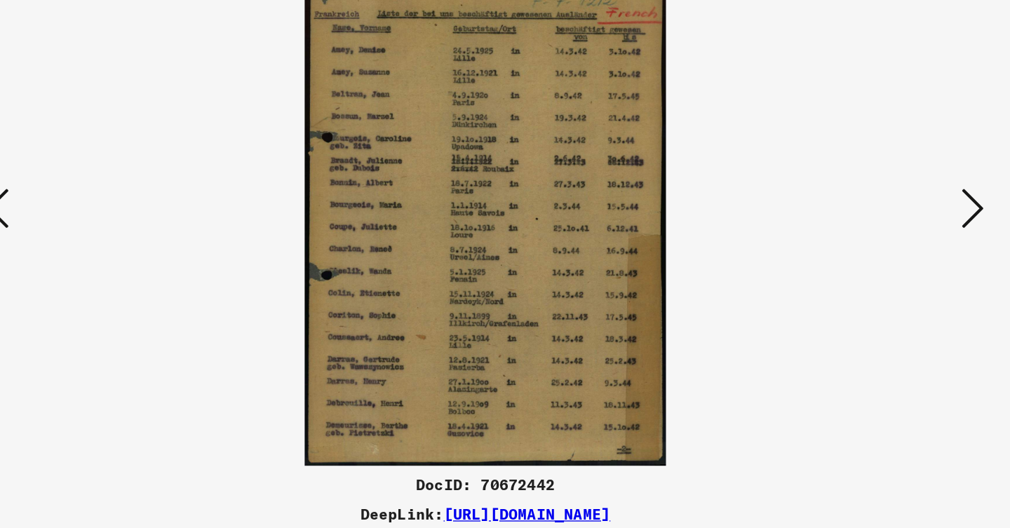
click at [718, 166] on img at bounding box center [505, 229] width 713 height 388
click at [861, 209] on div at bounding box center [873, 229] width 25 height 40
click at [866, 211] on icon at bounding box center [874, 228] width 17 height 34
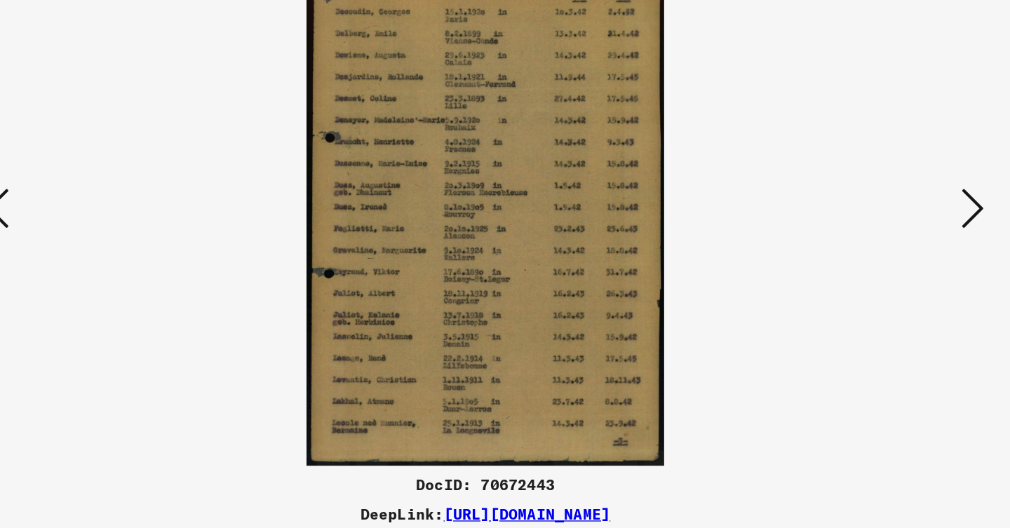
click at [866, 211] on icon at bounding box center [874, 228] width 17 height 34
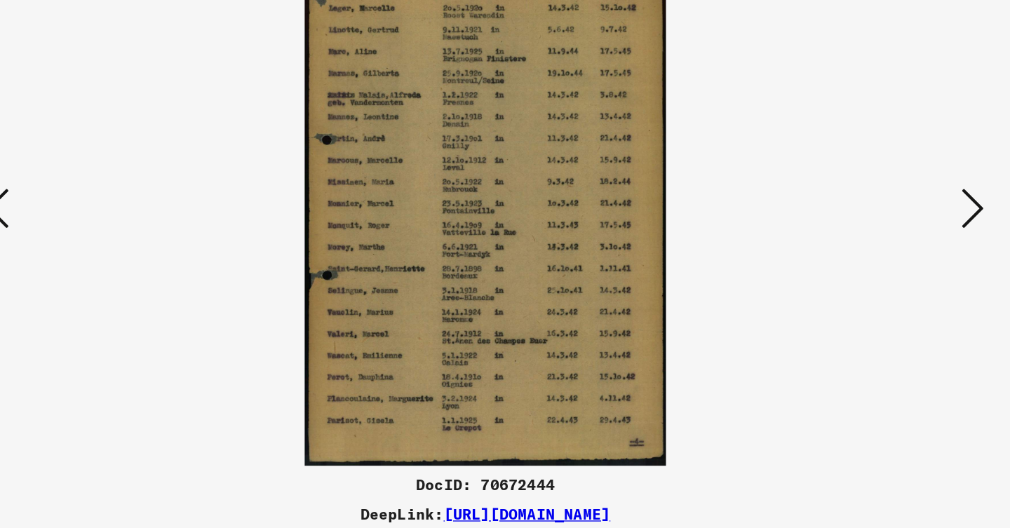
click at [861, 209] on button at bounding box center [873, 229] width 25 height 40
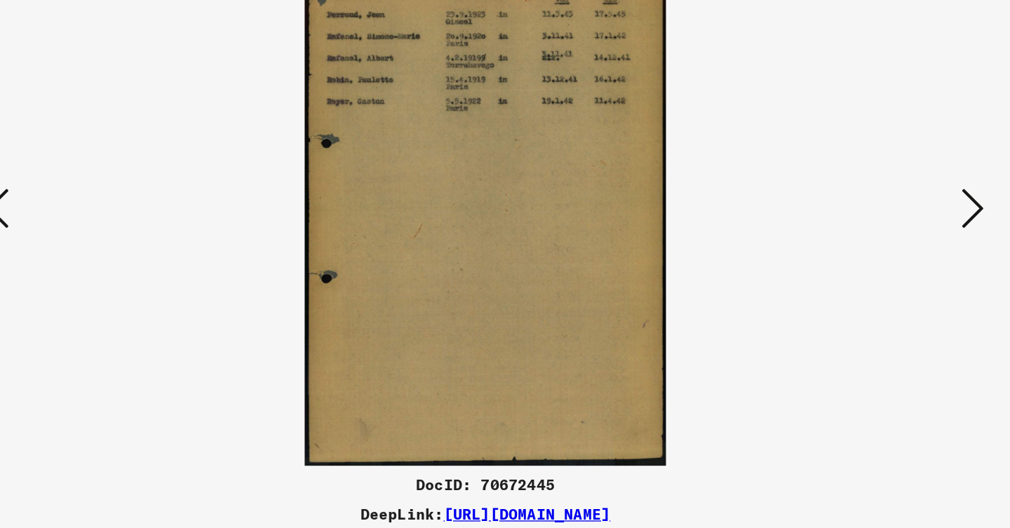
click at [861, 209] on button at bounding box center [873, 229] width 25 height 40
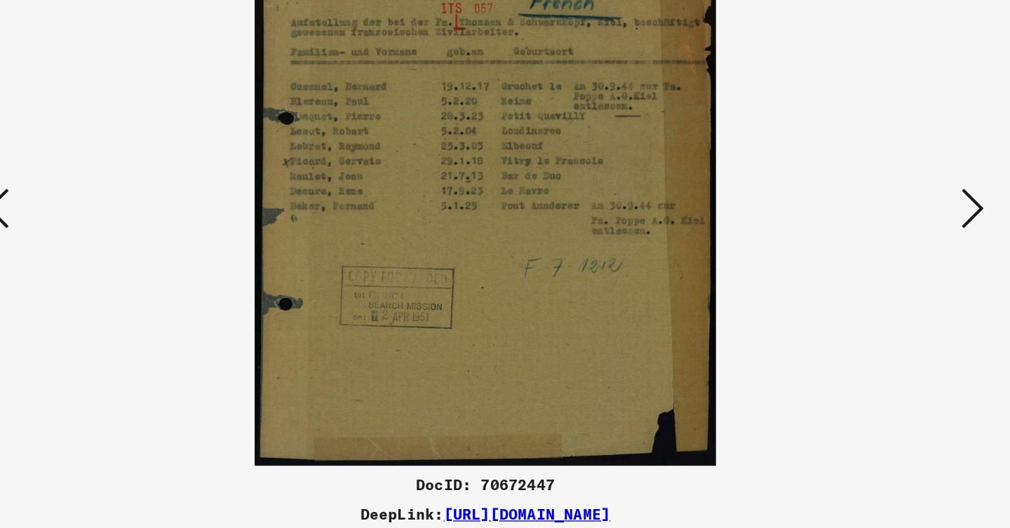
click at [861, 209] on button at bounding box center [873, 229] width 25 height 40
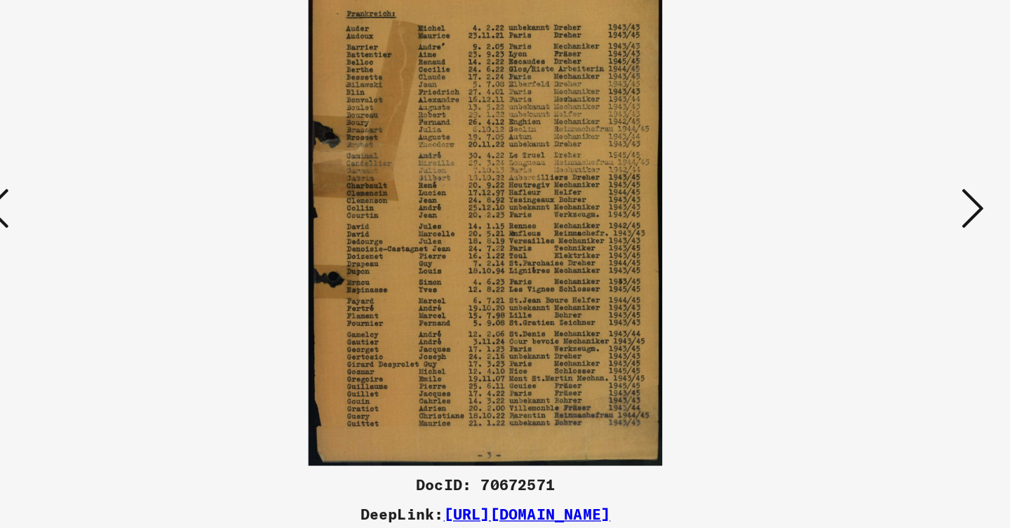
click at [861, 209] on button at bounding box center [873, 229] width 25 height 40
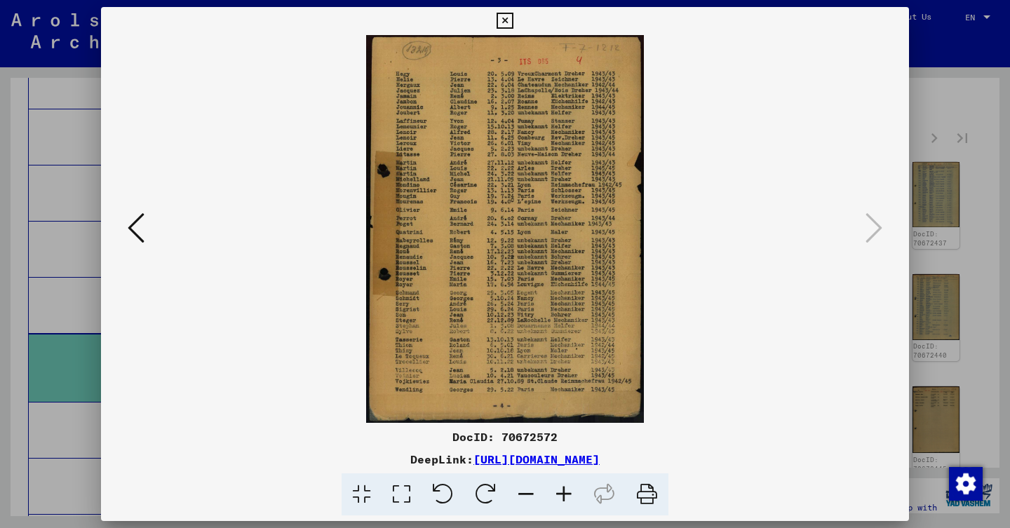
click at [991, 228] on div at bounding box center [505, 264] width 1010 height 528
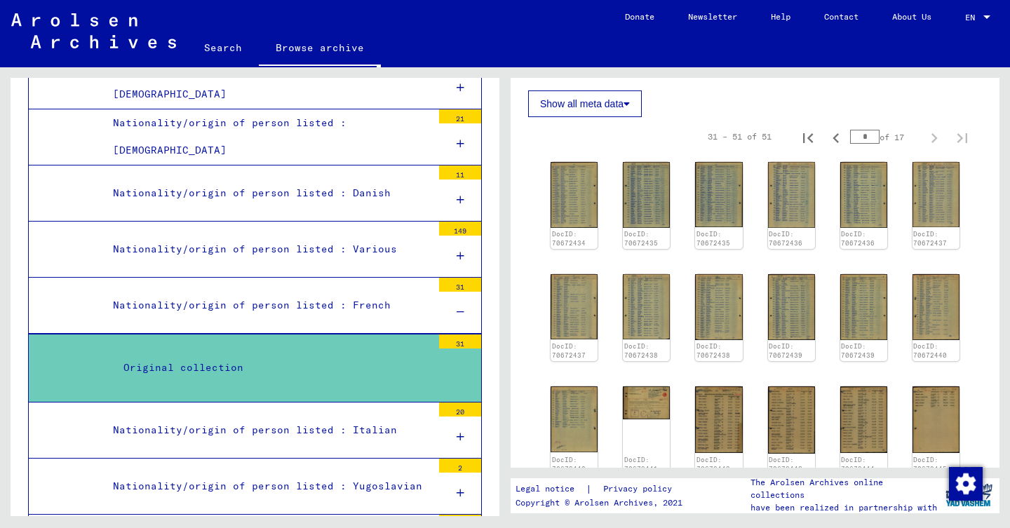
click at [933, 128] on icon "Next page" at bounding box center [935, 138] width 20 height 20
